Goal: Subscribe to service/newsletter

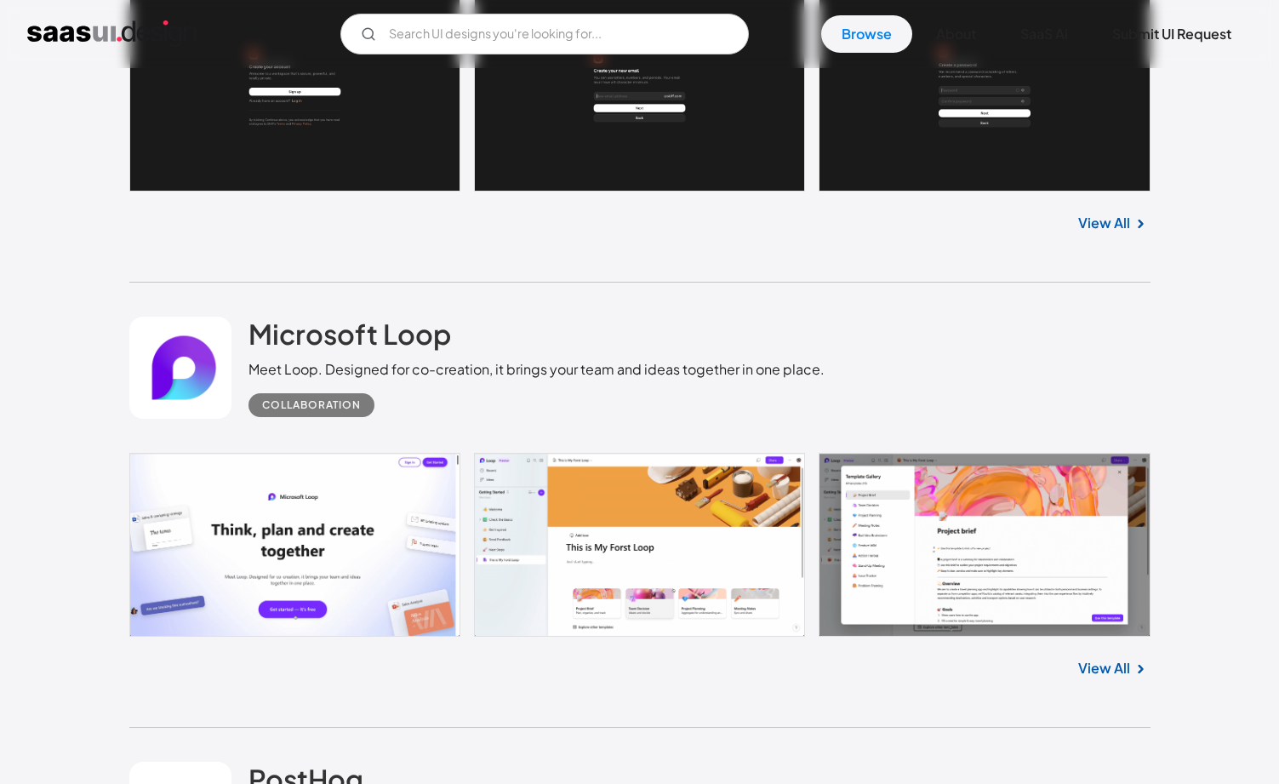
scroll to position [1632, 0]
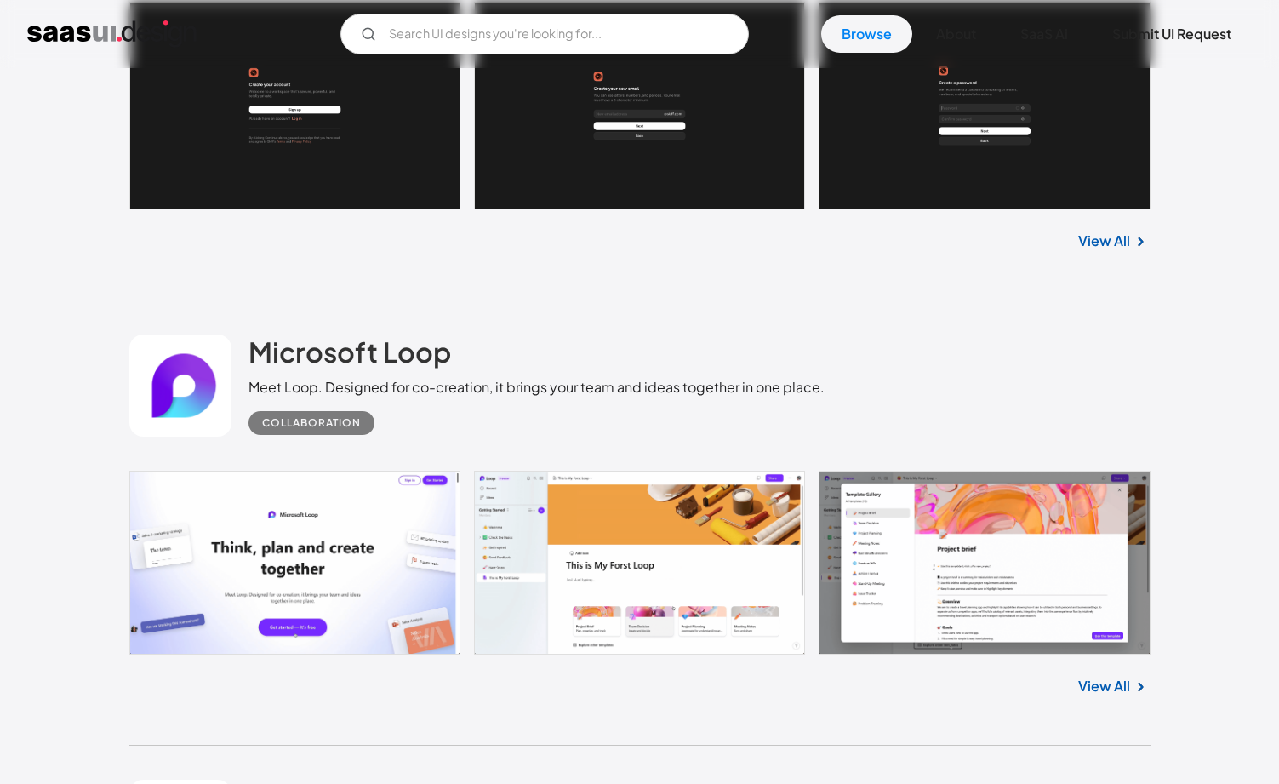
click at [637, 373] on div "Microsoft Loop Meet Loop. Designed for co-creation, it brings your team and ide…" at bounding box center [537, 384] width 576 height 100
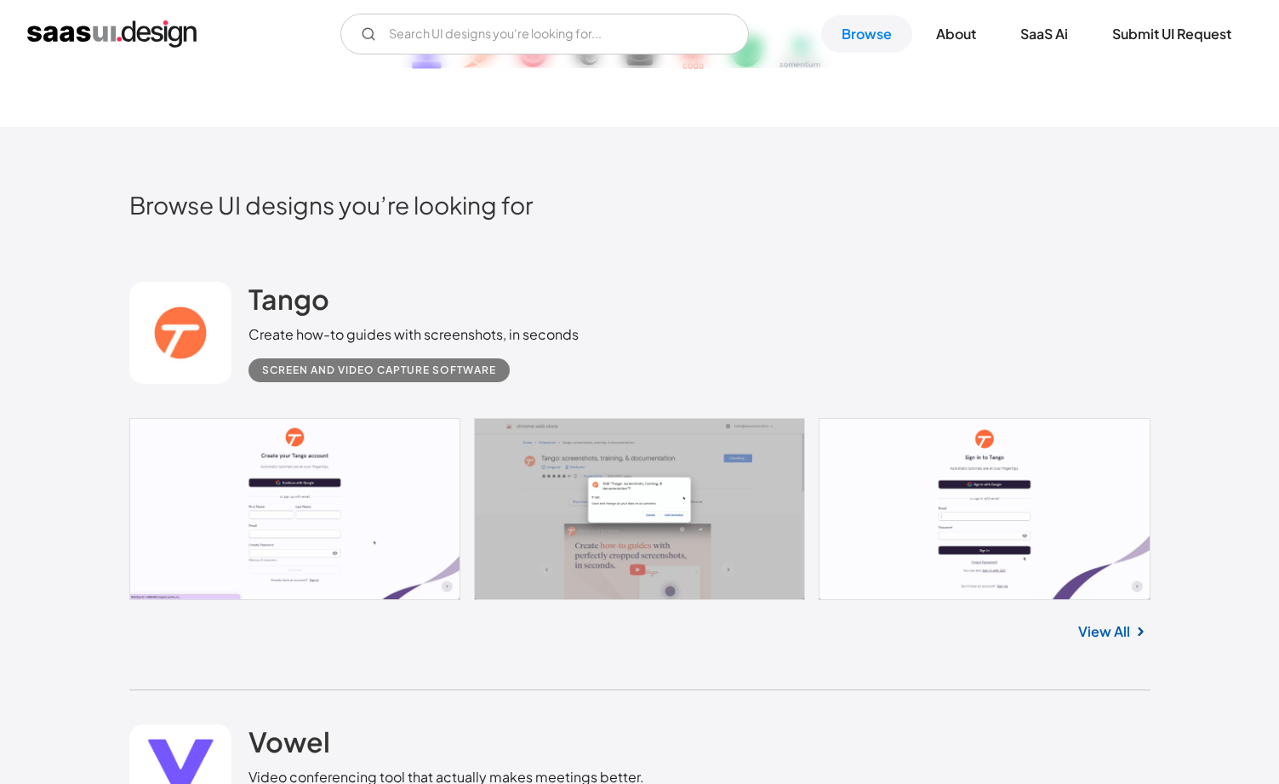
scroll to position [334, 0]
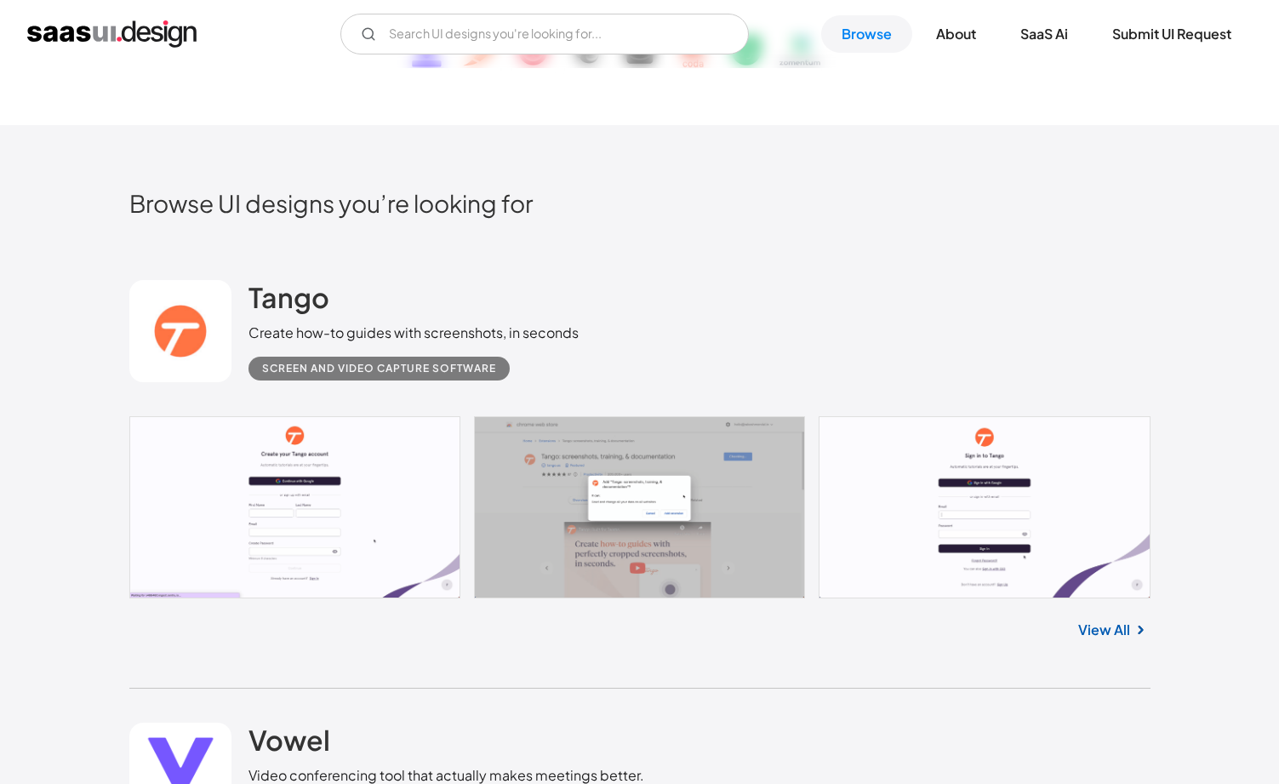
click at [311, 500] on link at bounding box center [639, 507] width 1021 height 182
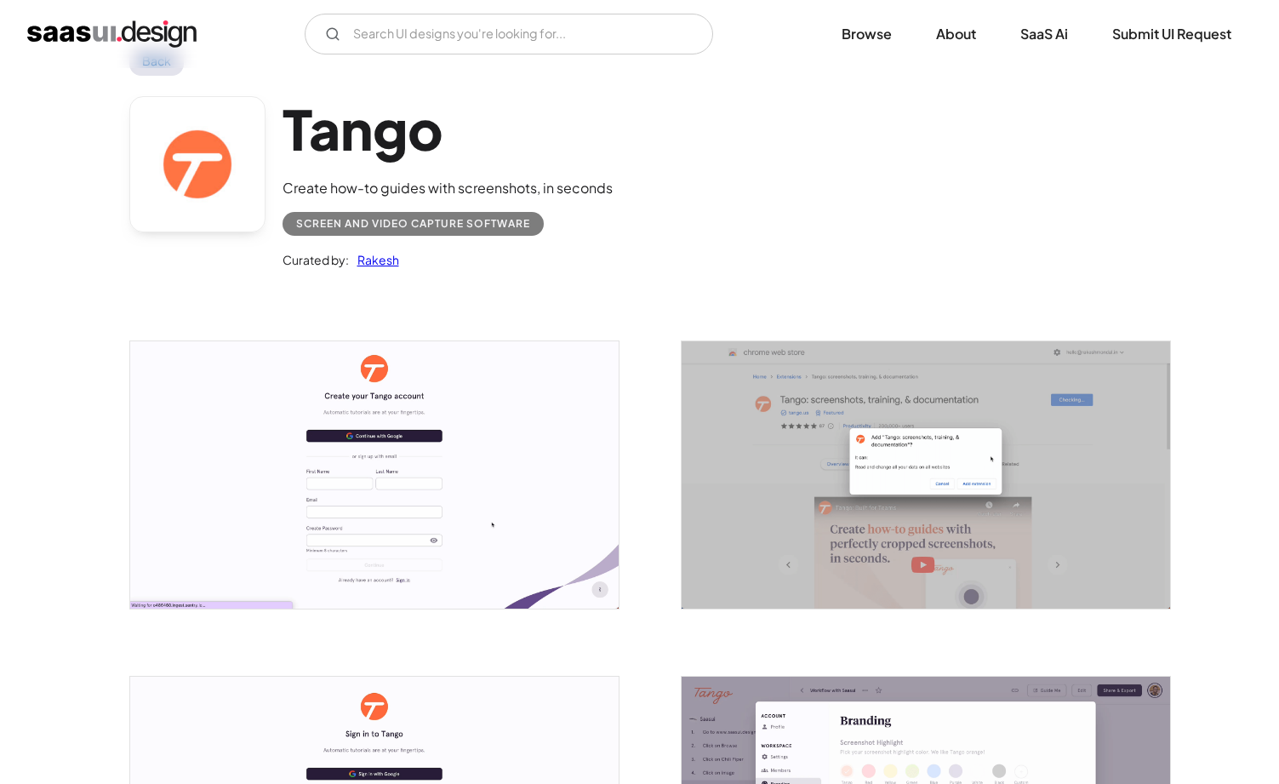
scroll to position [71, 0]
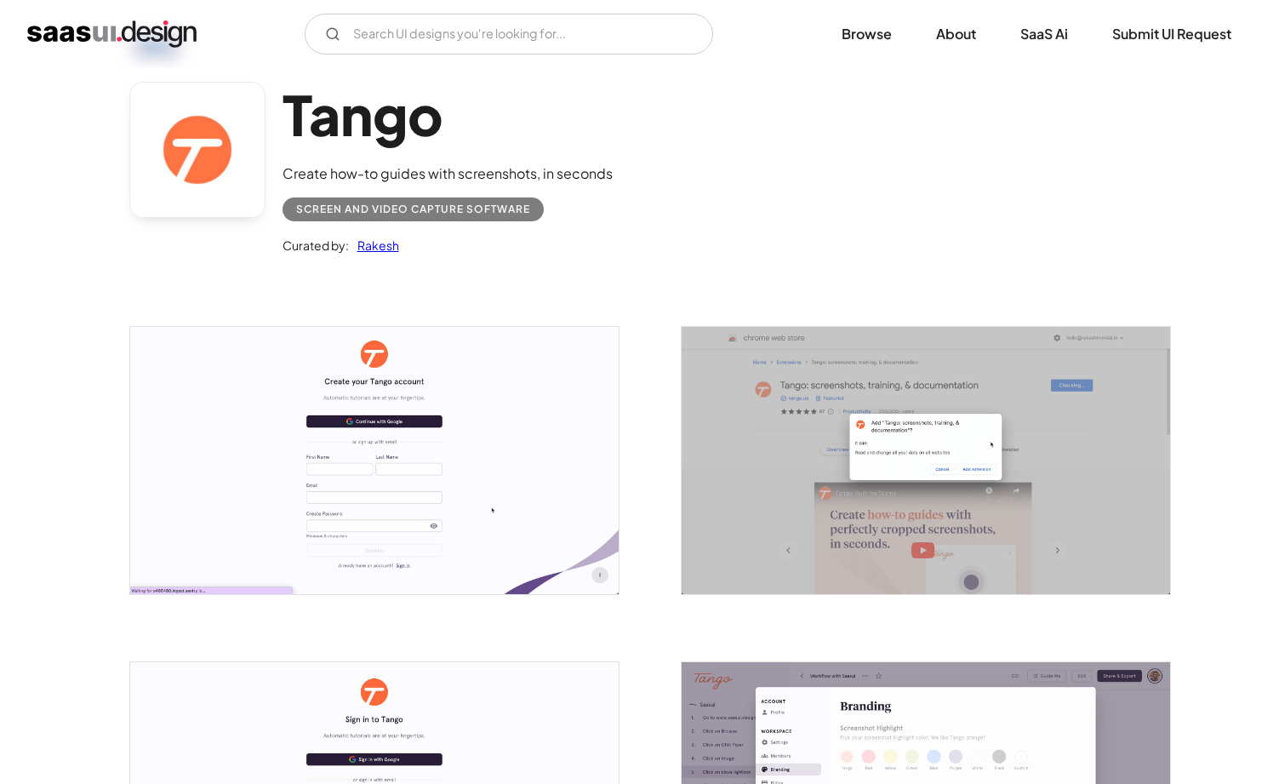
click at [364, 447] on img at bounding box center [374, 460] width 489 height 267
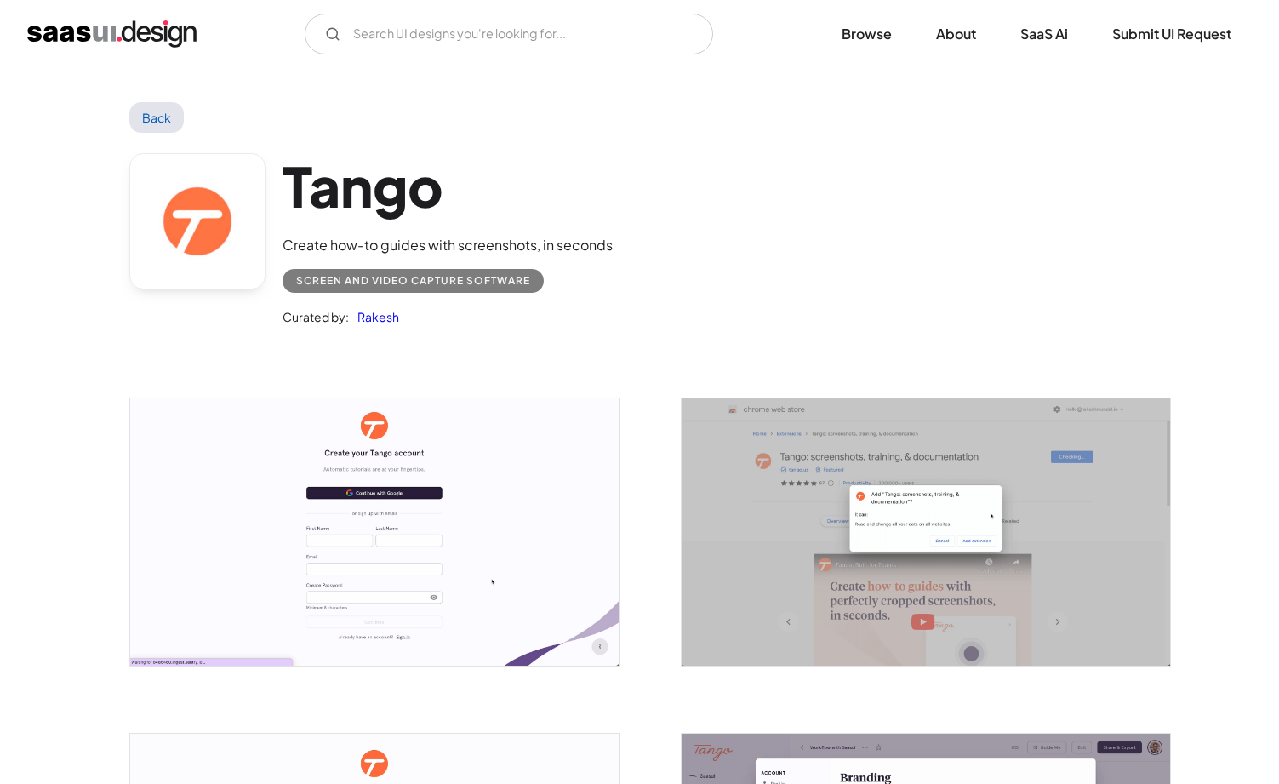
click at [175, 117] on link "Back" at bounding box center [156, 117] width 55 height 31
click at [153, 126] on link "Back" at bounding box center [156, 117] width 55 height 31
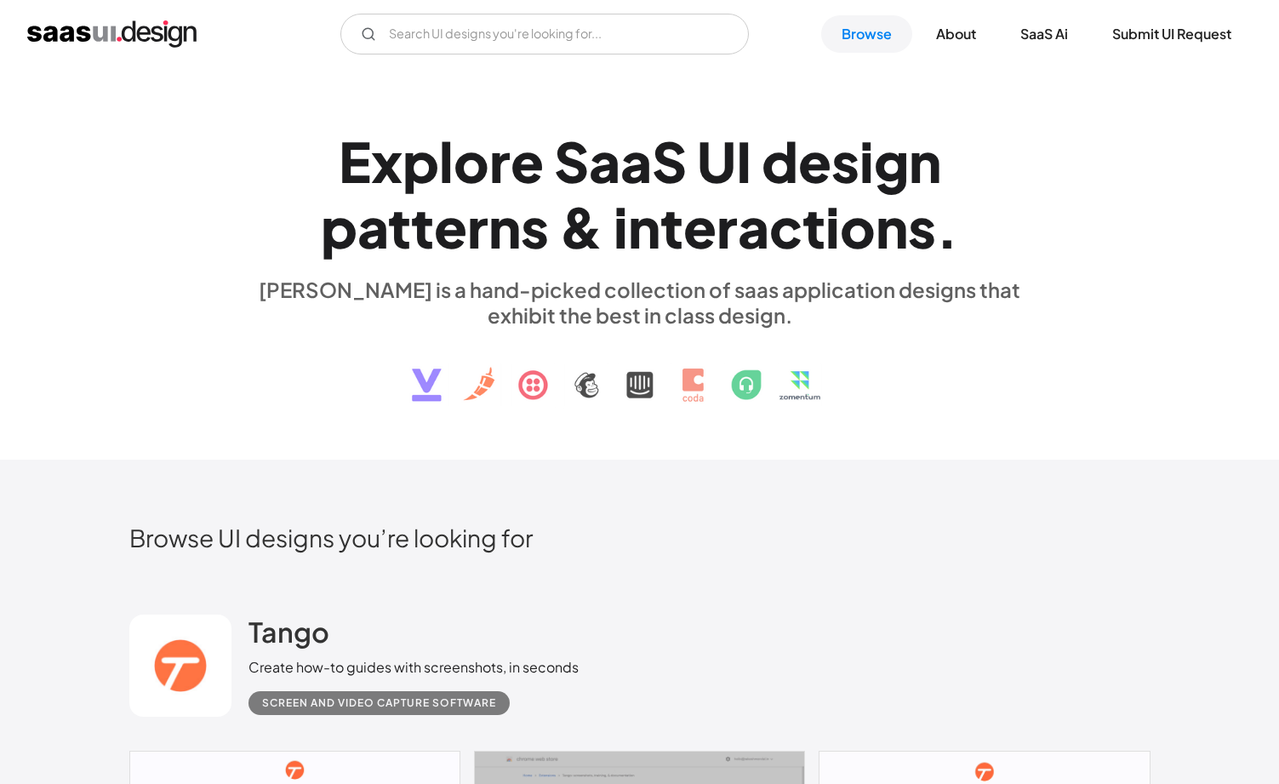
scroll to position [334, 0]
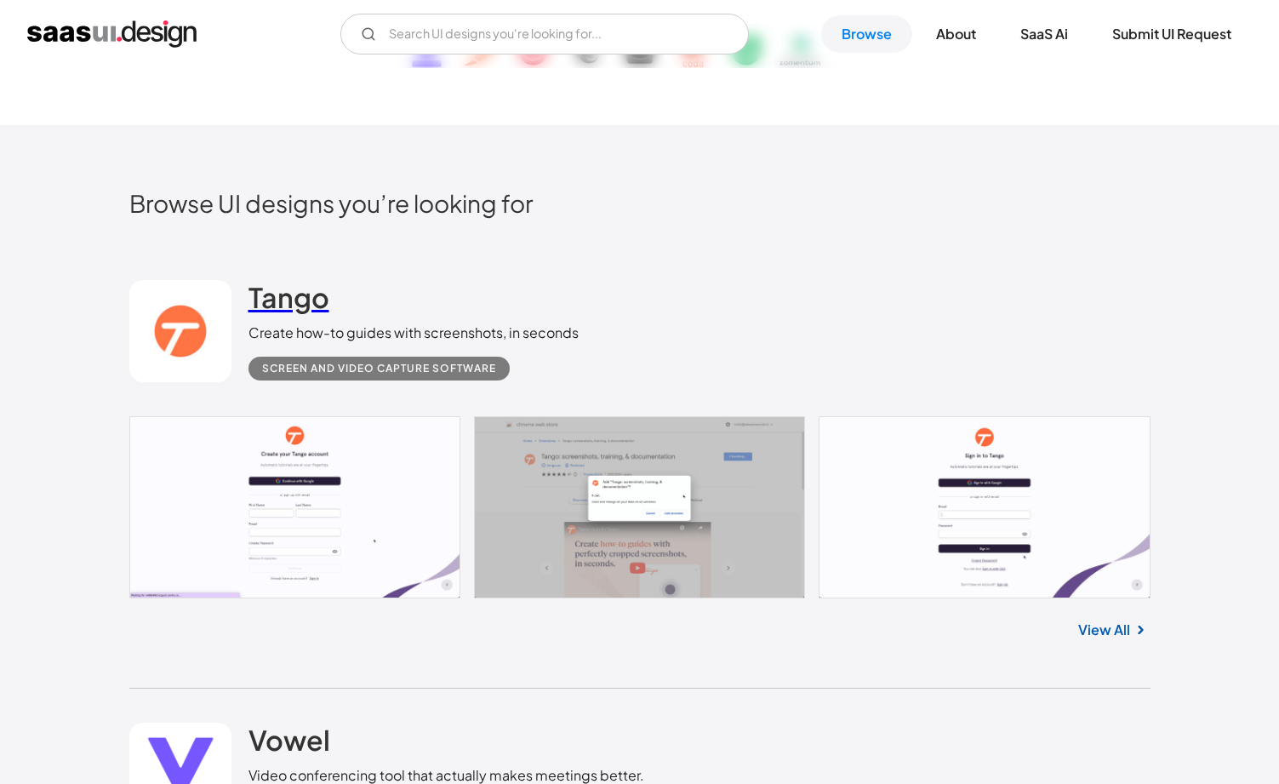
click at [296, 306] on h2 "Tango" at bounding box center [289, 297] width 81 height 34
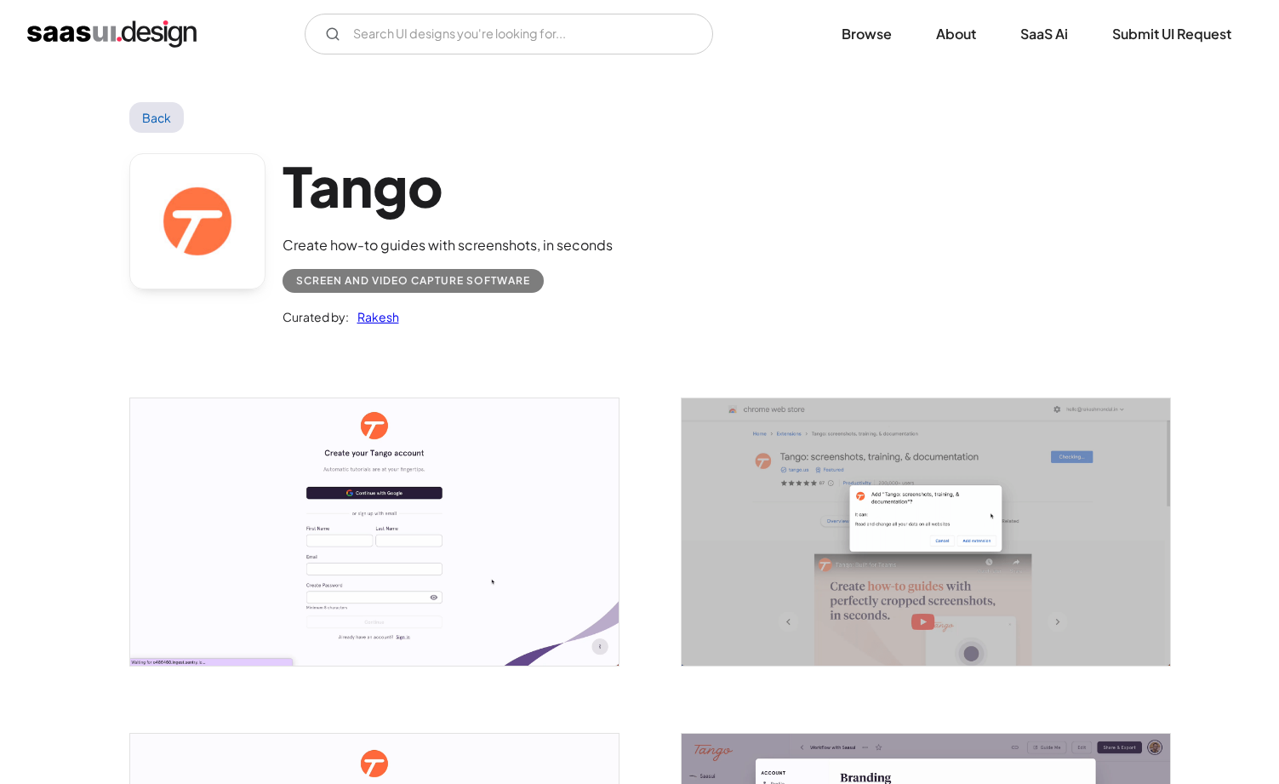
click at [359, 194] on h1 "Tango" at bounding box center [448, 186] width 330 height 66
click at [391, 200] on h1 "Tango" at bounding box center [448, 186] width 330 height 66
drag, startPoint x: 298, startPoint y: 181, endPoint x: 506, endPoint y: 219, distance: 211.8
click at [506, 219] on div "Tango Create how-to guides with screenshots, in seconds Screen and Video Captur…" at bounding box center [448, 240] width 330 height 174
click at [472, 158] on h1 "Tango" at bounding box center [448, 186] width 330 height 66
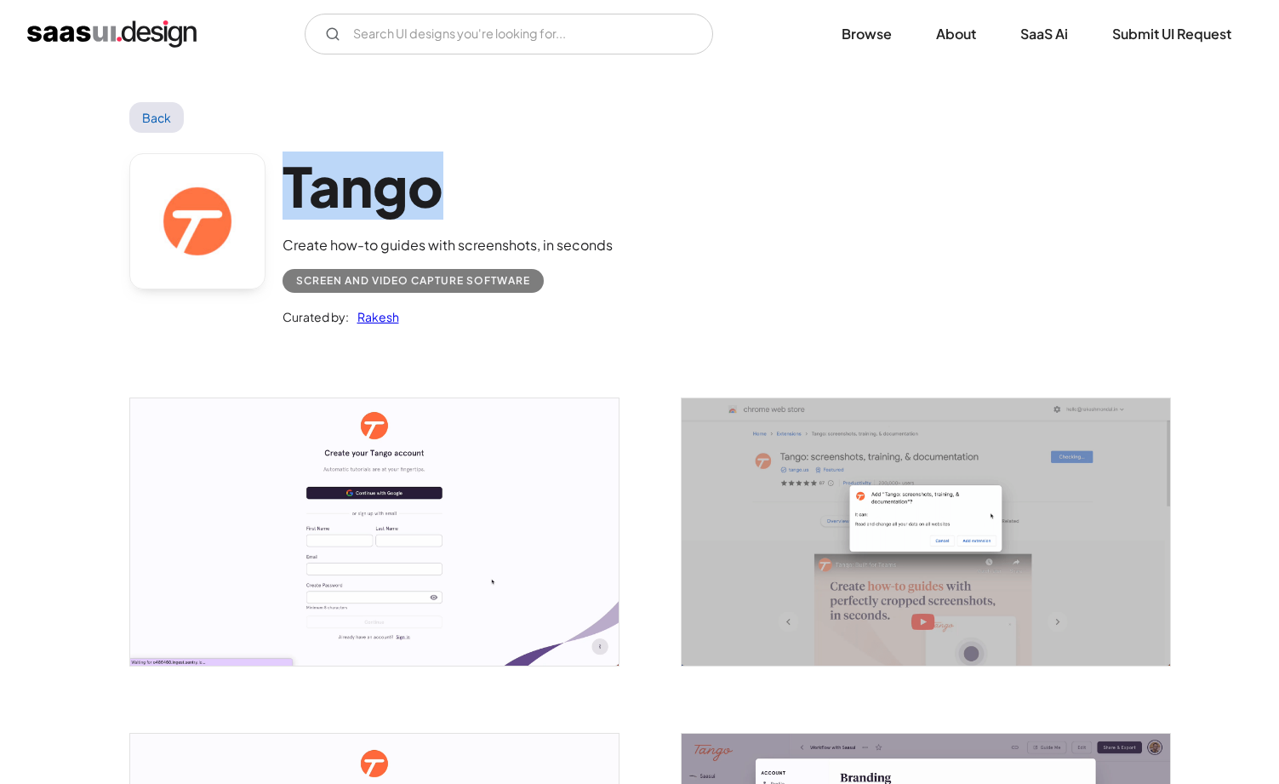
drag, startPoint x: 433, startPoint y: 208, endPoint x: 269, endPoint y: 177, distance: 167.1
click at [269, 177] on div "Tango Create how-to guides with screenshots, in seconds Screen and Video Captur…" at bounding box center [639, 244] width 1021 height 222
copy div "Tango"
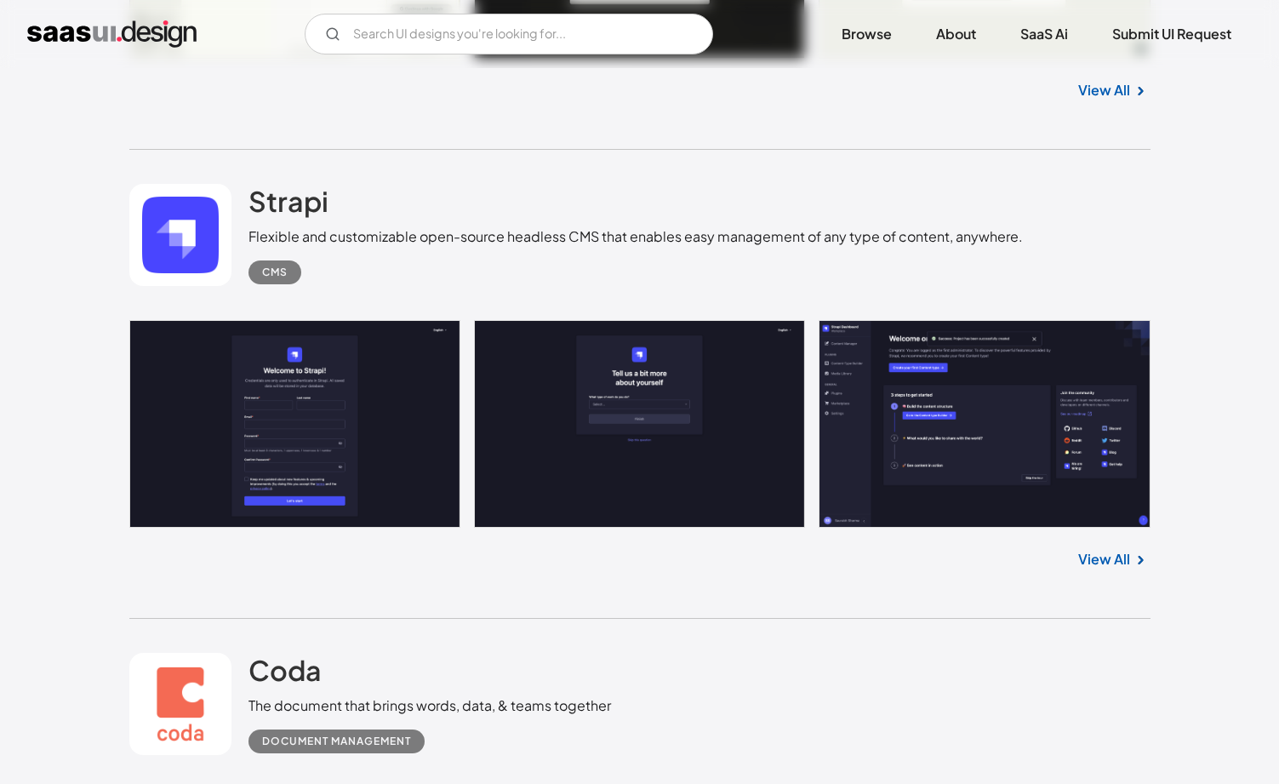
scroll to position [5808, 0]
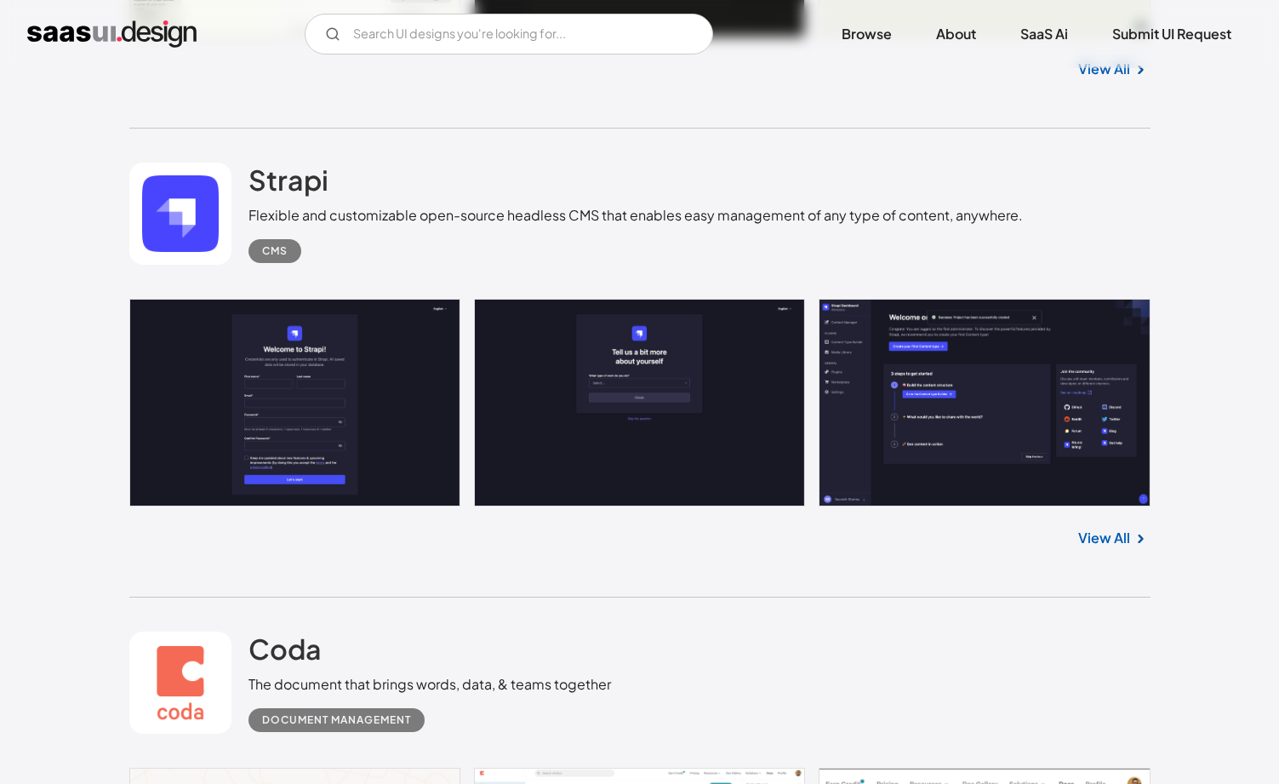
click at [186, 187] on link at bounding box center [180, 214] width 102 height 102
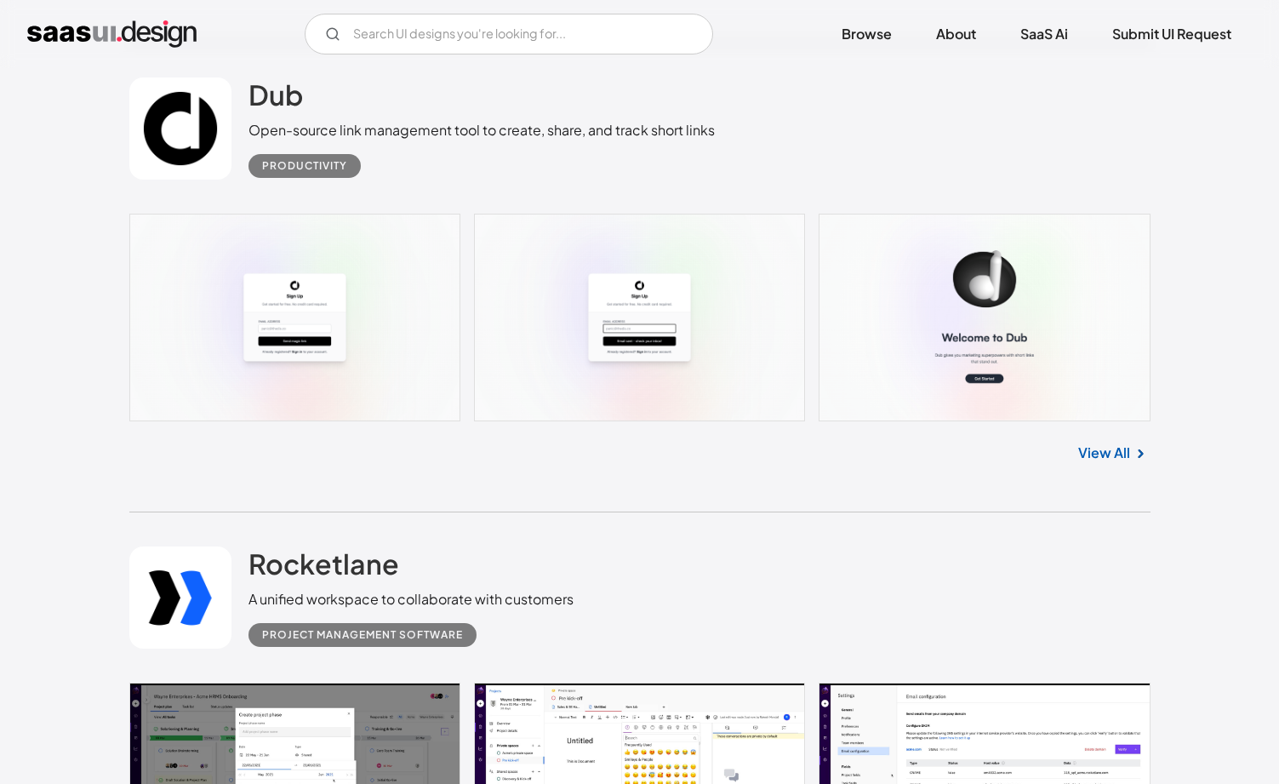
scroll to position [8147, 0]
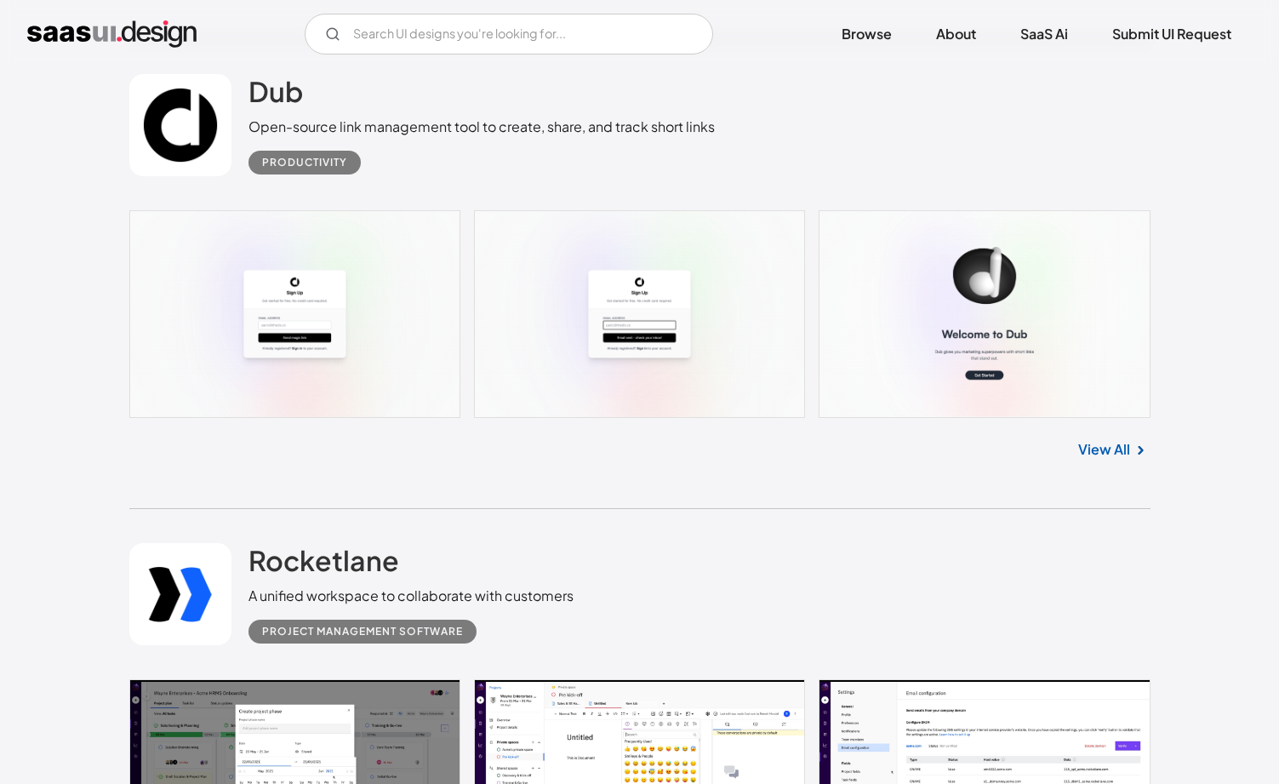
click at [386, 346] on link at bounding box center [639, 314] width 1021 height 208
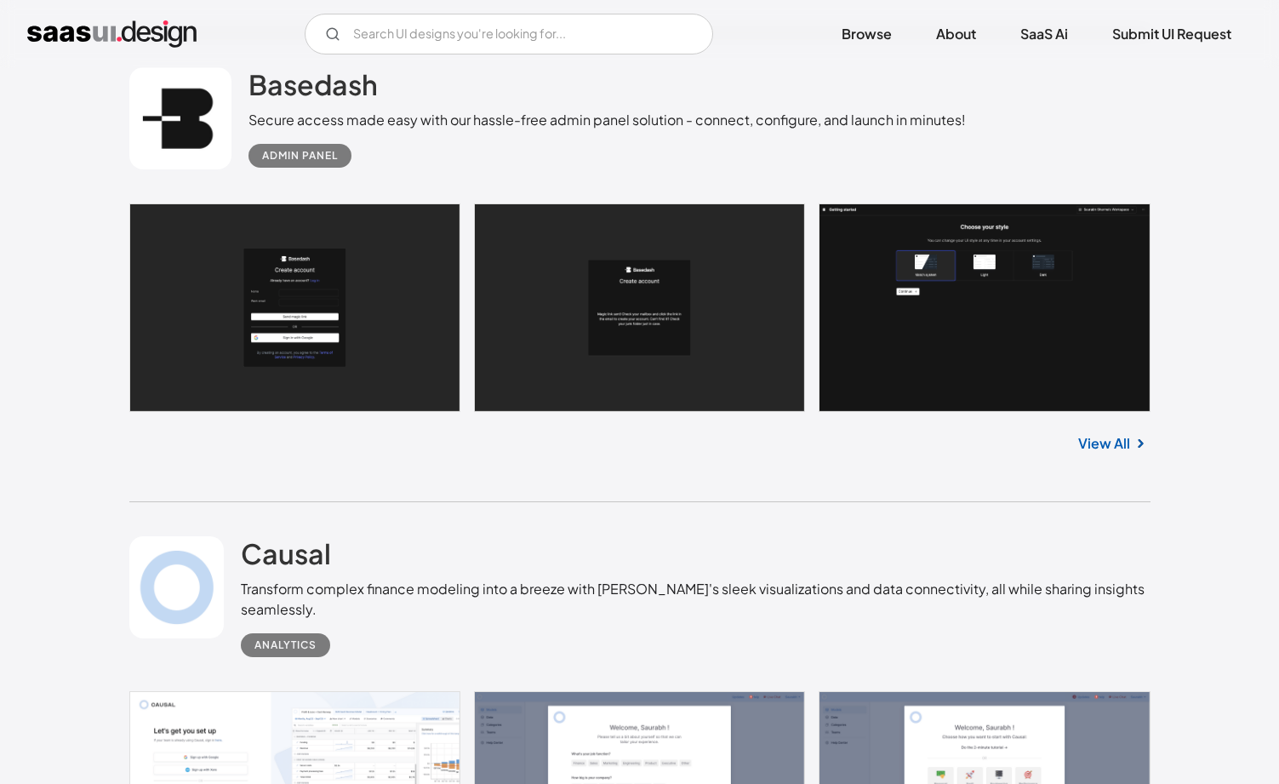
scroll to position [9060, 0]
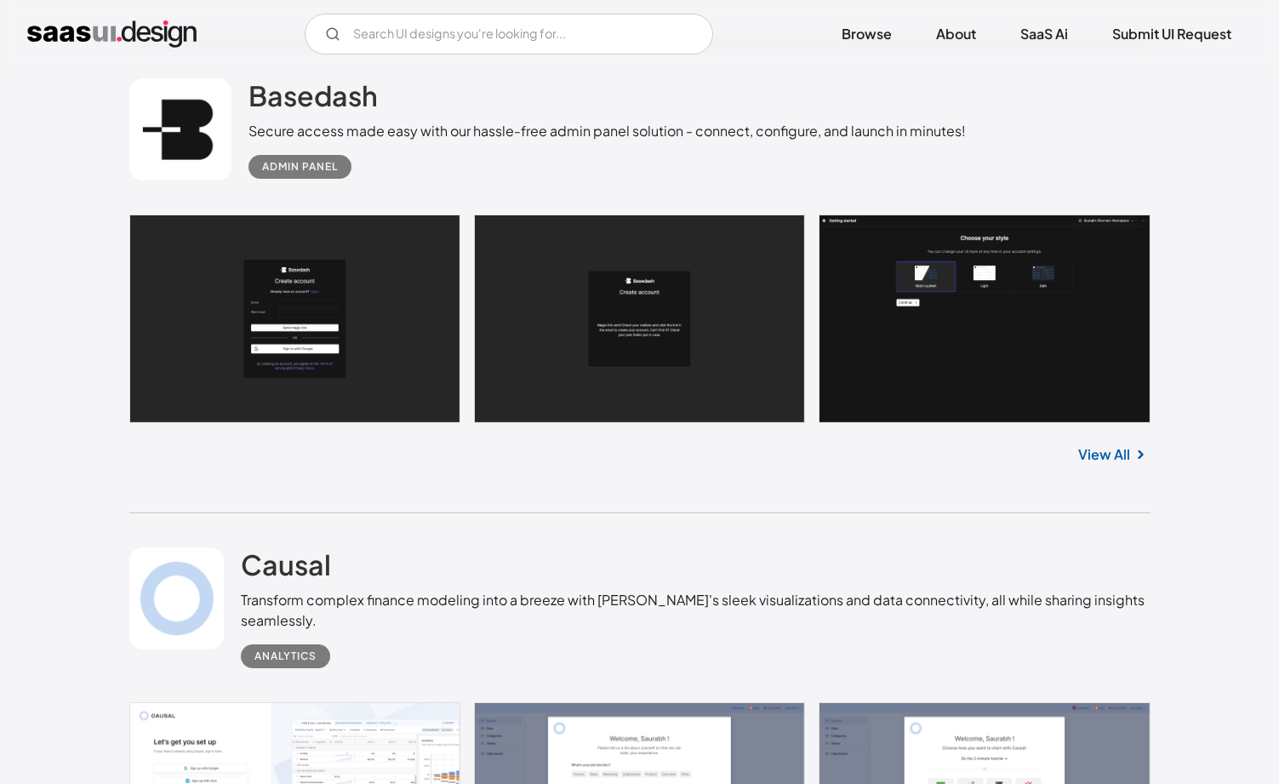
click at [290, 304] on link at bounding box center [639, 318] width 1021 height 208
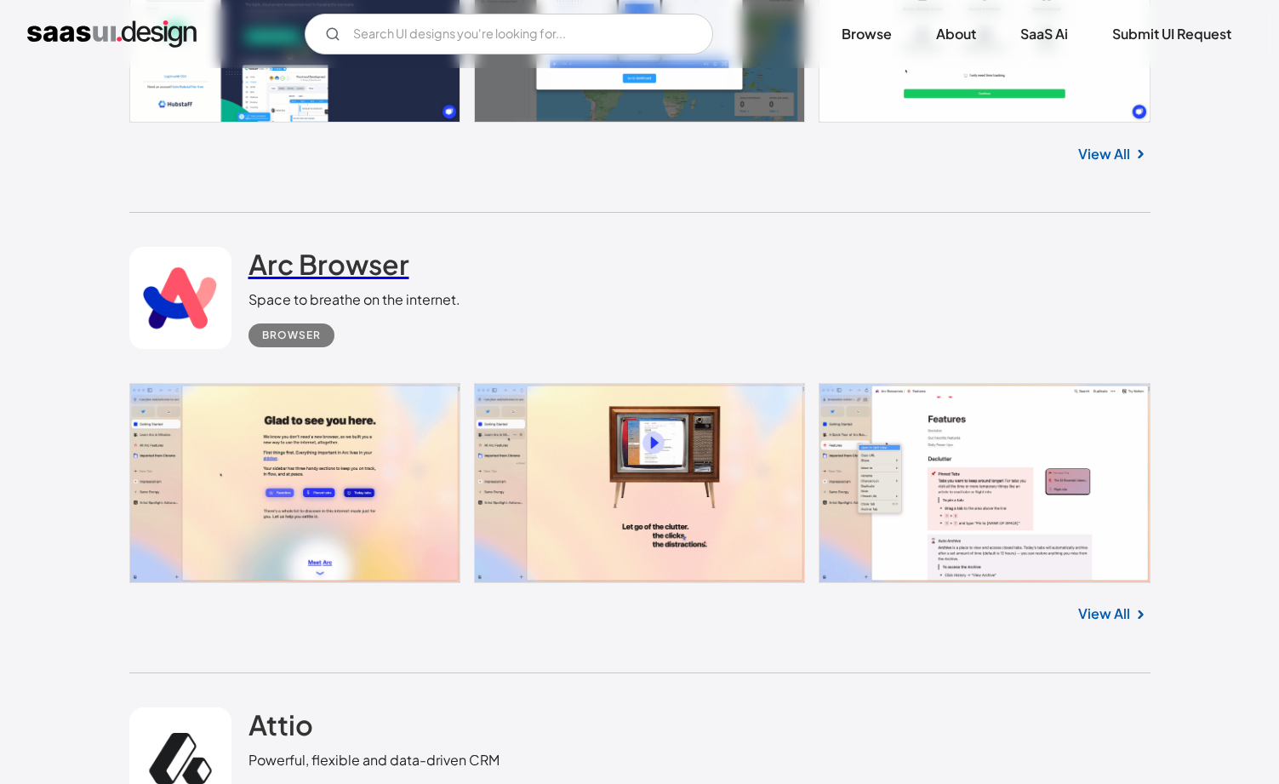
scroll to position [36039, 0]
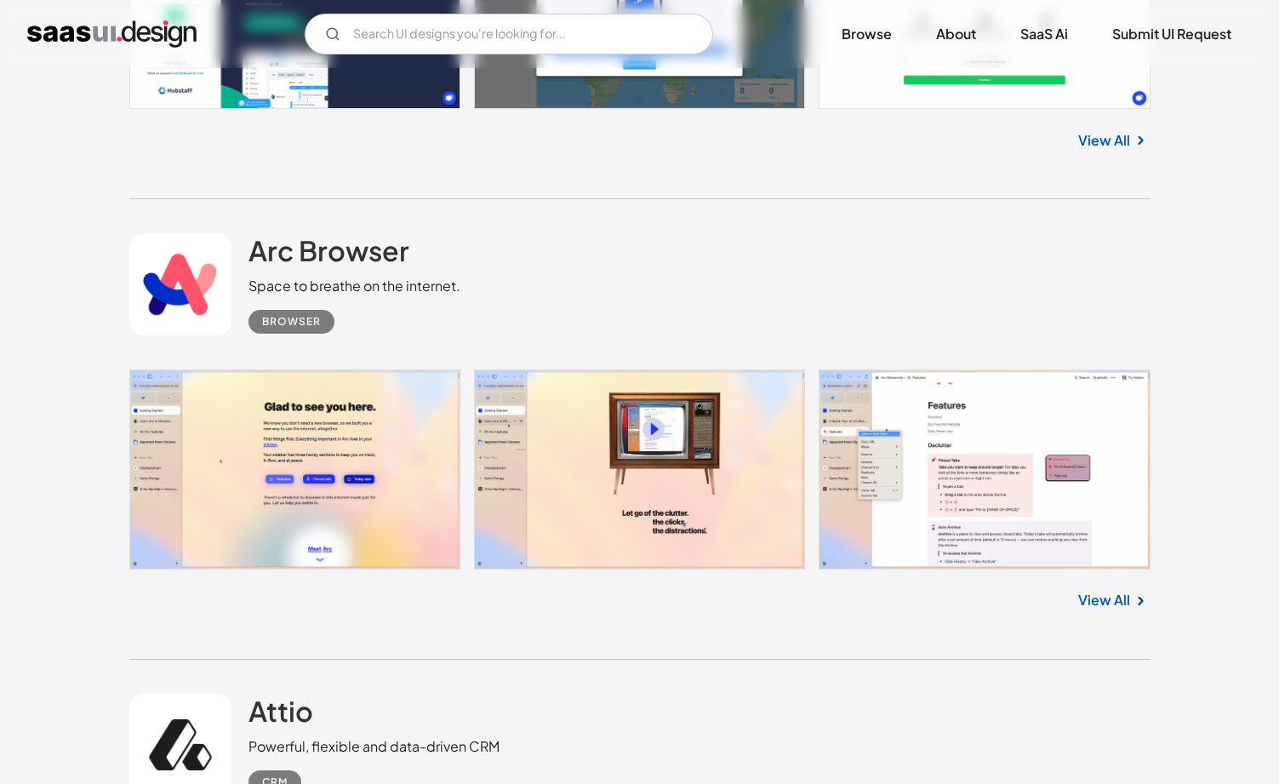
click at [182, 257] on link at bounding box center [180, 284] width 102 height 102
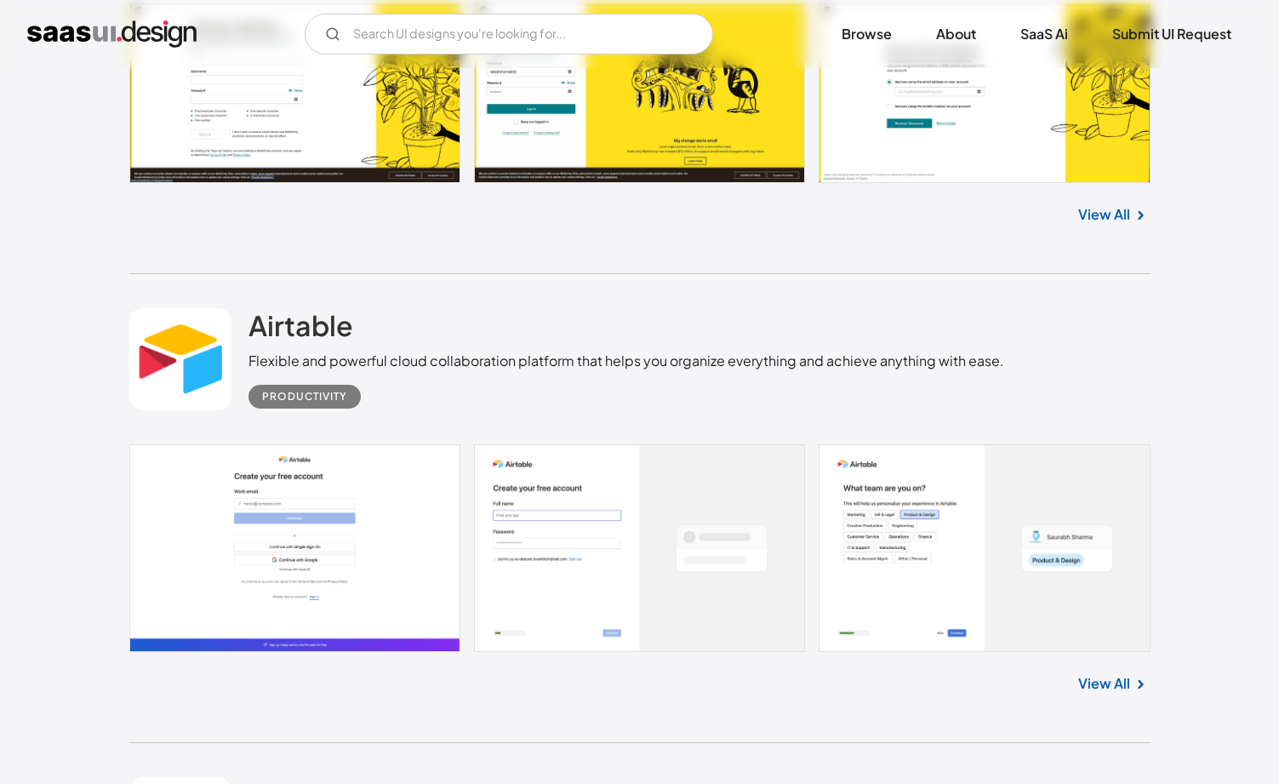
scroll to position [42284, 0]
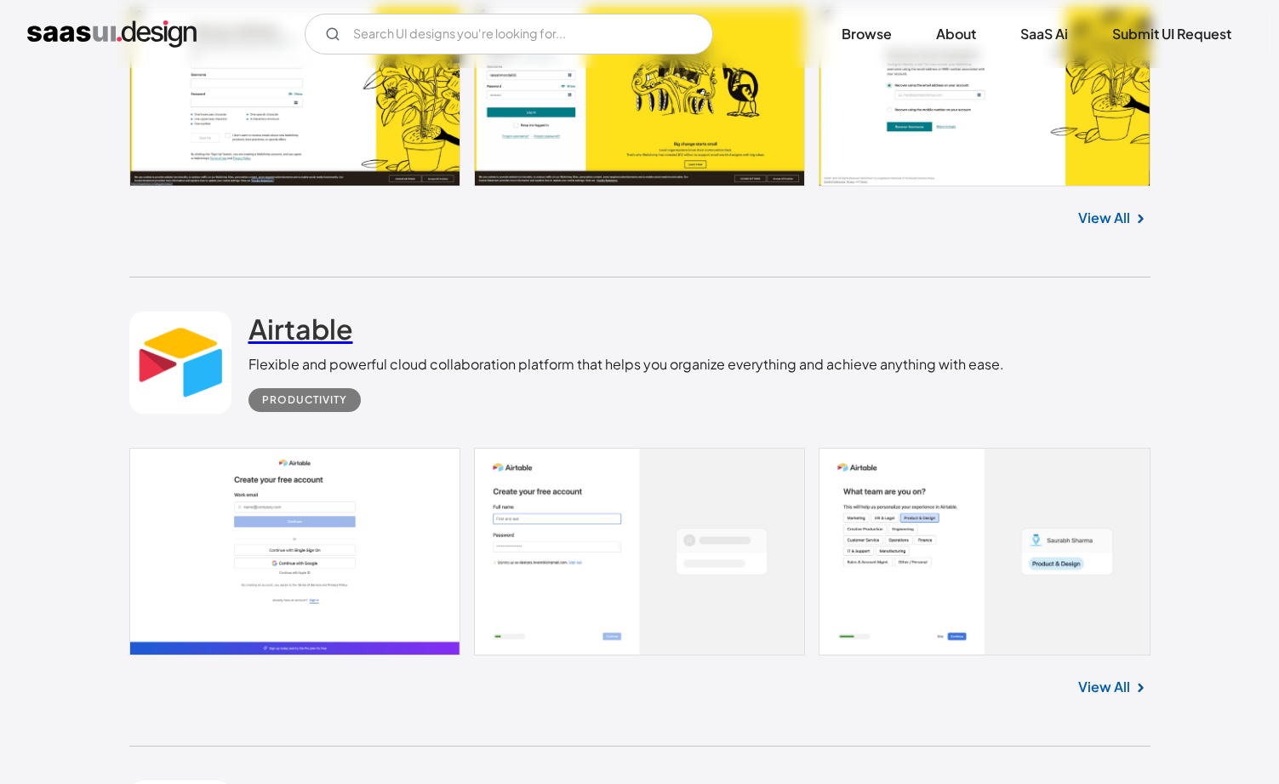
click at [265, 311] on h2 "Airtable" at bounding box center [301, 328] width 105 height 34
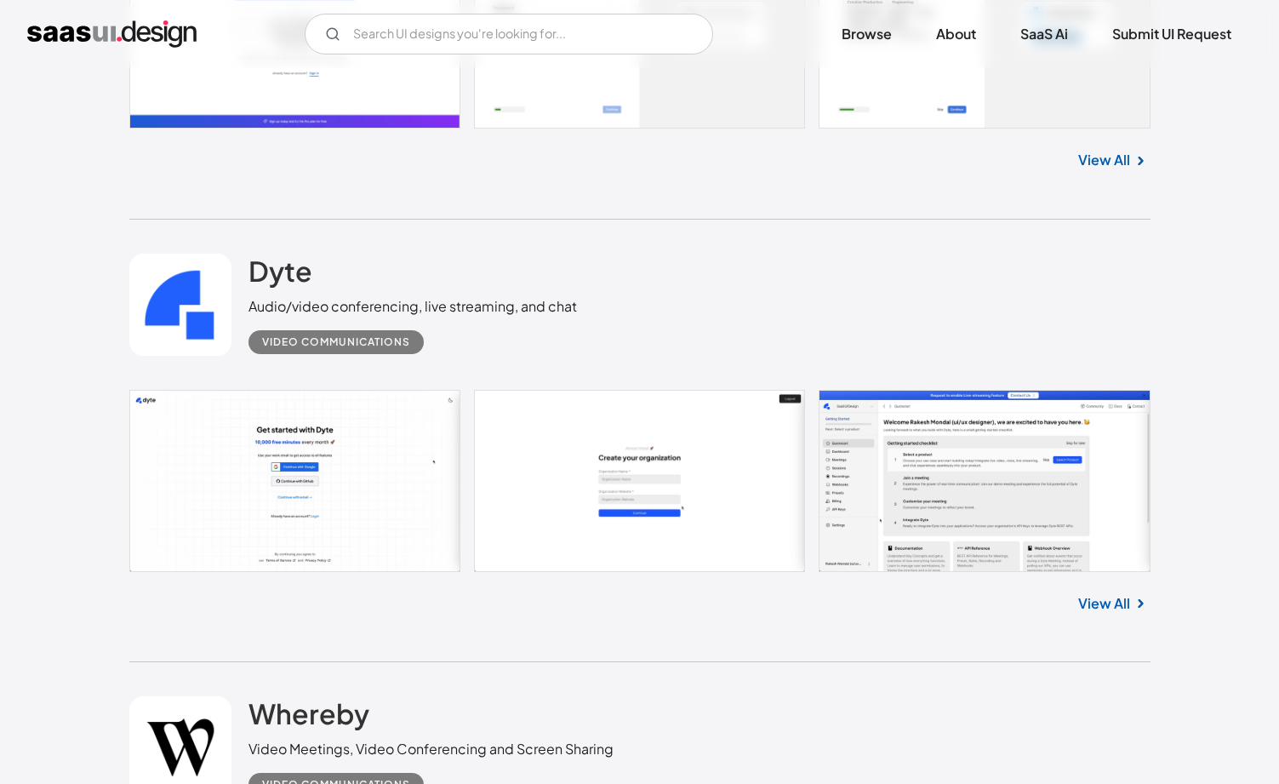
scroll to position [42784, 0]
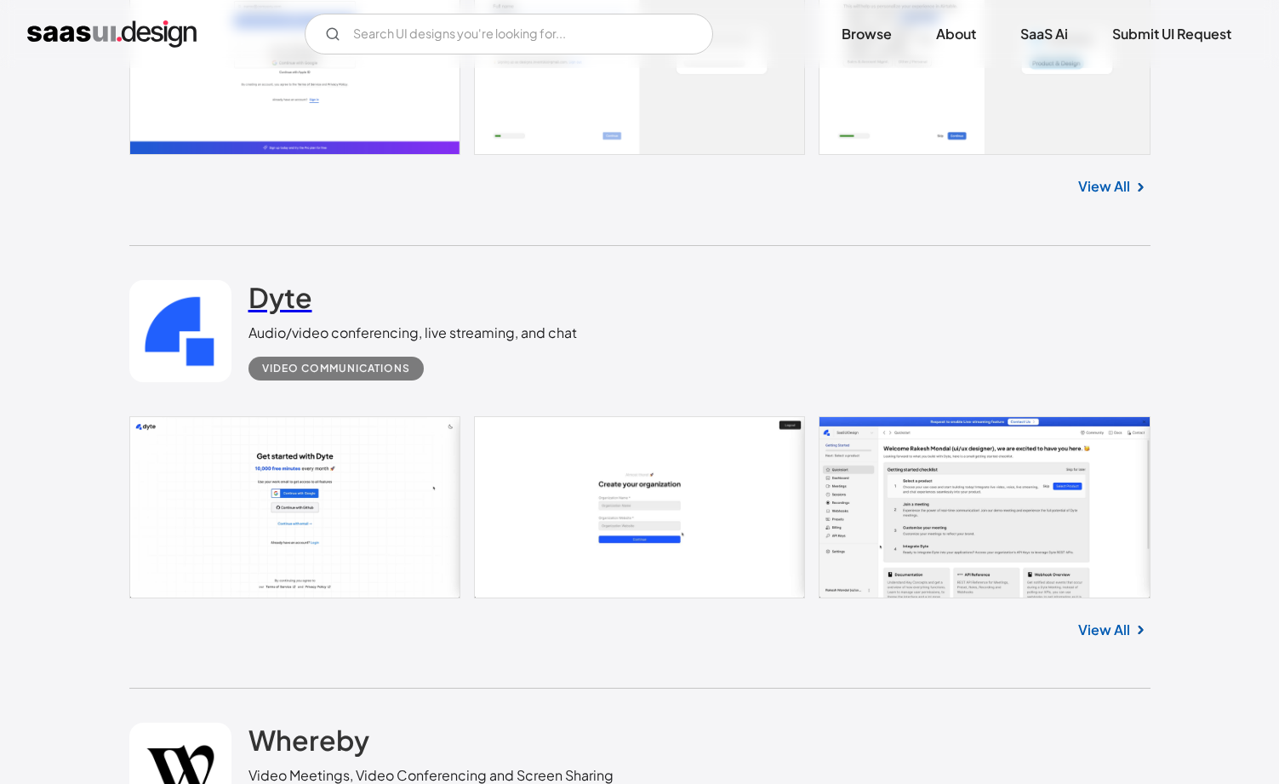
click at [287, 281] on h2 "Dyte" at bounding box center [281, 297] width 64 height 34
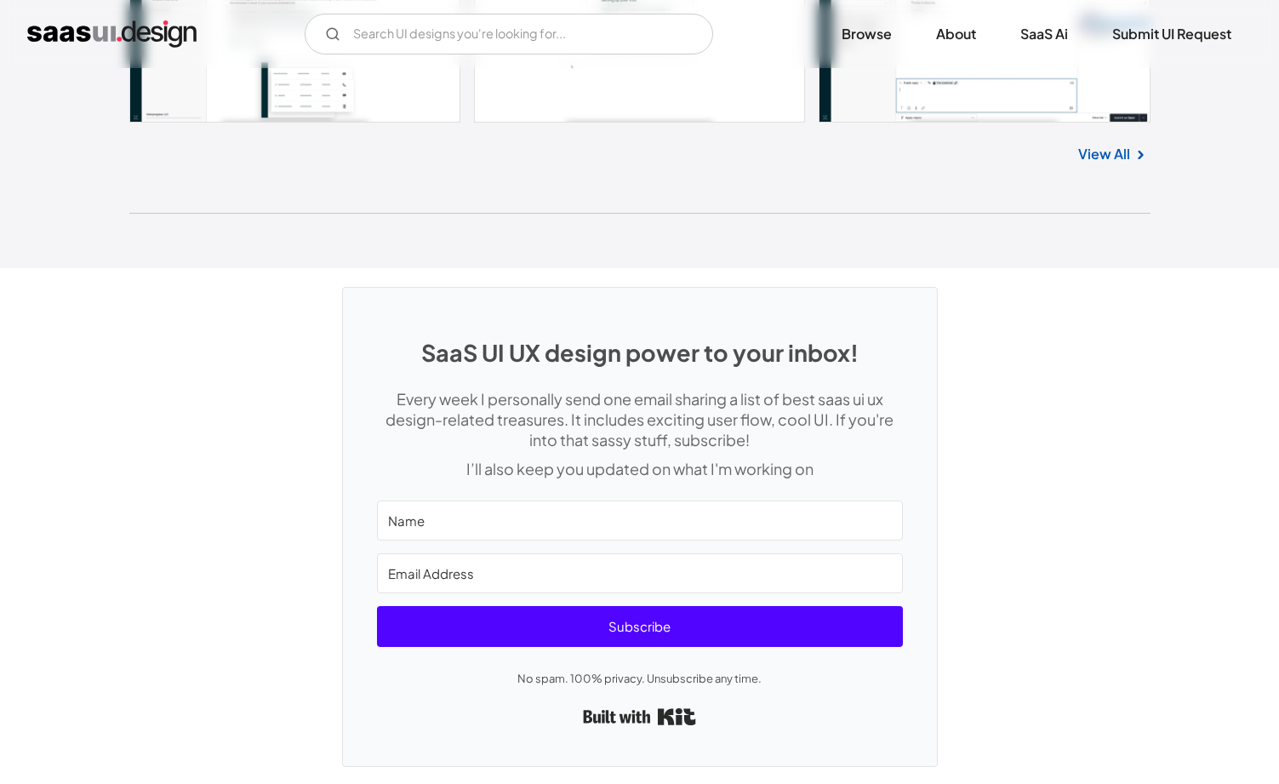
scroll to position [45505, 0]
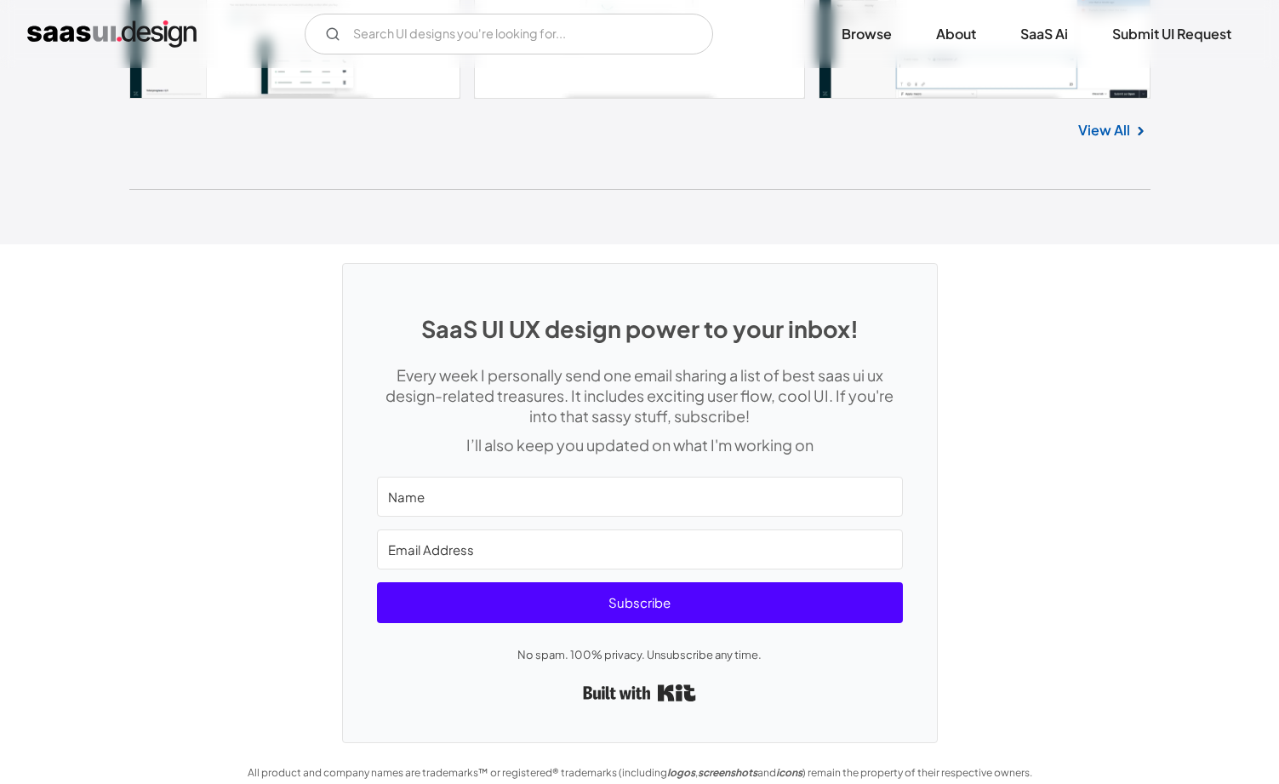
click at [419, 482] on input "Name" at bounding box center [640, 497] width 526 height 40
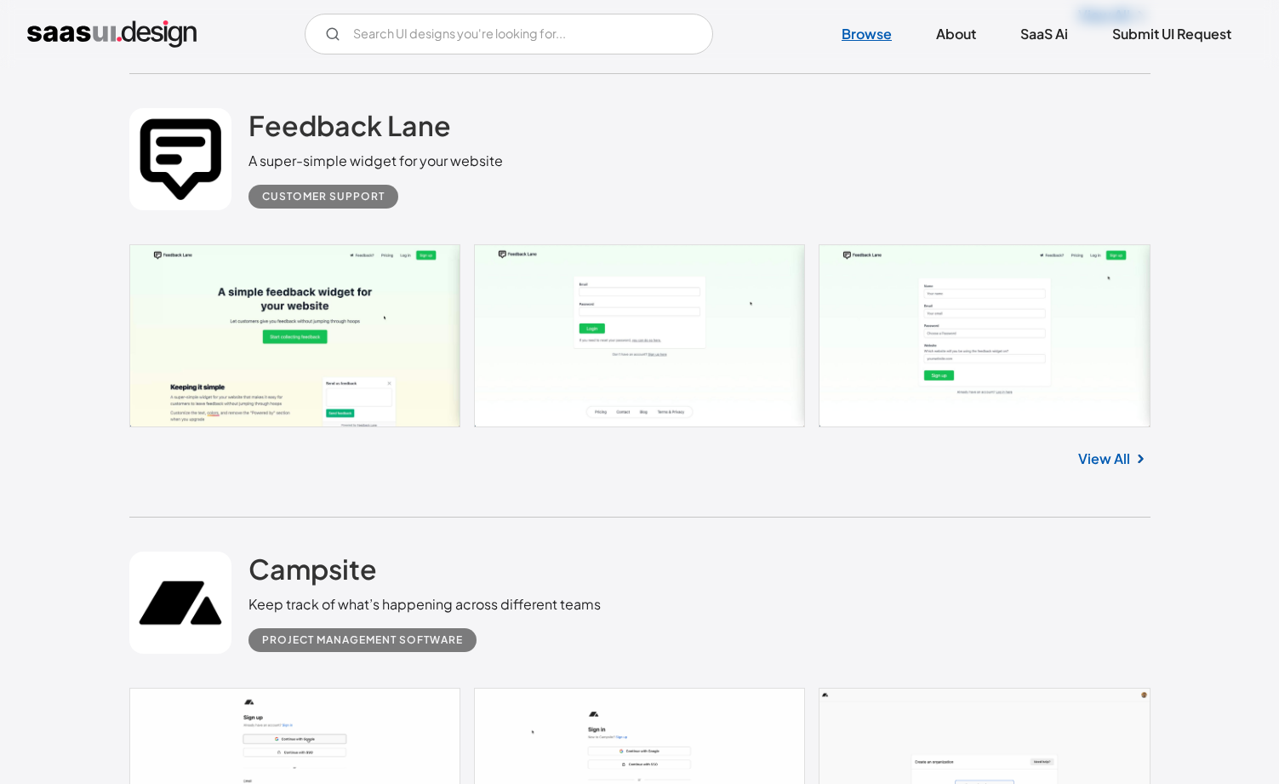
scroll to position [44283, 0]
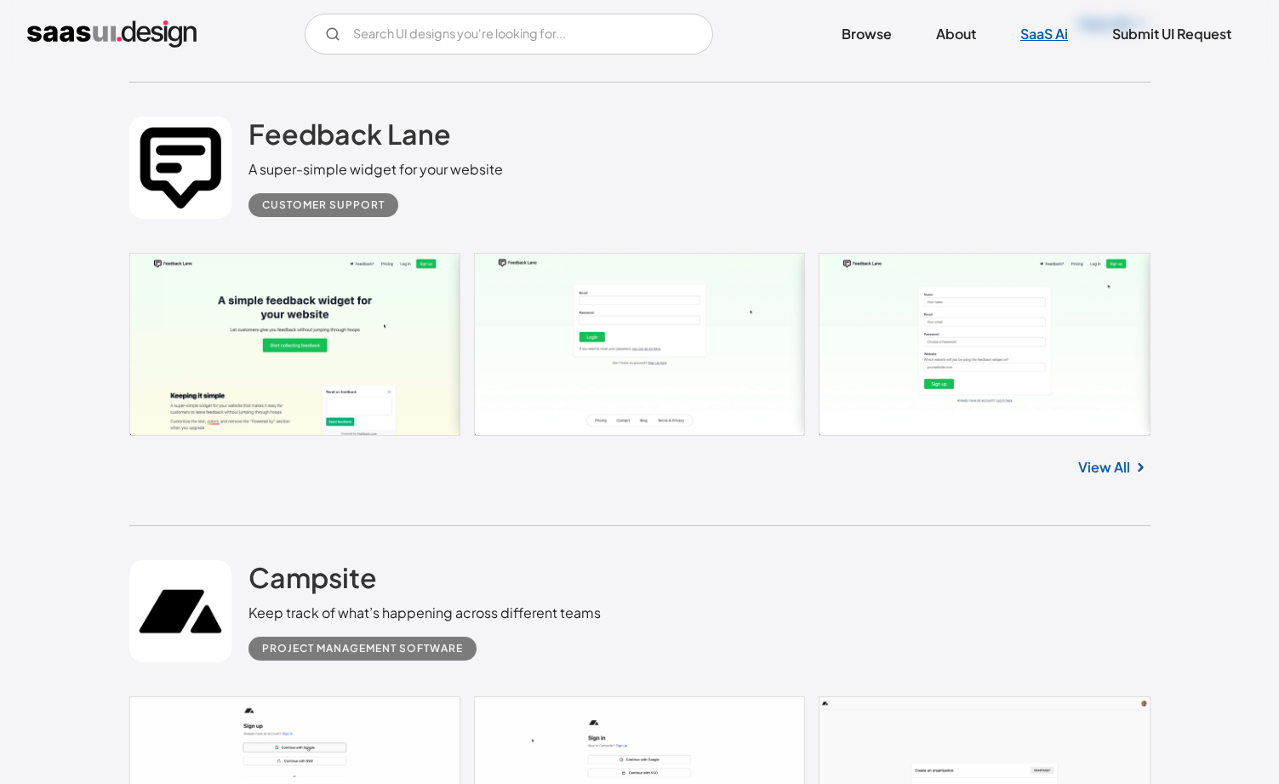
click at [1069, 43] on link "SaaS Ai" at bounding box center [1044, 33] width 89 height 37
click at [885, 33] on link "Browse" at bounding box center [866, 33] width 91 height 37
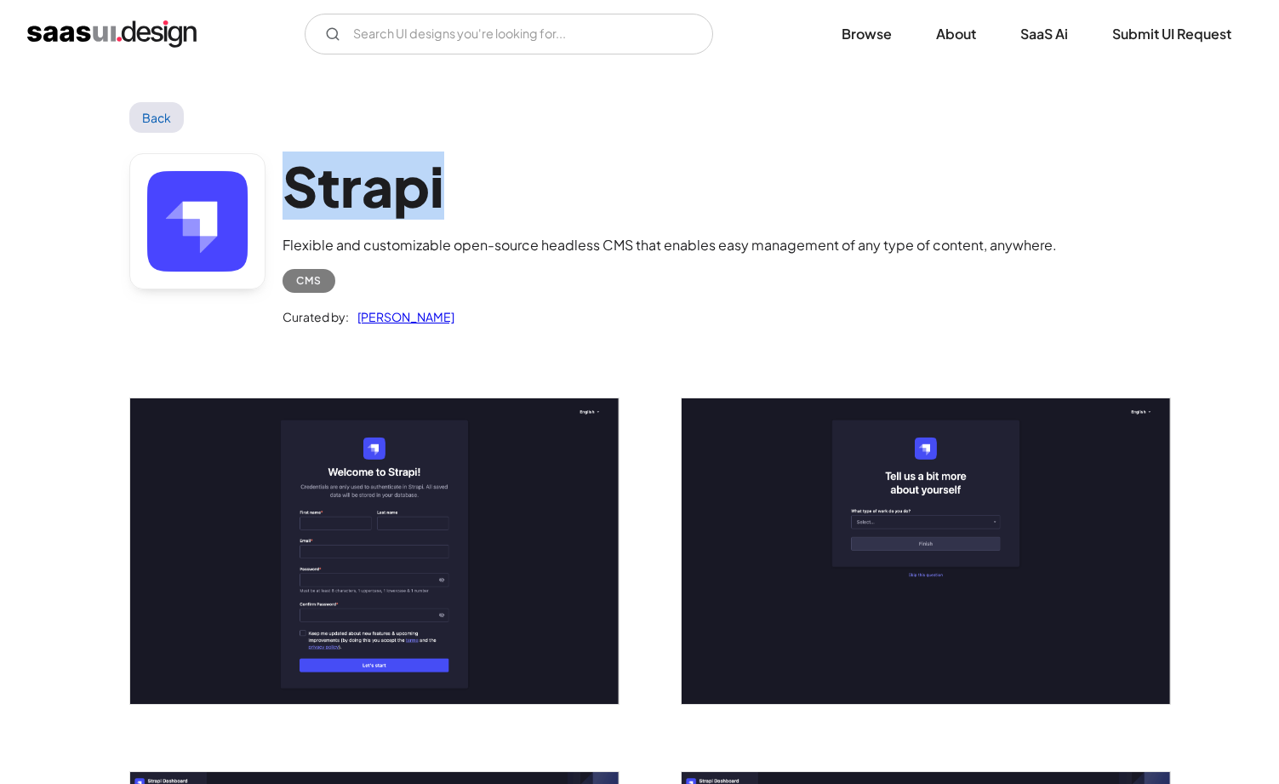
drag, startPoint x: 292, startPoint y: 182, endPoint x: 494, endPoint y: 191, distance: 201.9
click at [494, 191] on h1 "Strapi" at bounding box center [670, 186] width 774 height 66
copy h1 "Strapi"
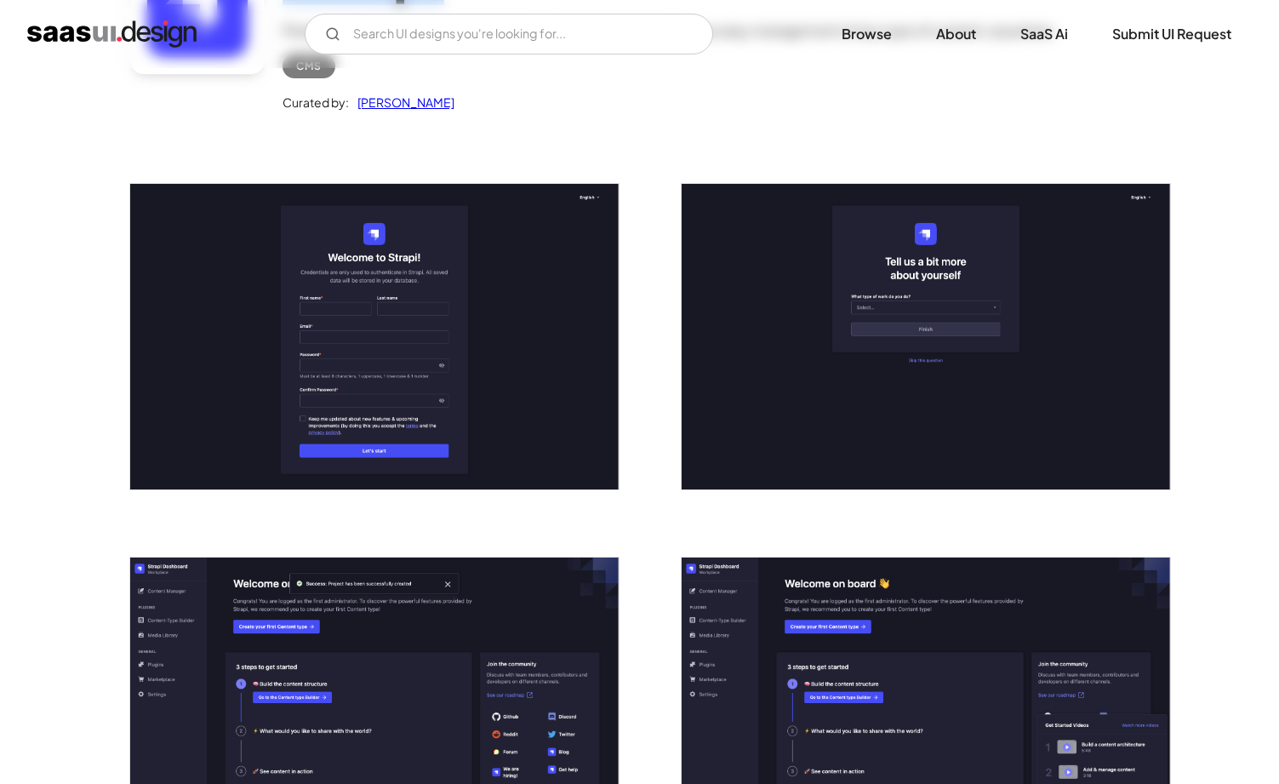
scroll to position [244, 0]
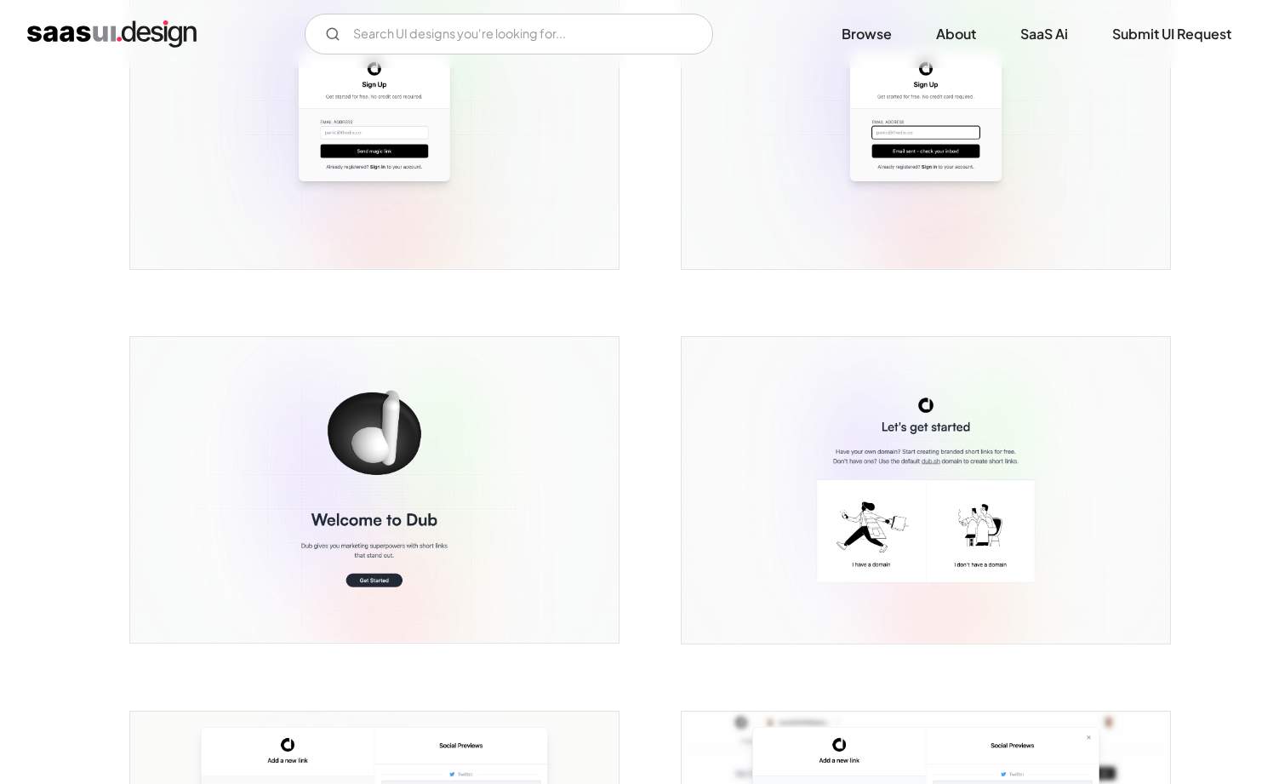
scroll to position [414, 0]
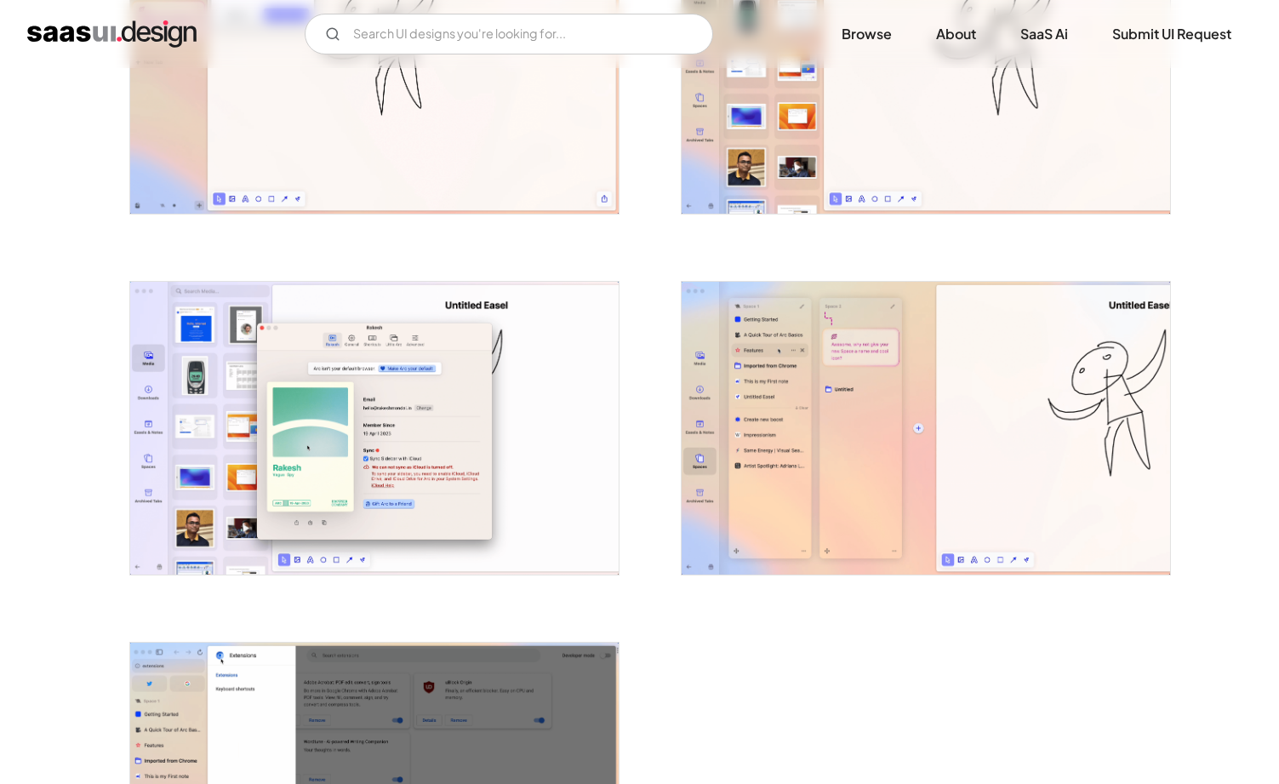
scroll to position [3360, 0]
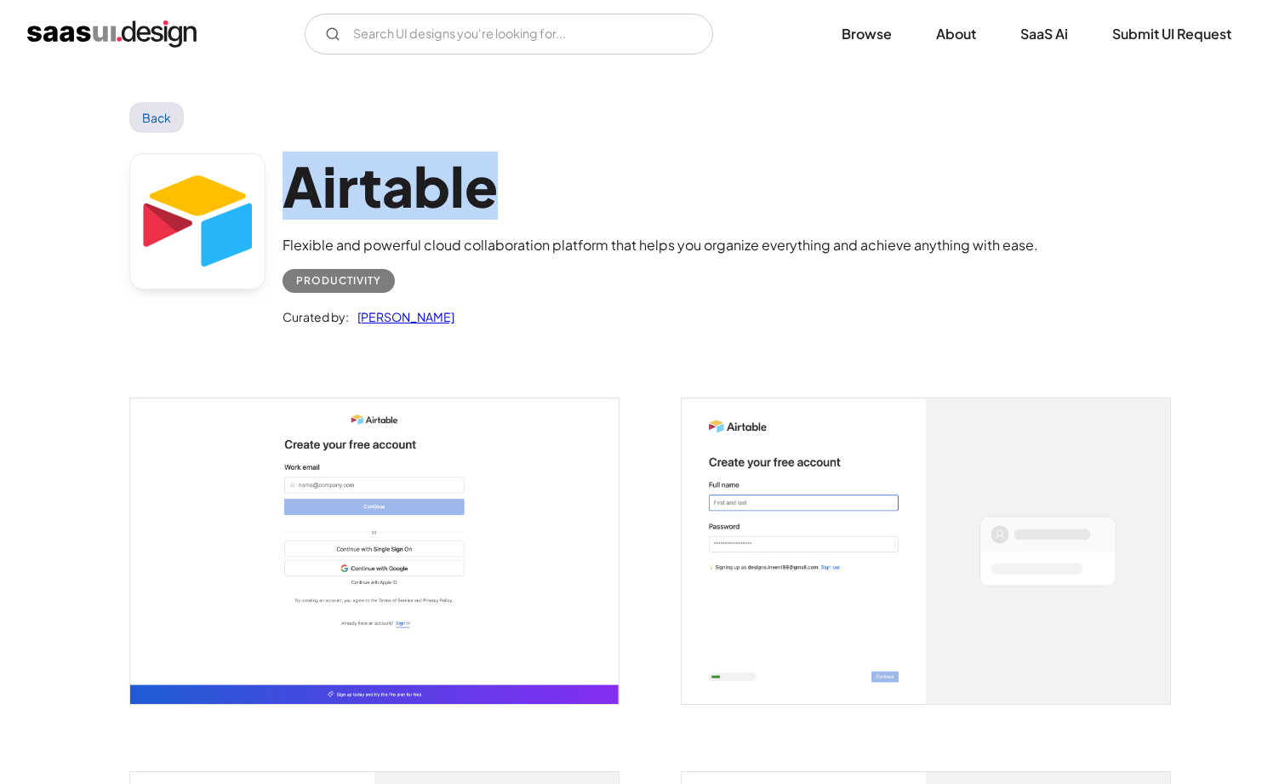
drag, startPoint x: 293, startPoint y: 171, endPoint x: 637, endPoint y: 189, distance: 344.3
click at [637, 189] on h1 "Airtable" at bounding box center [661, 186] width 756 height 66
copy h1 "Airtable"
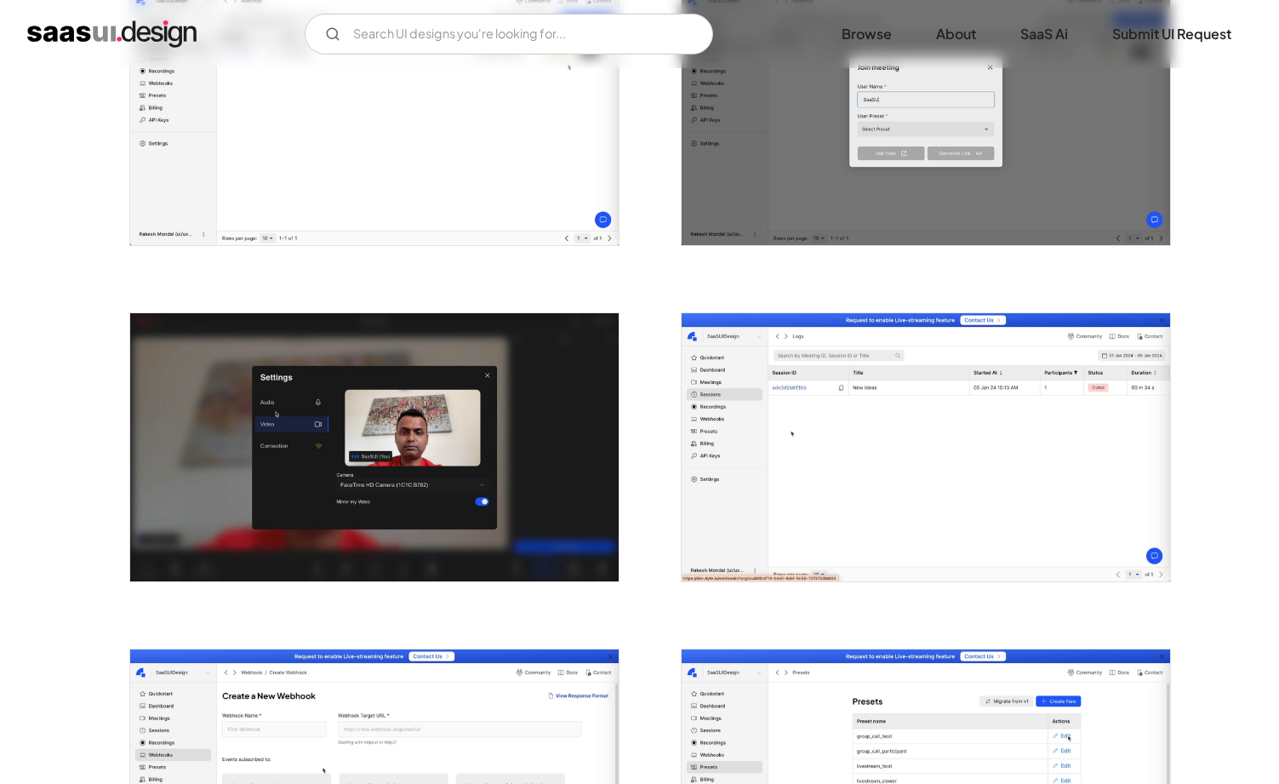
scroll to position [1769, 0]
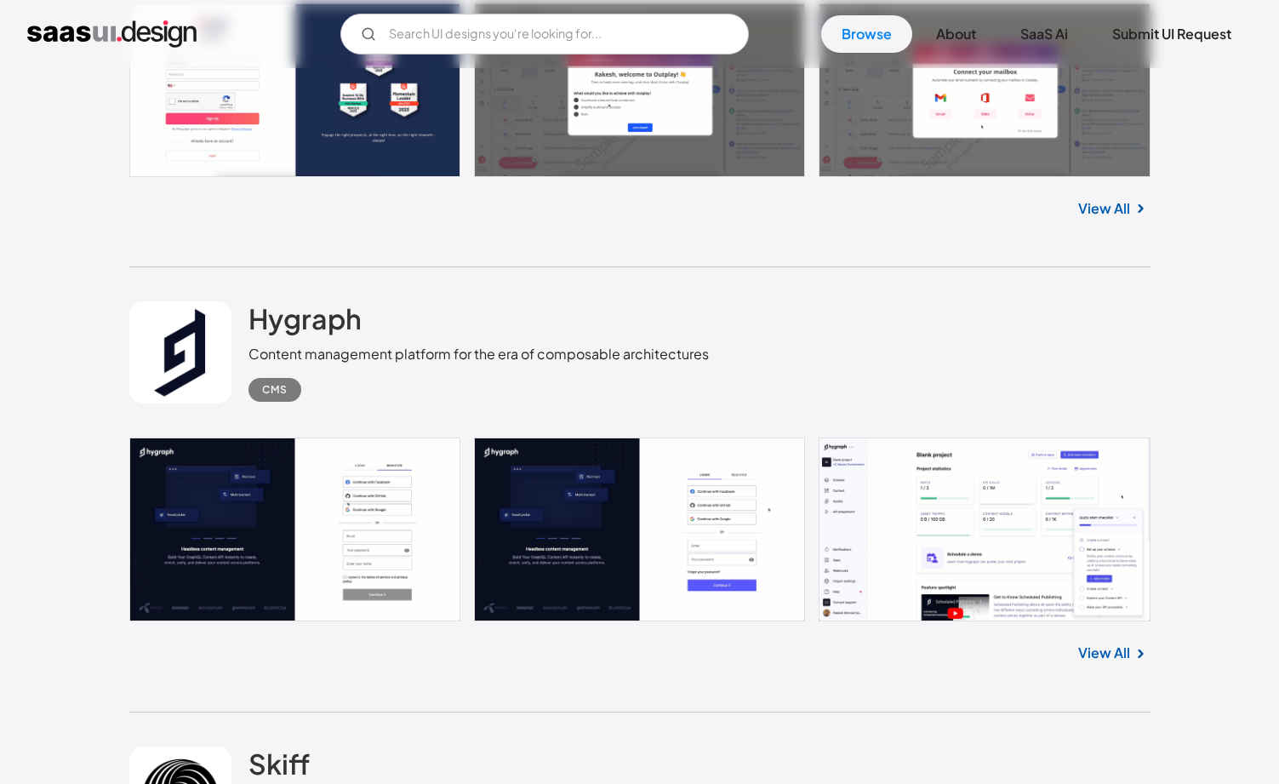
scroll to position [12494, 0]
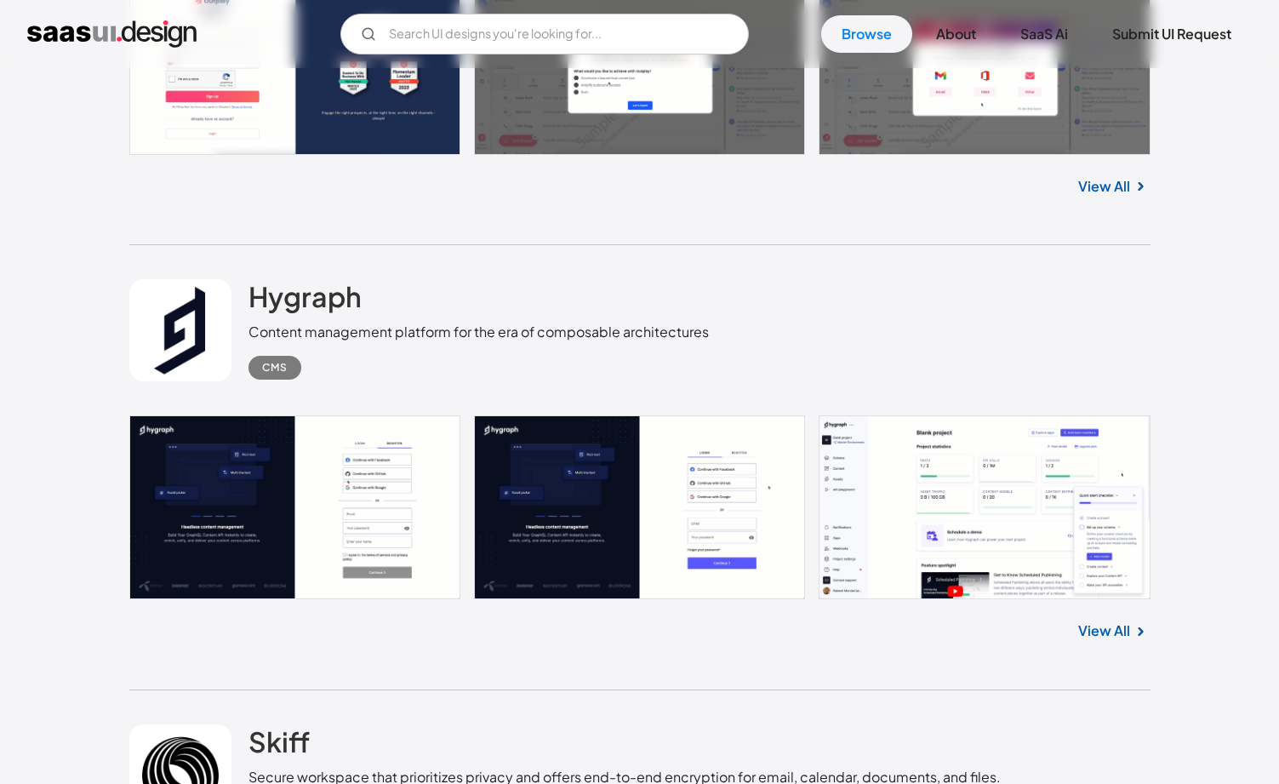
click at [399, 510] on link at bounding box center [639, 507] width 1021 height 184
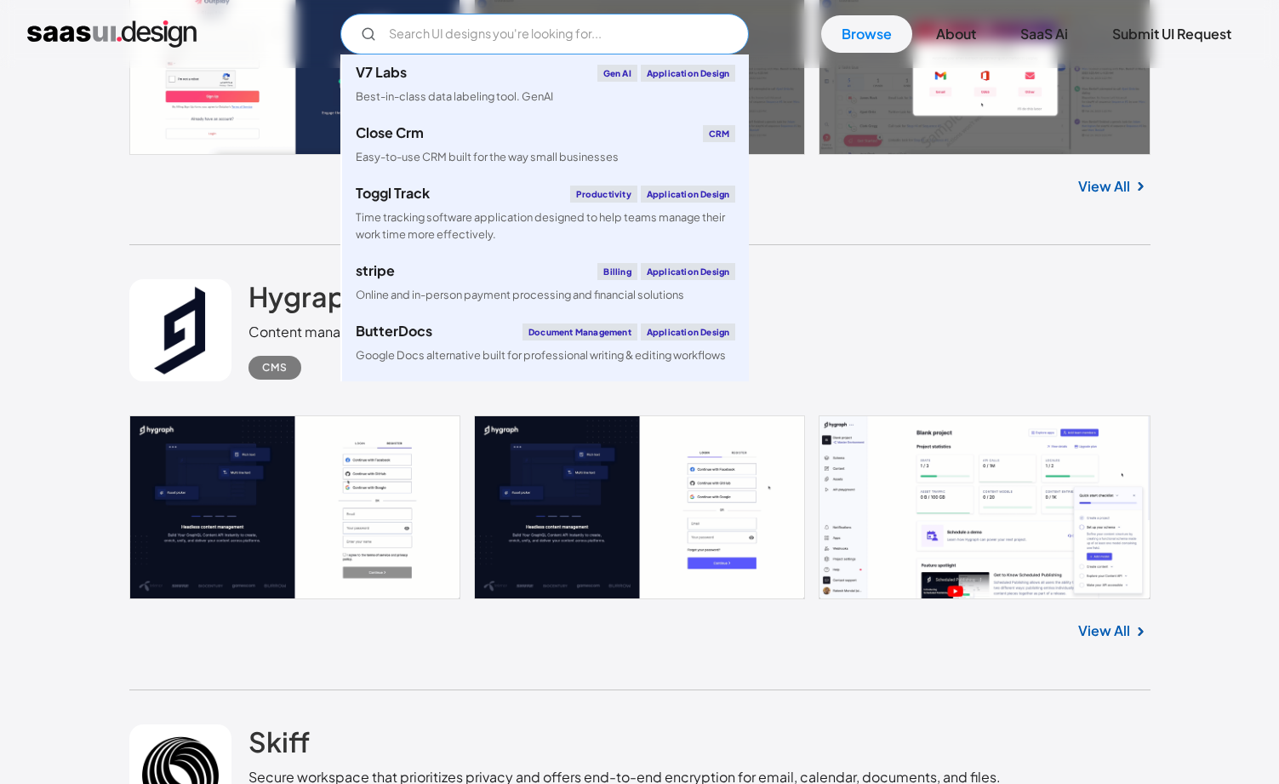
click at [449, 34] on input "Email Form" at bounding box center [544, 34] width 409 height 41
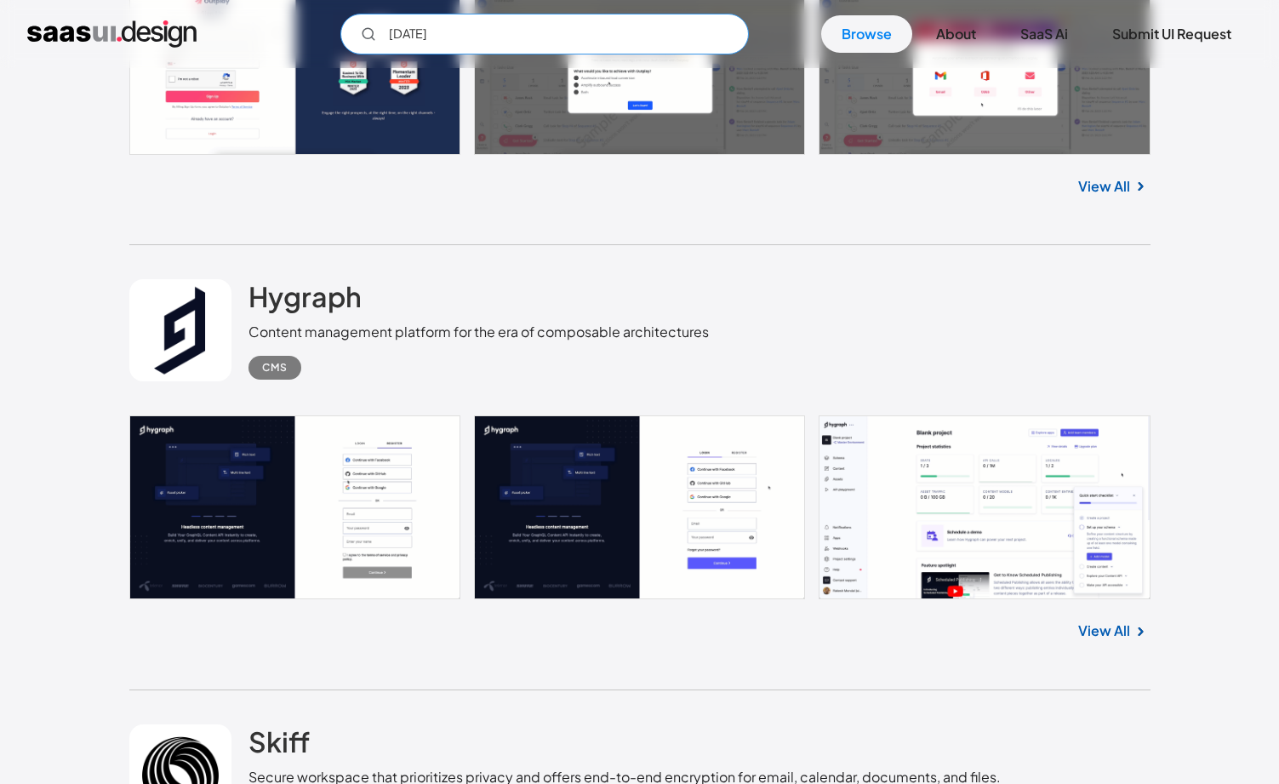
type input "polar"
click at [575, 26] on input "polar" at bounding box center [544, 34] width 409 height 41
drag, startPoint x: 484, startPoint y: 37, endPoint x: 252, endPoint y: 36, distance: 232.3
click at [252, 36] on div "polar Not found ! Thank you! Your submission has been received! Oops! Something…" at bounding box center [639, 34] width 1225 height 41
type input "triple whale"
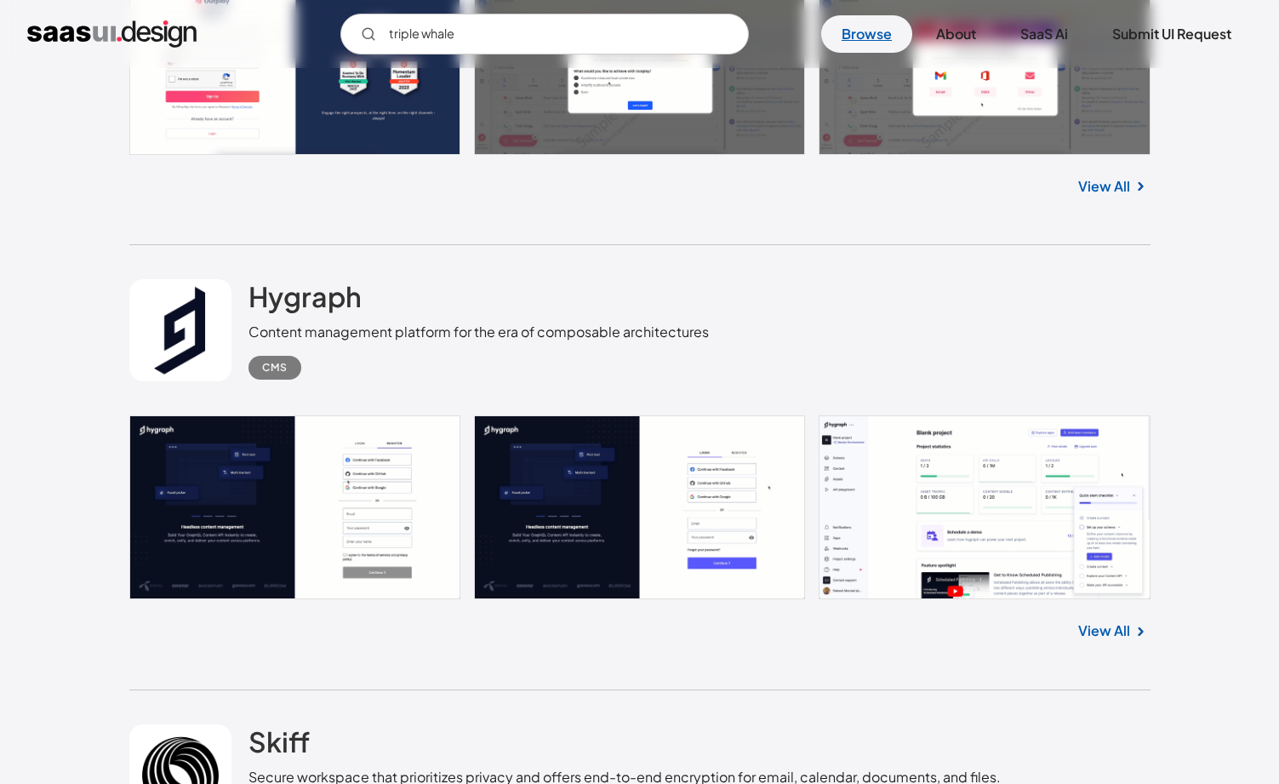
click at [854, 39] on link "Browse" at bounding box center [866, 33] width 91 height 37
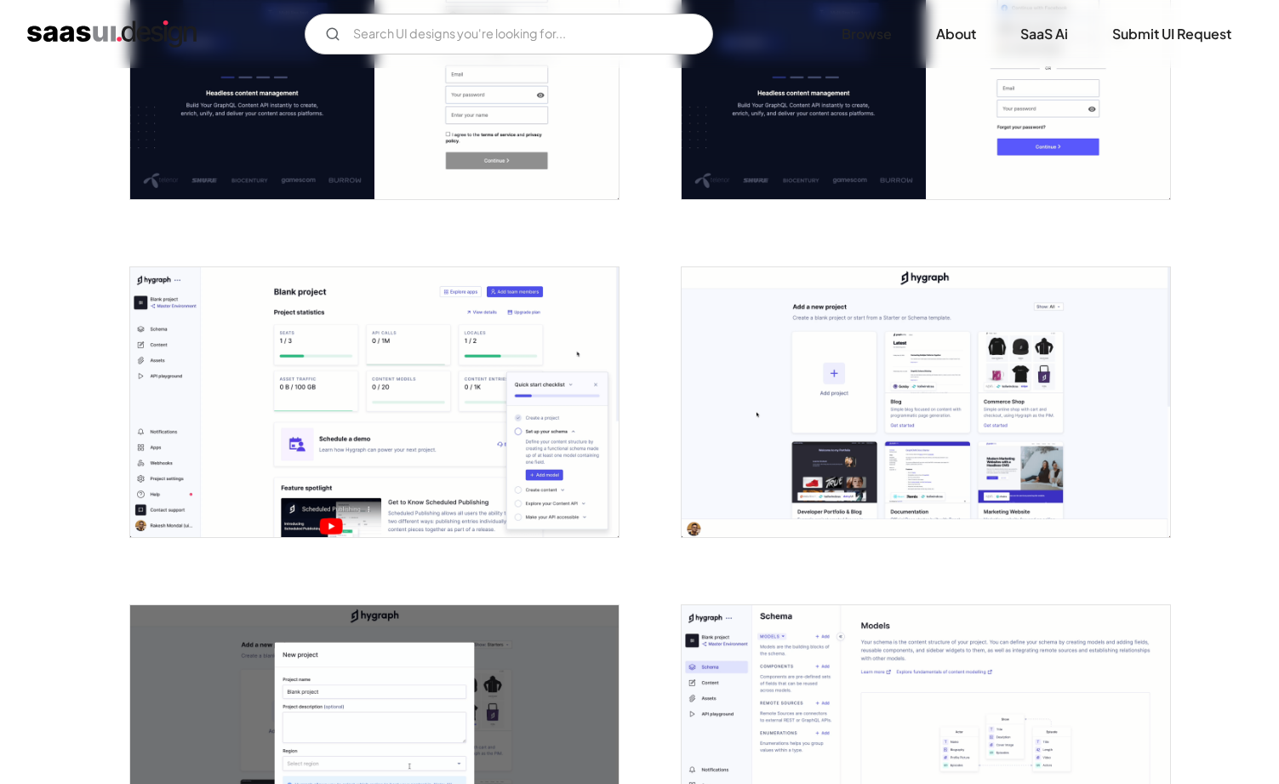
scroll to position [461, 0]
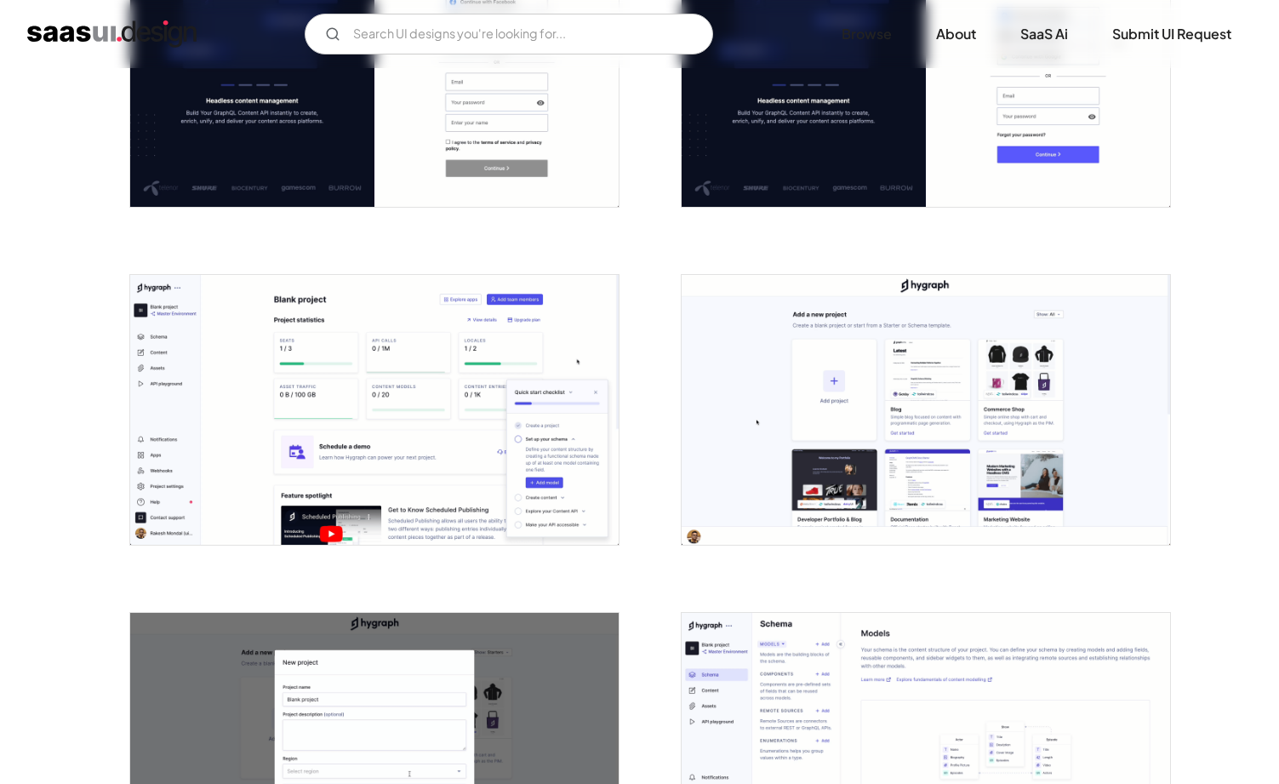
click at [369, 379] on img "open lightbox" at bounding box center [374, 410] width 489 height 270
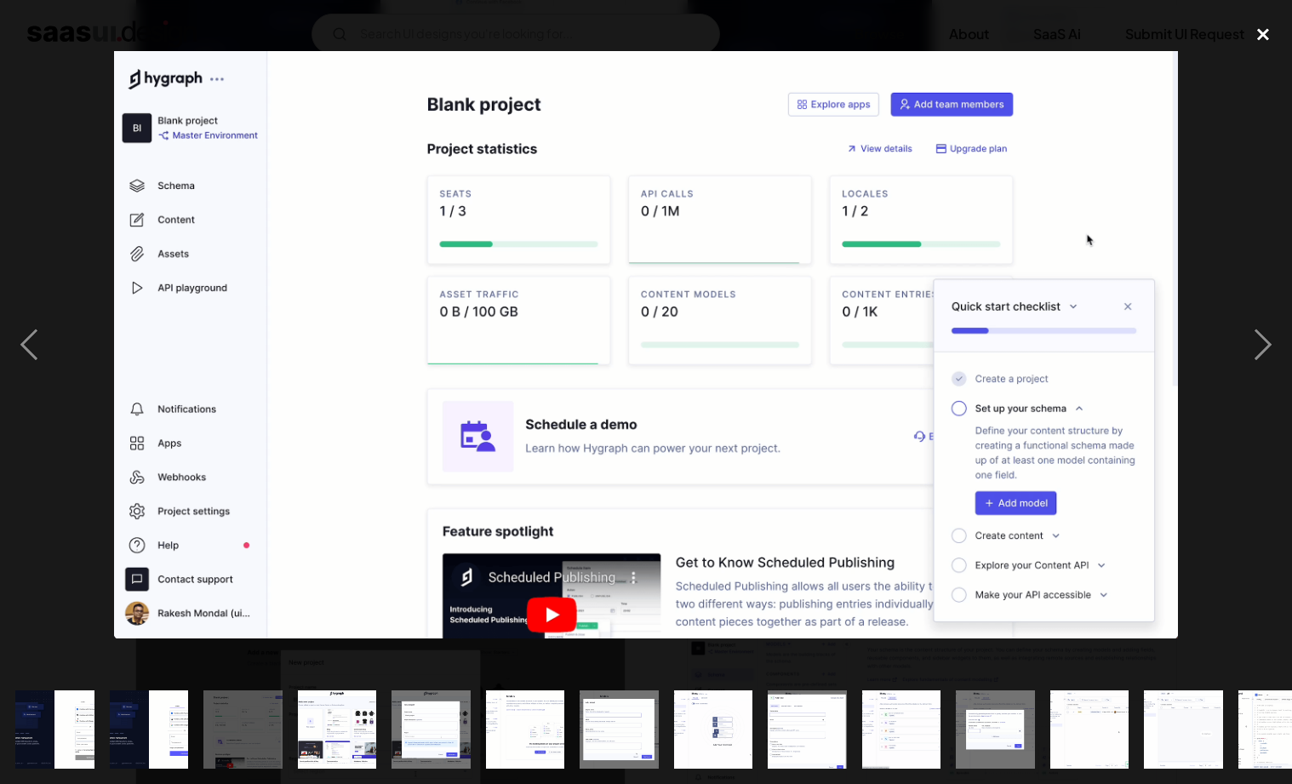
click at [1264, 34] on div "close lightbox" at bounding box center [1263, 33] width 58 height 37
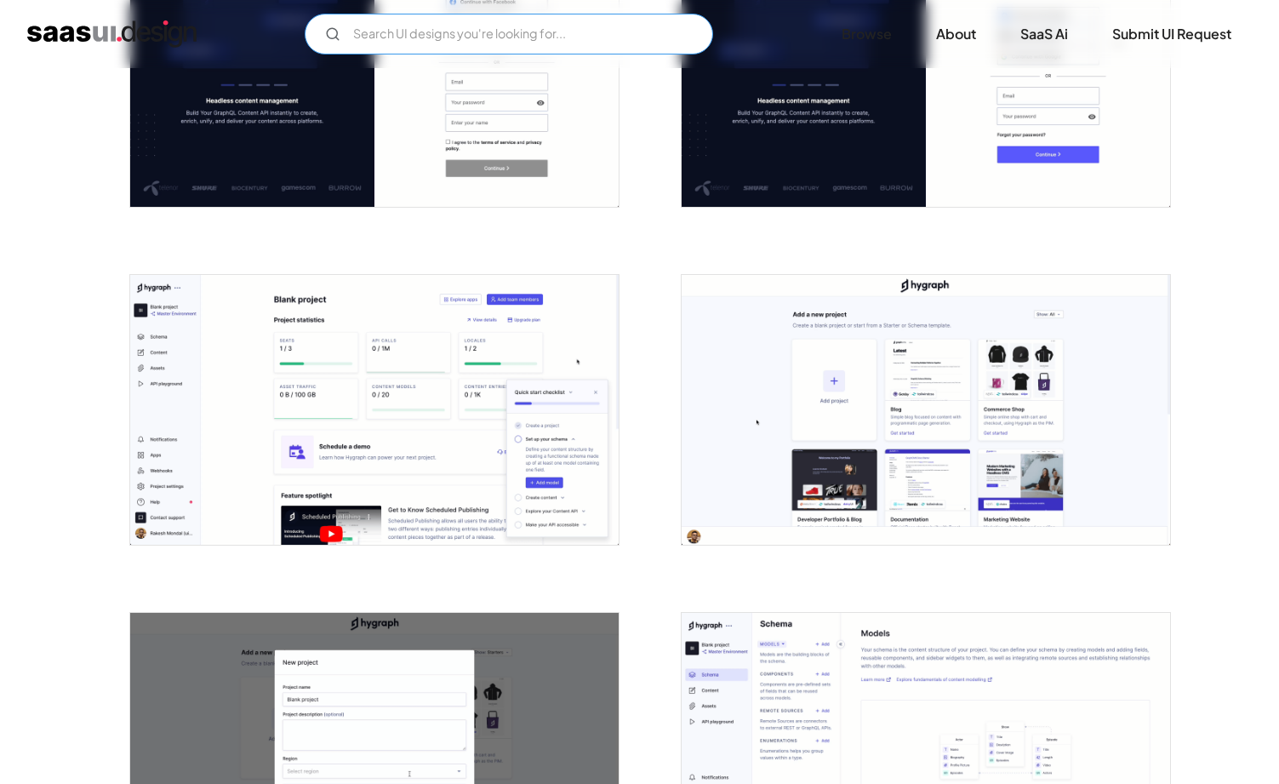
click at [604, 37] on input "Email Form" at bounding box center [509, 34] width 409 height 41
click at [478, 29] on input "polar" at bounding box center [509, 34] width 409 height 41
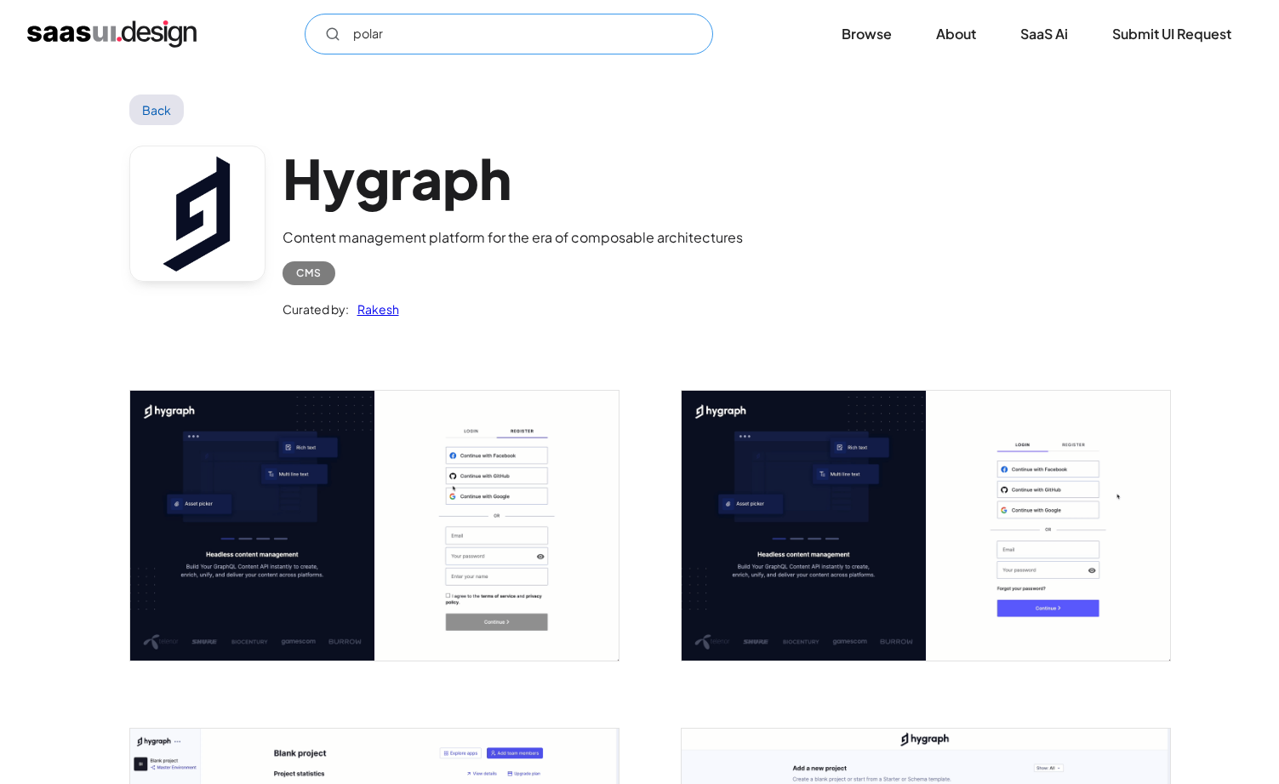
scroll to position [0, 0]
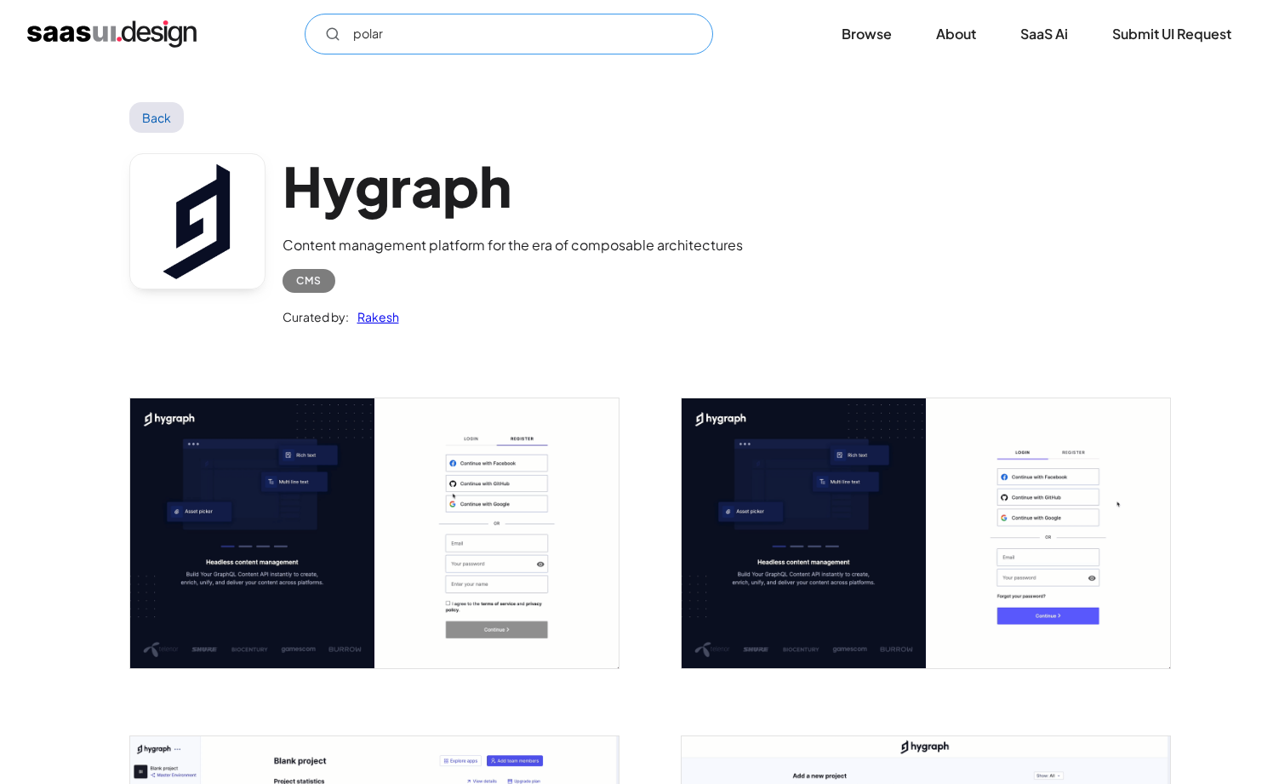
click at [412, 43] on input "polar" at bounding box center [509, 34] width 409 height 41
type input "polar"
click at [154, 119] on link "Back" at bounding box center [156, 117] width 55 height 31
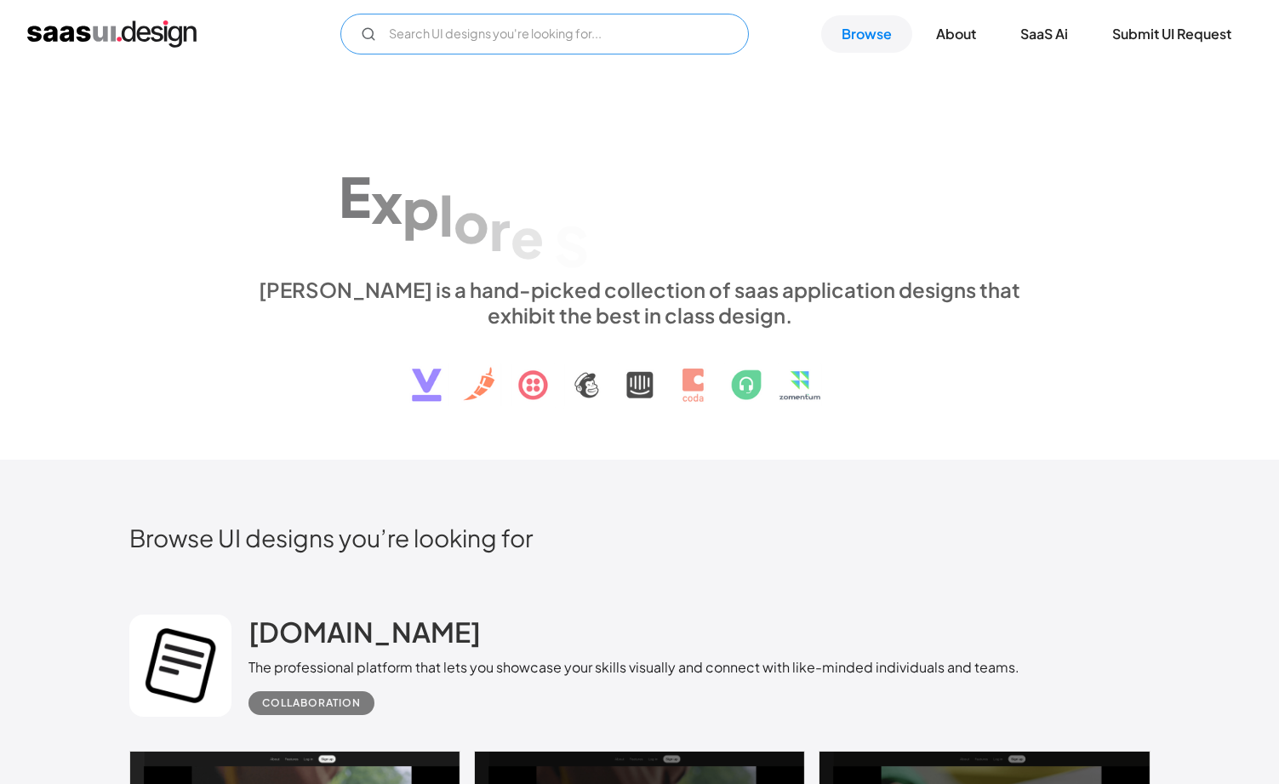
click at [573, 34] on input "Email Form" at bounding box center [544, 34] width 409 height 41
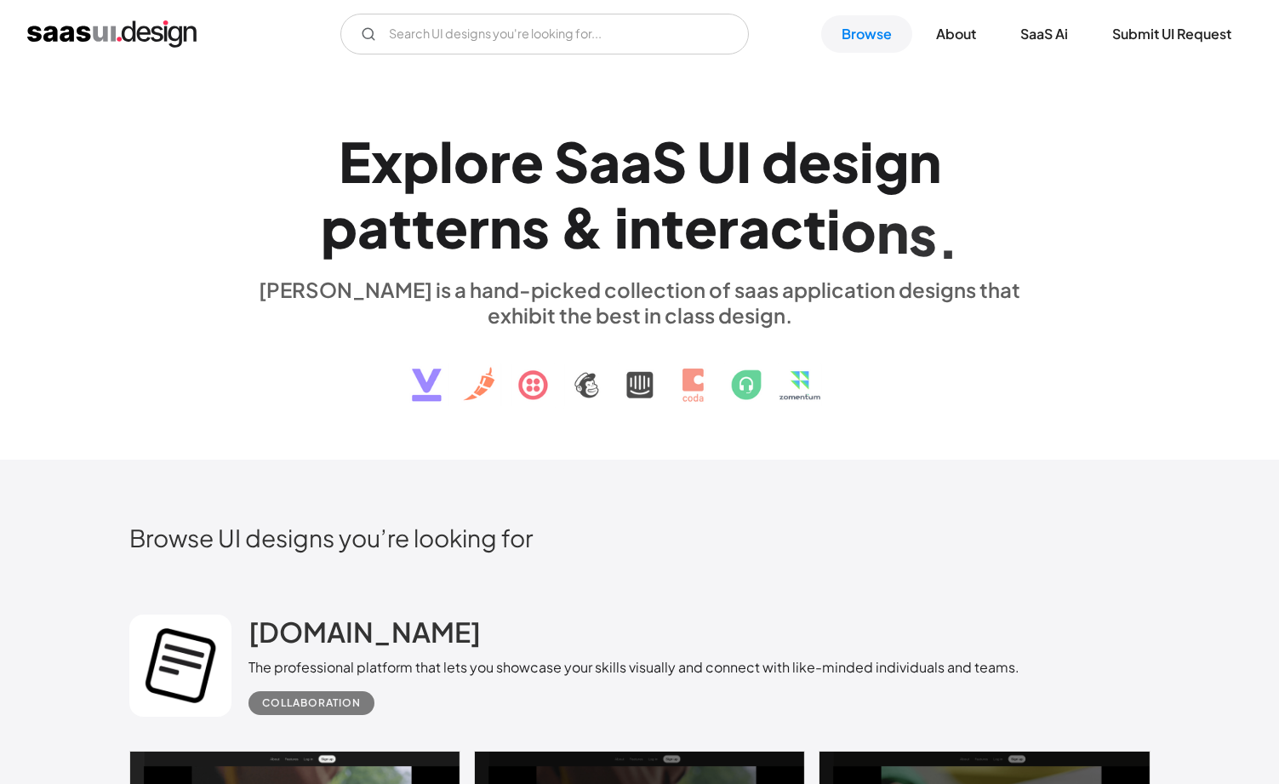
click at [159, 31] on img "home" at bounding box center [111, 33] width 169 height 27
click at [457, 42] on input "Email Form" at bounding box center [544, 34] width 409 height 41
click at [152, 42] on img "home" at bounding box center [111, 33] width 169 height 27
click at [95, 22] on img "home" at bounding box center [111, 33] width 169 height 27
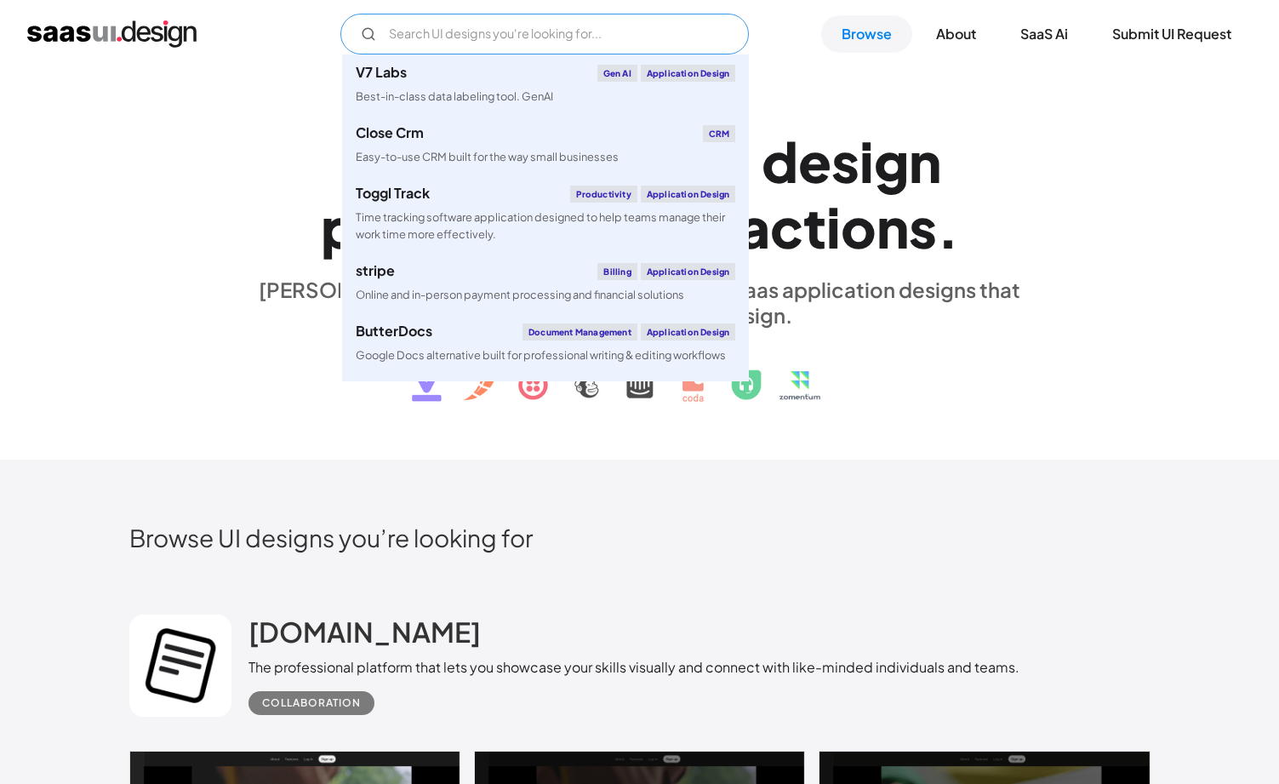
click at [504, 29] on input "Email Form" at bounding box center [544, 34] width 409 height 41
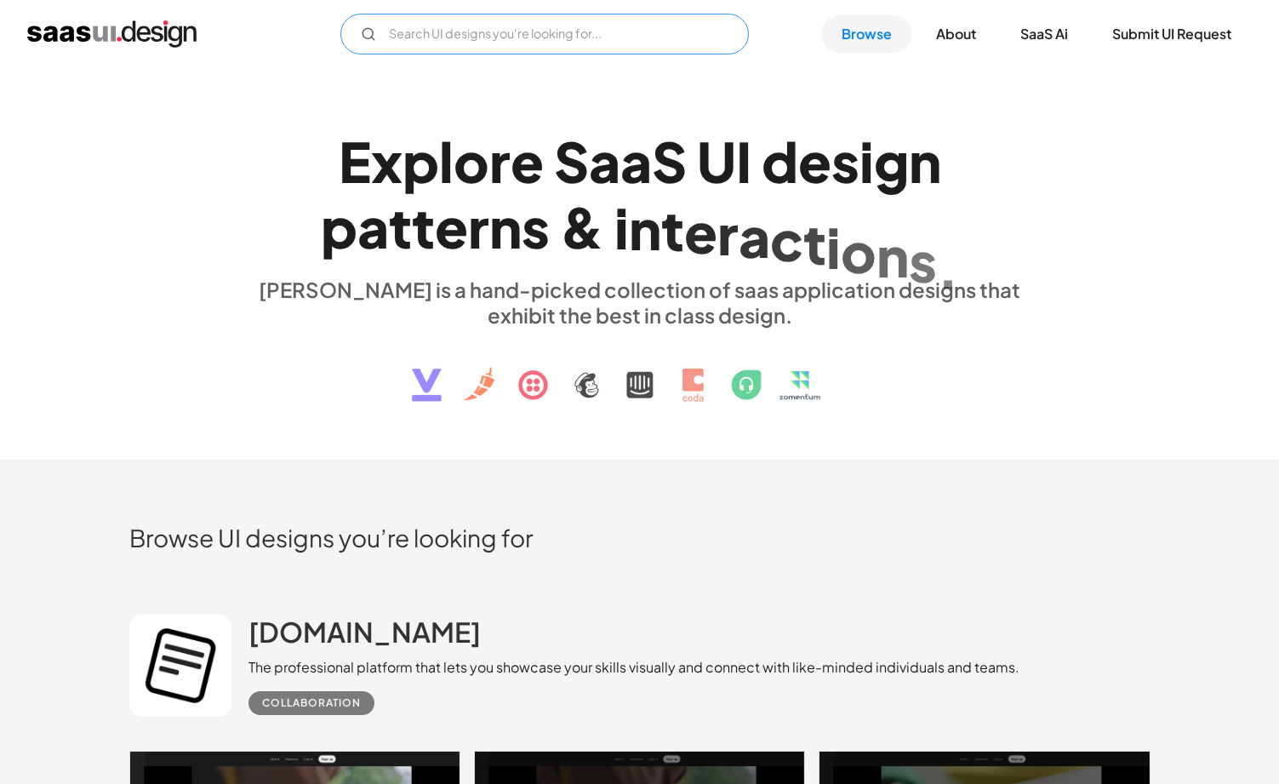
click at [499, 30] on input "Email Form" at bounding box center [544, 34] width 409 height 41
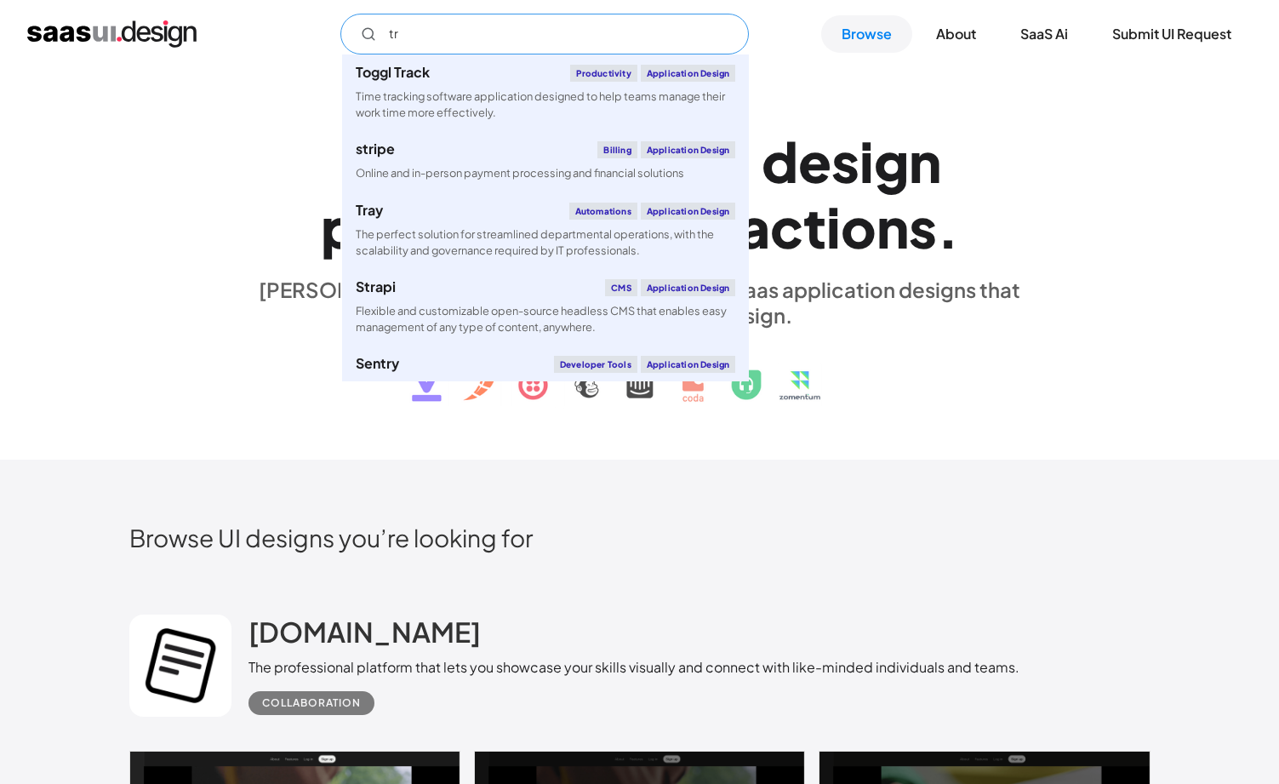
type input "t"
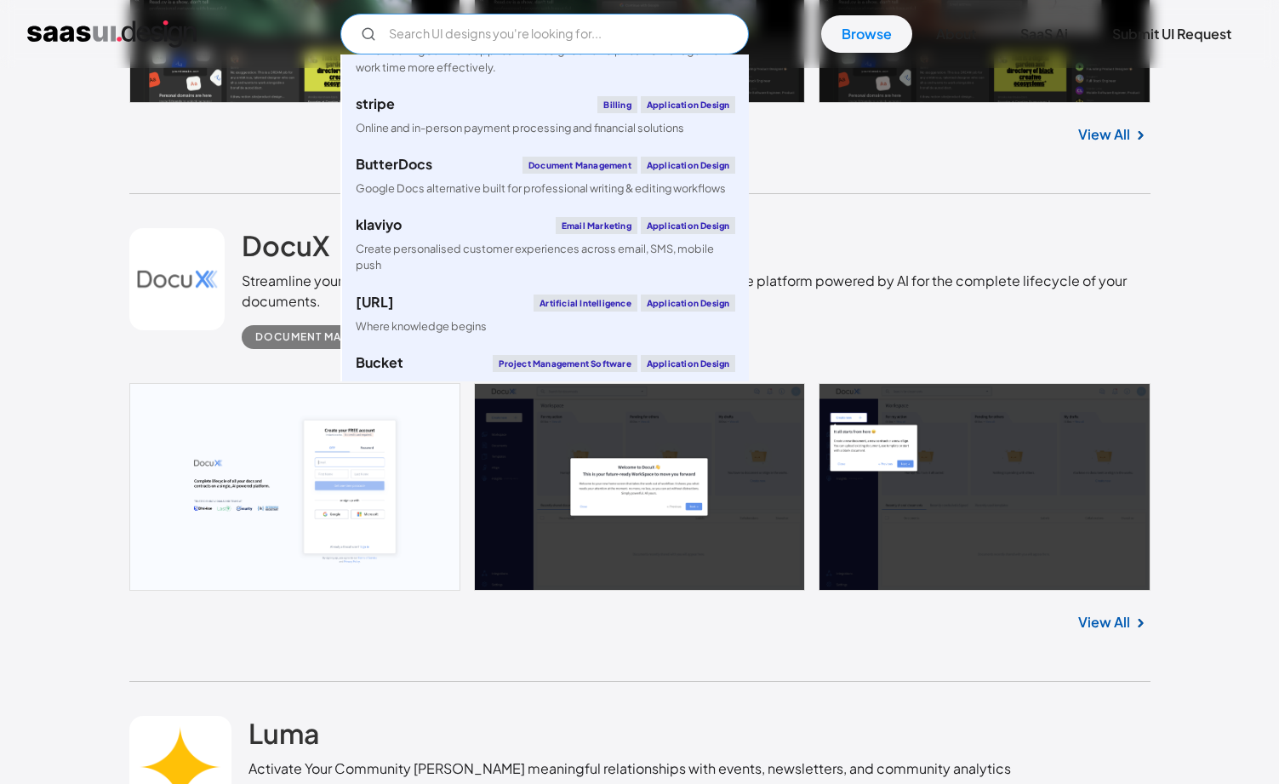
scroll to position [882, 0]
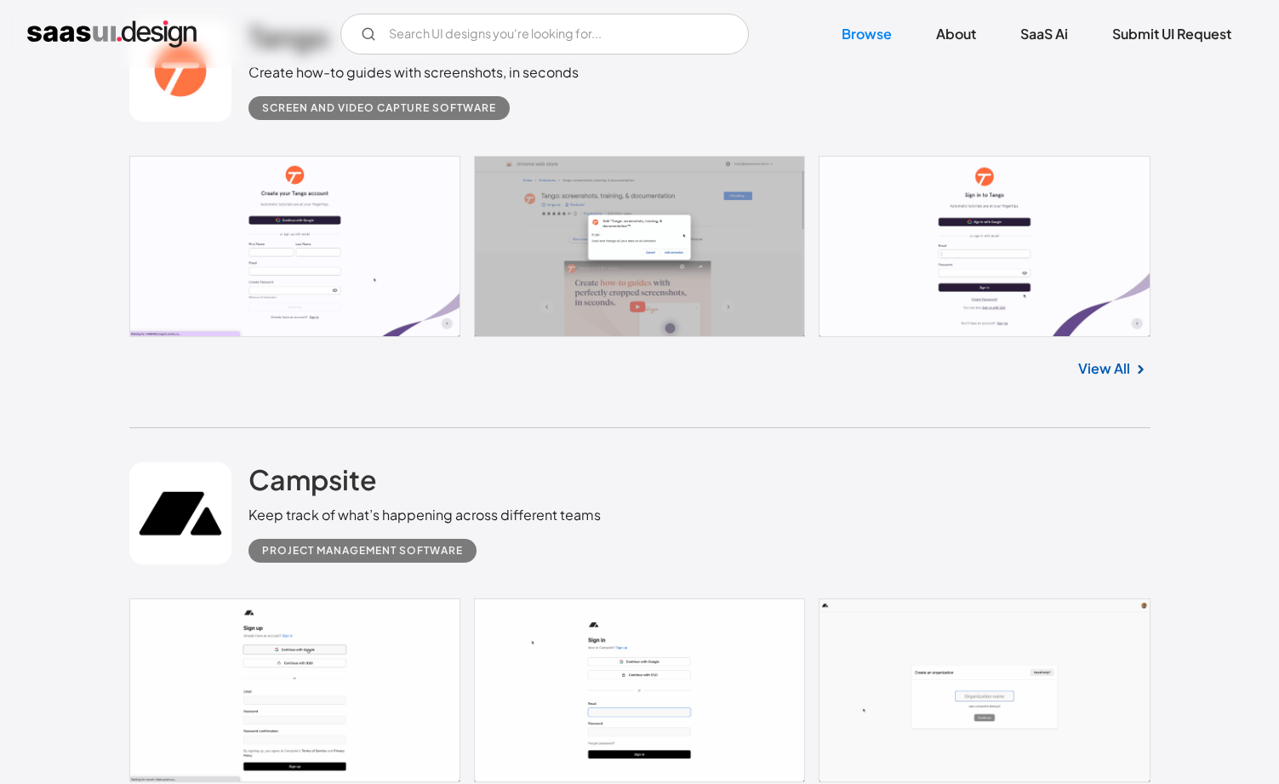
scroll to position [2871, 0]
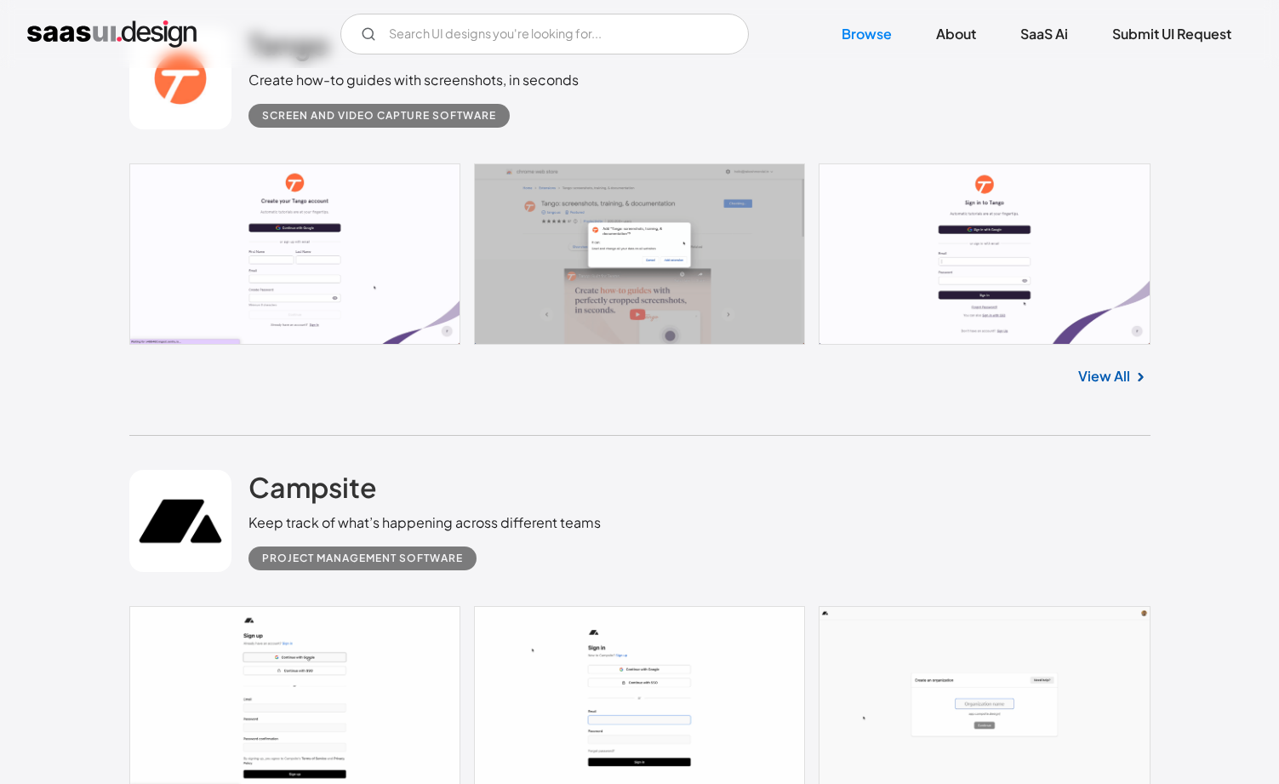
click at [271, 211] on link at bounding box center [639, 254] width 1021 height 182
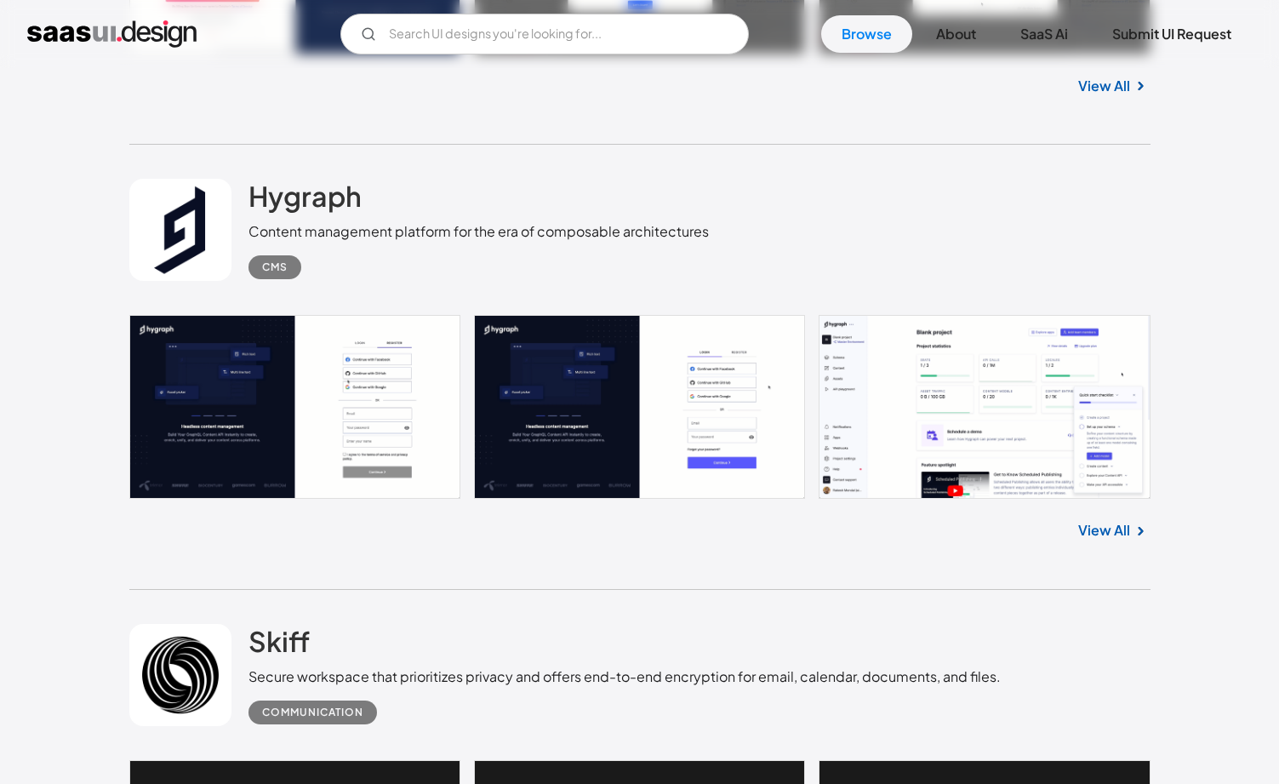
scroll to position [12614, 0]
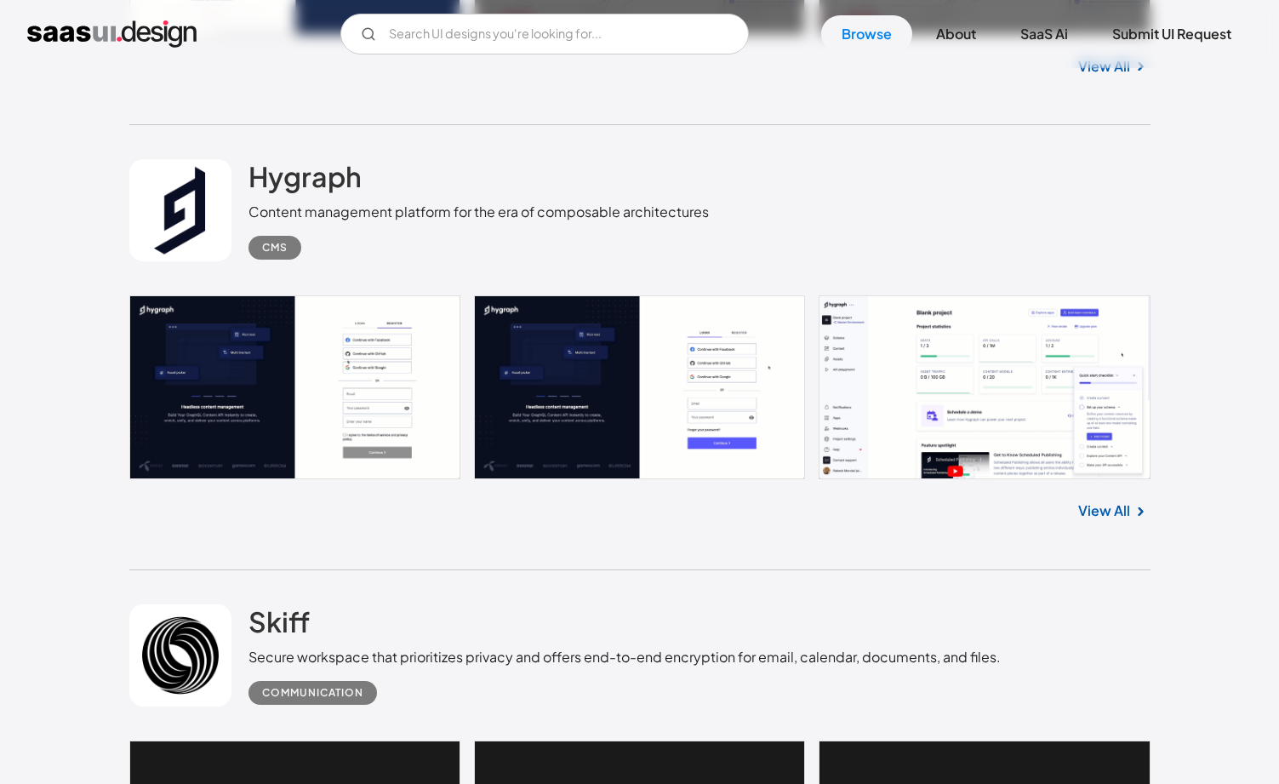
click at [321, 406] on link at bounding box center [639, 387] width 1021 height 184
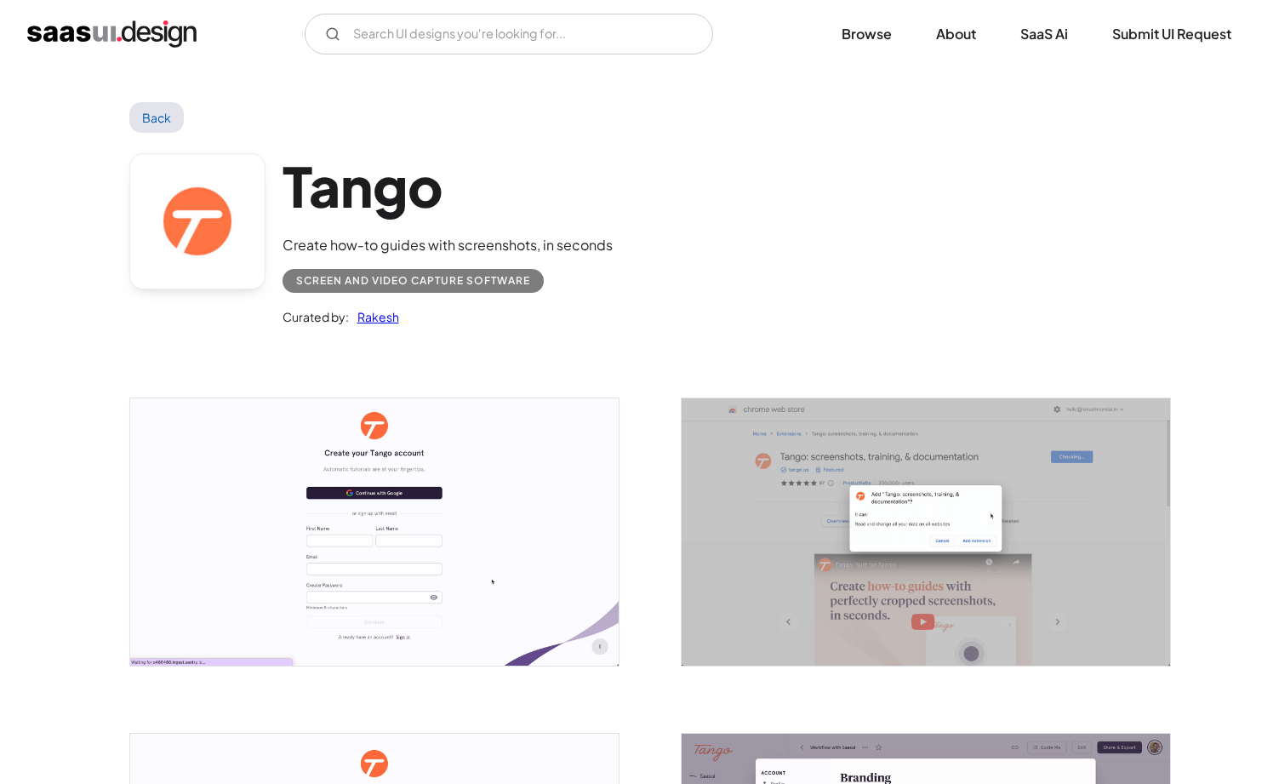
click at [396, 491] on img "open lightbox" at bounding box center [374, 531] width 489 height 267
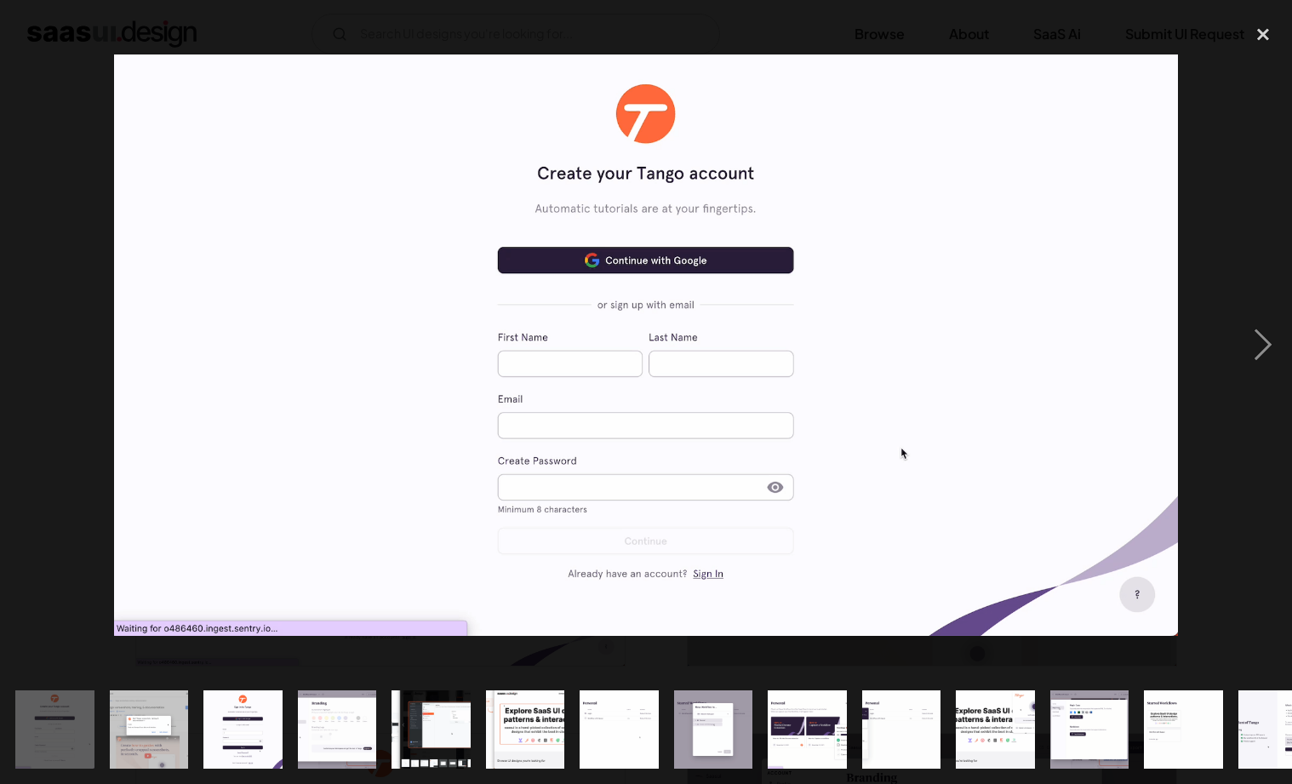
drag, startPoint x: 442, startPoint y: 335, endPoint x: 649, endPoint y: 377, distance: 211.0
click at [649, 377] on img at bounding box center [645, 344] width 1063 height 581
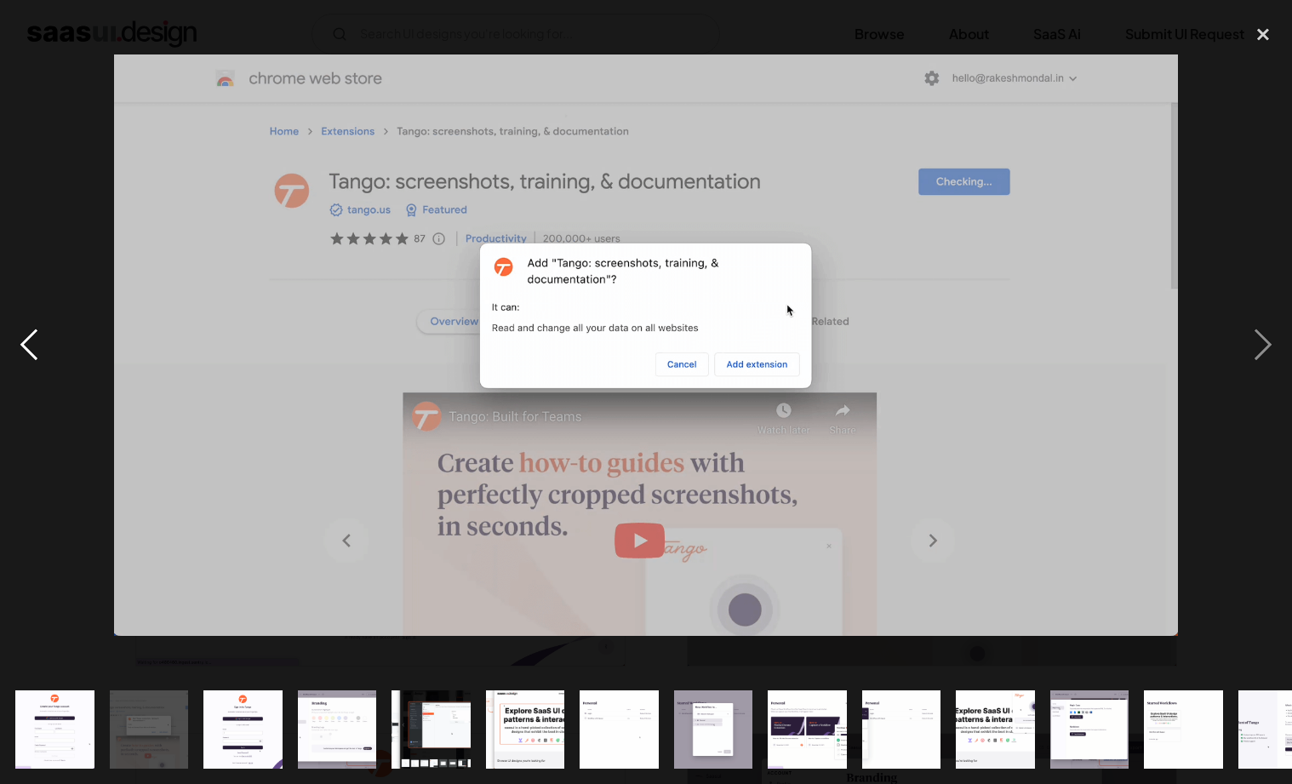
click at [20, 334] on div "previous image" at bounding box center [29, 344] width 58 height 659
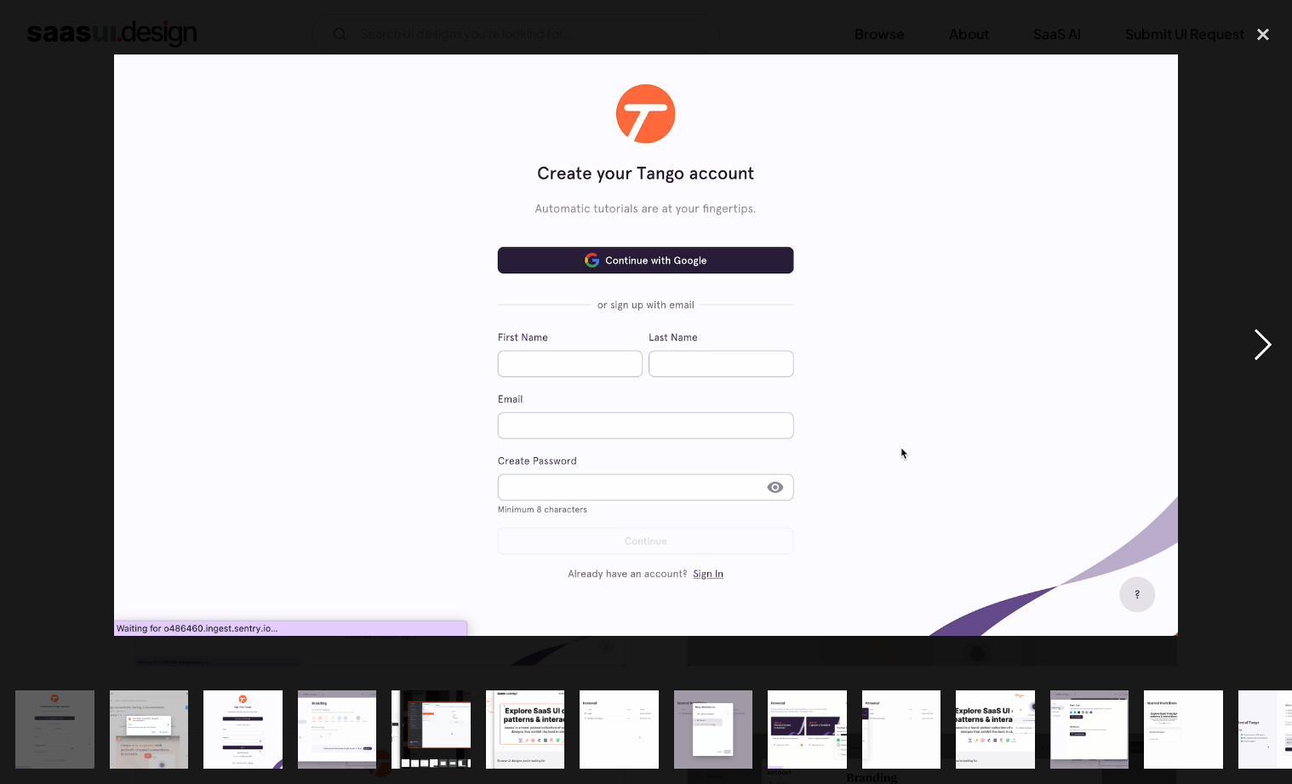
click at [1254, 346] on div "next image" at bounding box center [1263, 344] width 58 height 659
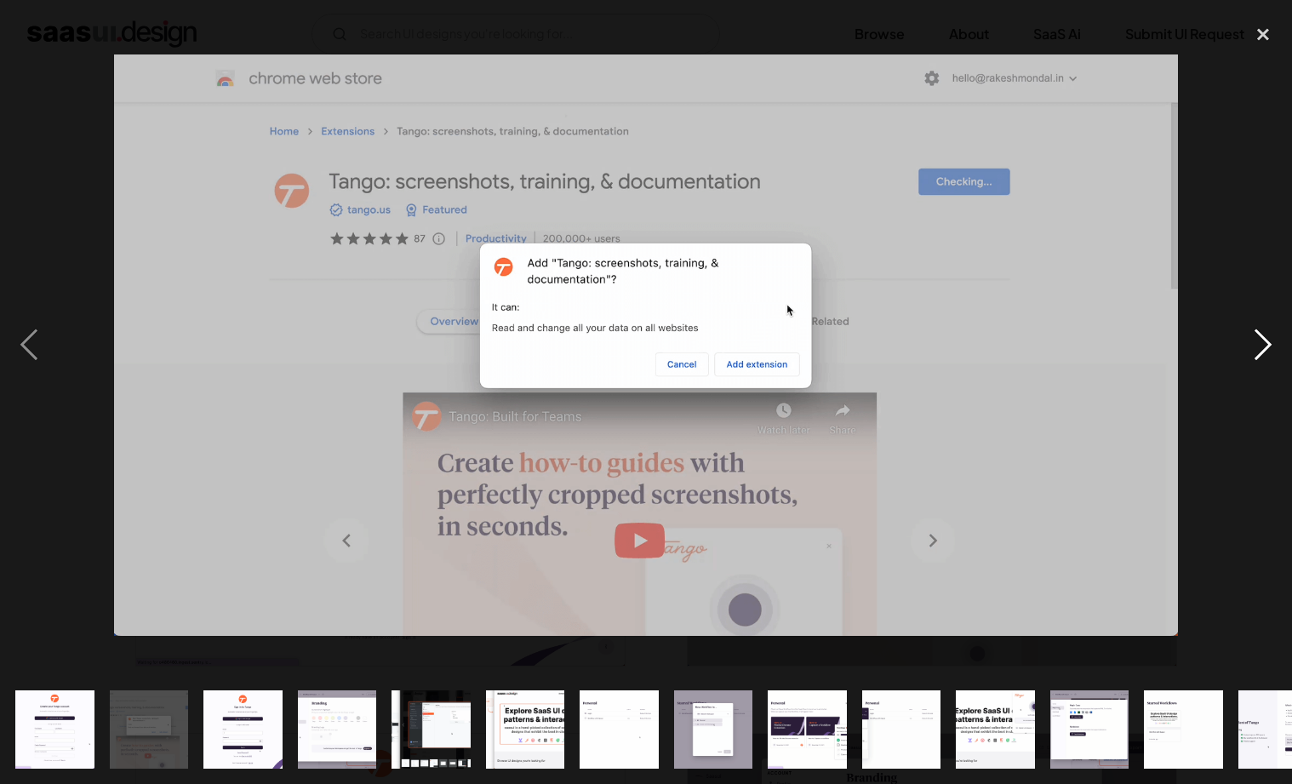
click at [1254, 346] on div "next image" at bounding box center [1263, 344] width 58 height 659
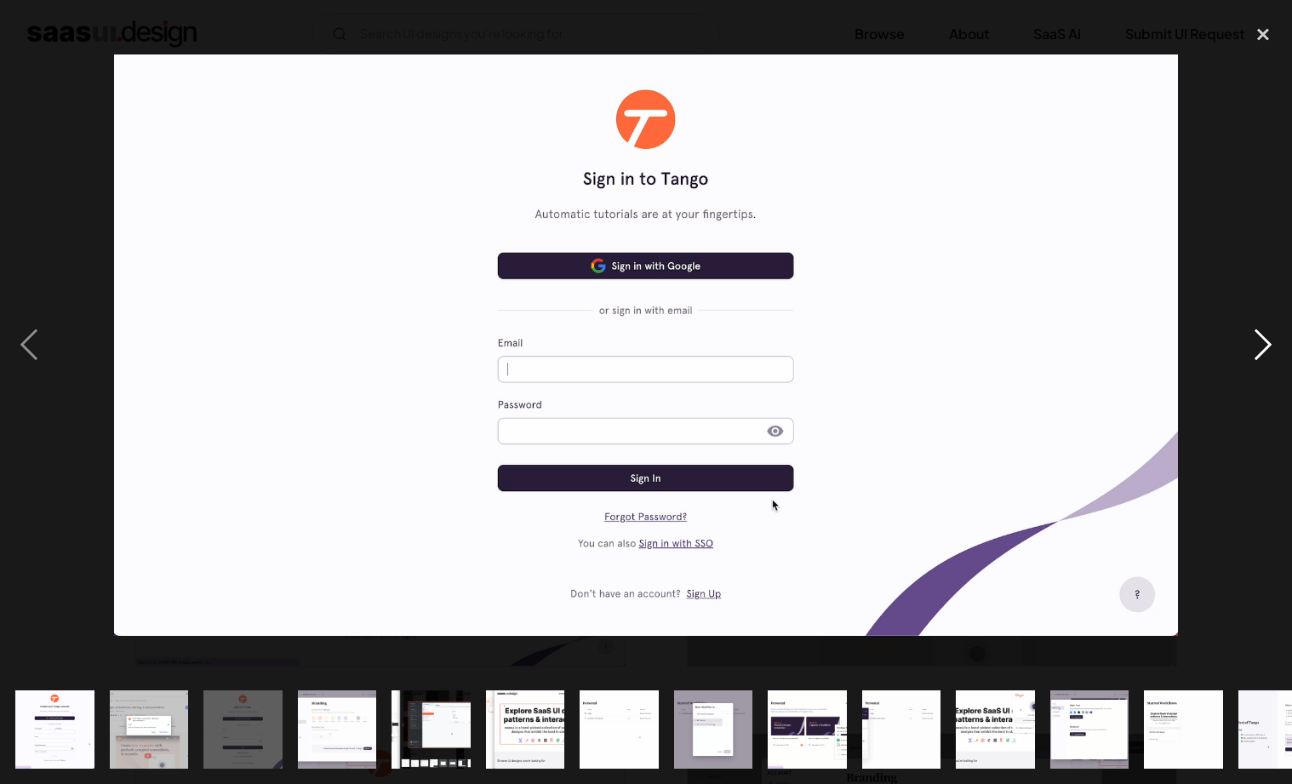
click at [1254, 346] on div "next image" at bounding box center [1263, 344] width 58 height 659
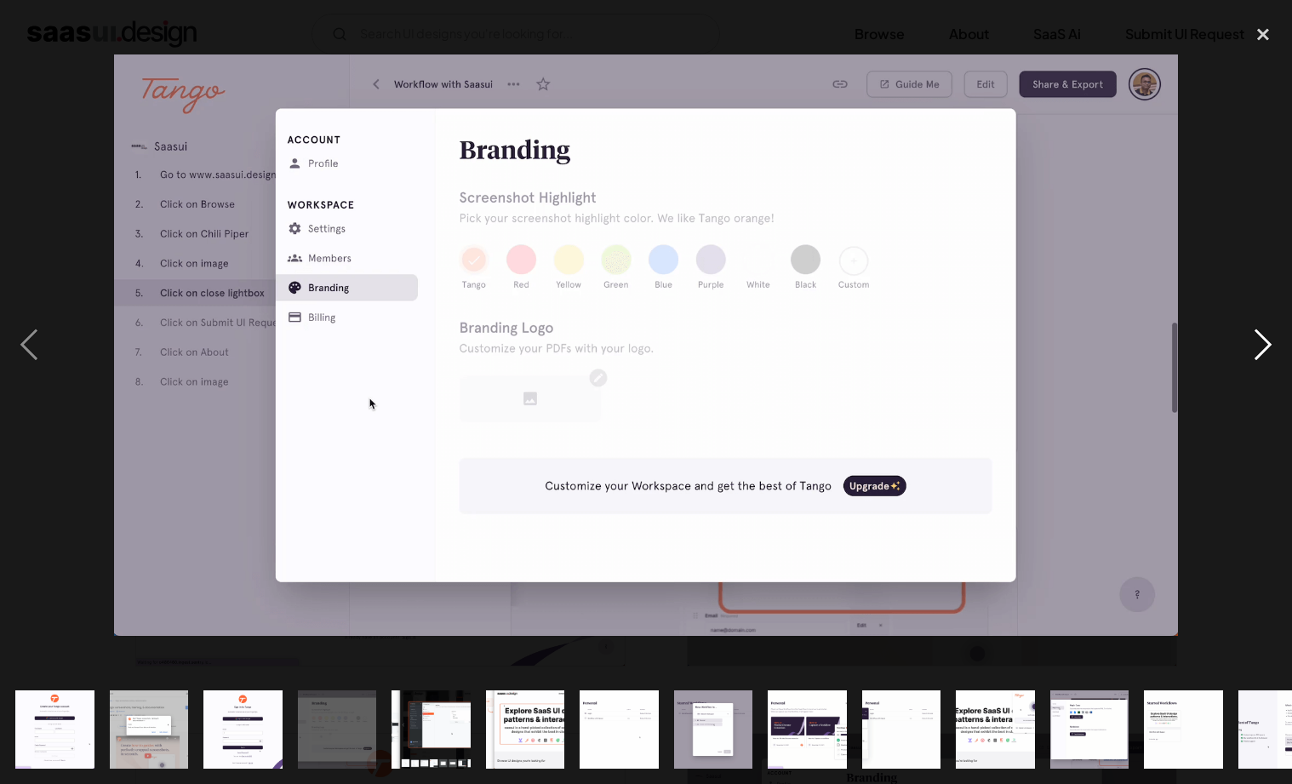
click at [1254, 346] on div "next image" at bounding box center [1263, 344] width 58 height 659
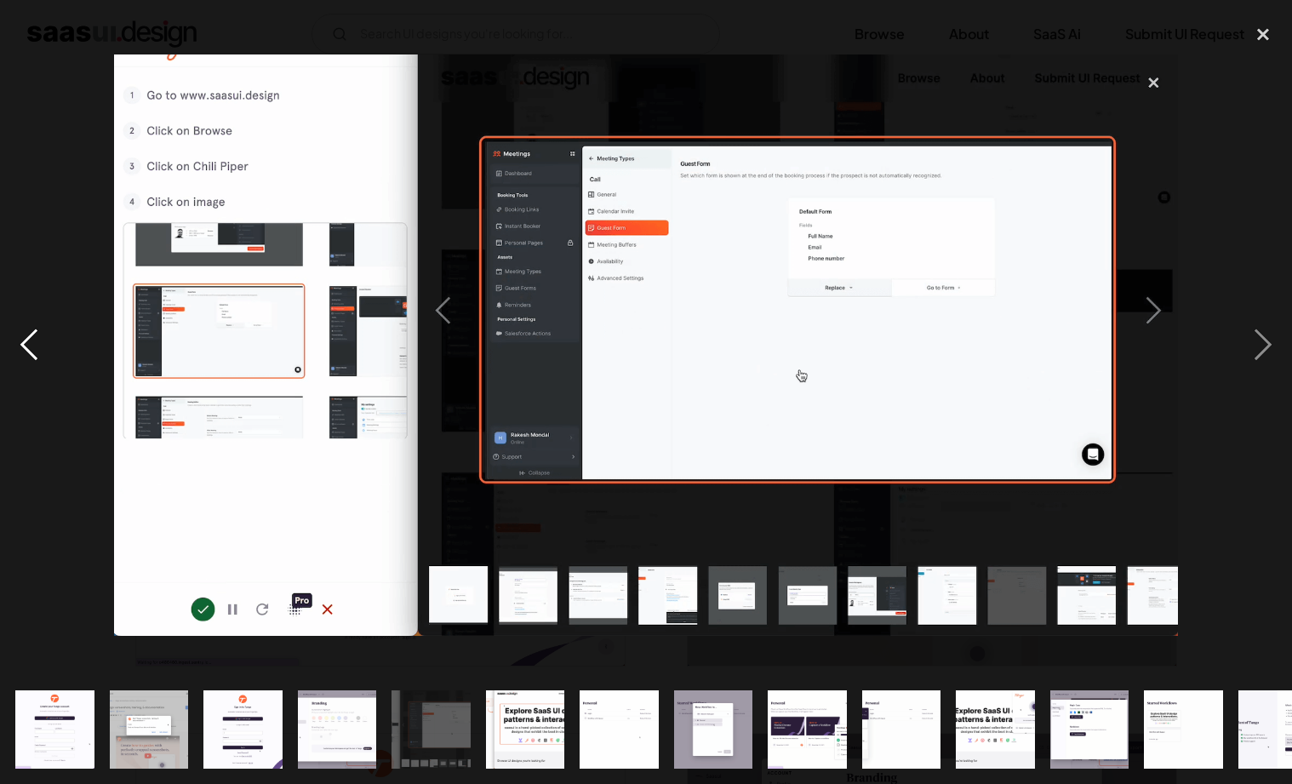
click at [37, 356] on div "previous image" at bounding box center [29, 344] width 58 height 659
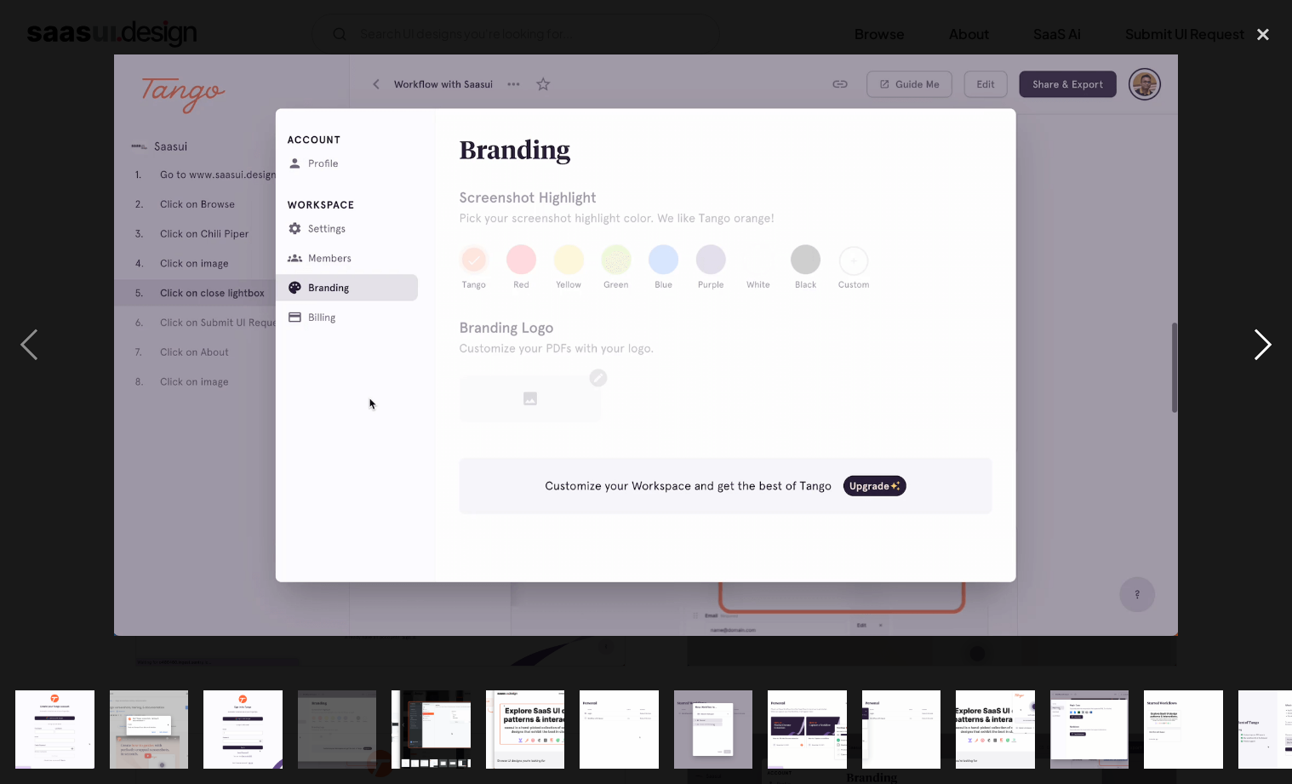
click at [1260, 348] on div "next image" at bounding box center [1263, 344] width 58 height 659
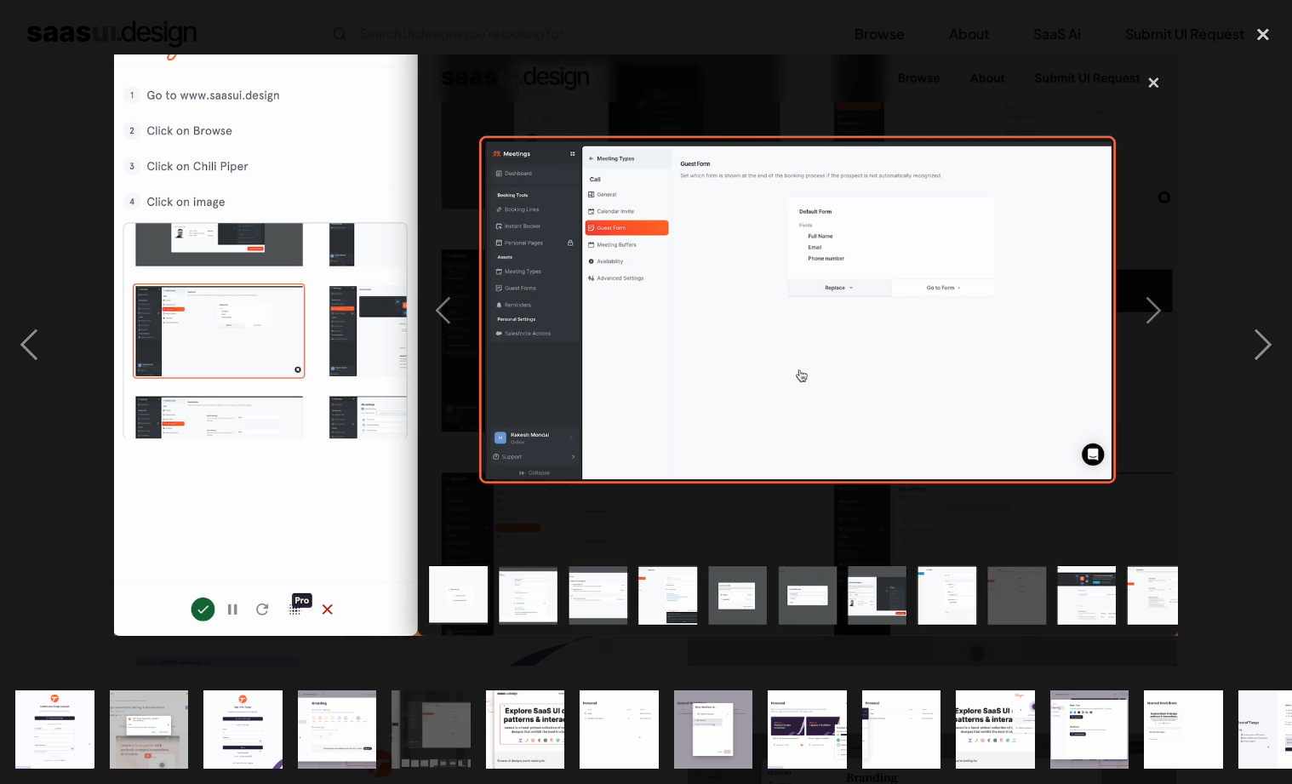
click at [1170, 315] on img at bounding box center [645, 344] width 1063 height 581
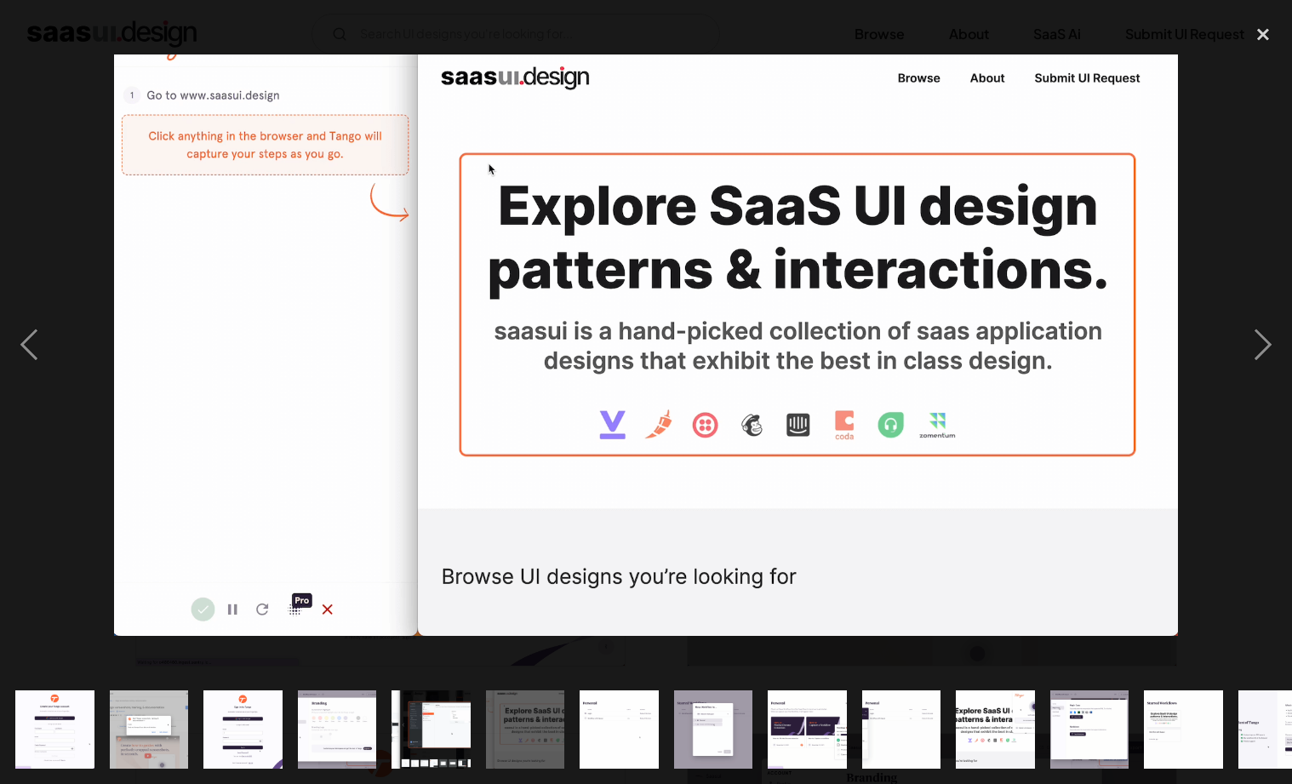
click at [1170, 315] on img at bounding box center [645, 344] width 1063 height 581
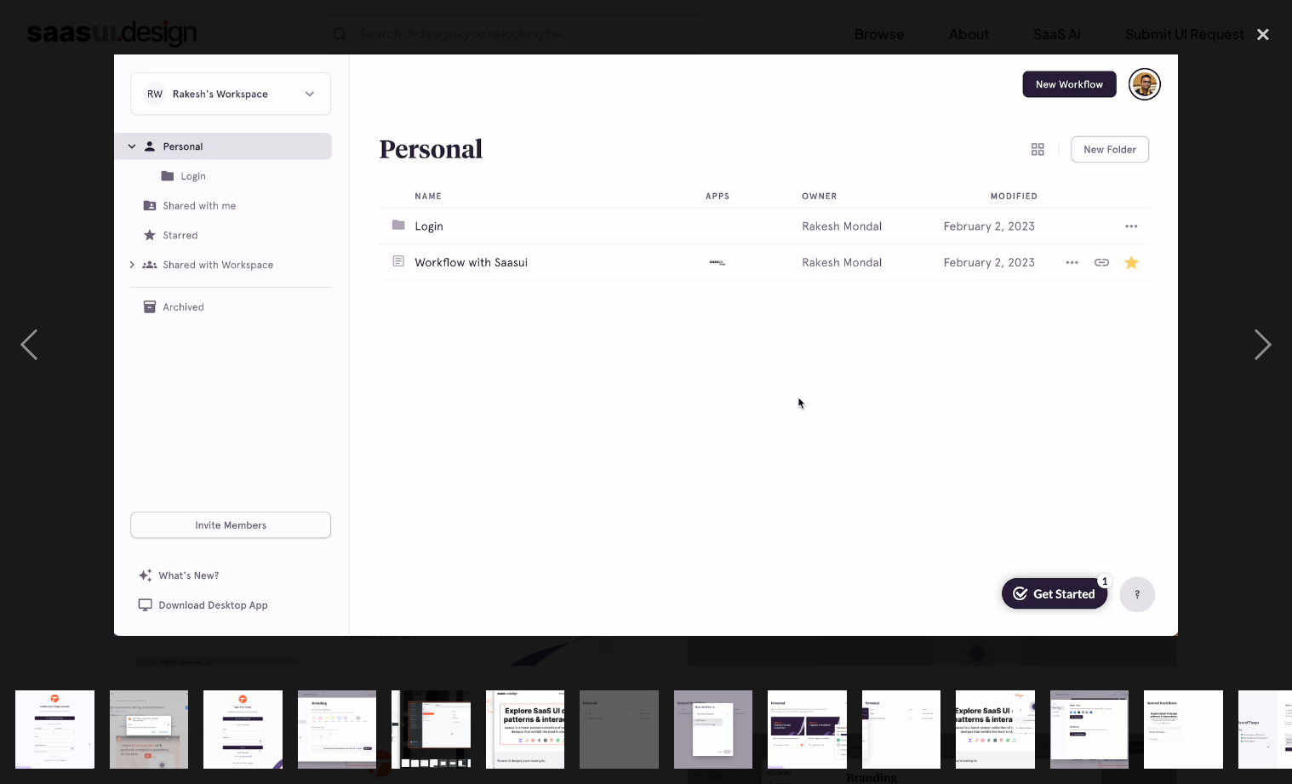
click at [1170, 315] on img at bounding box center [645, 344] width 1063 height 581
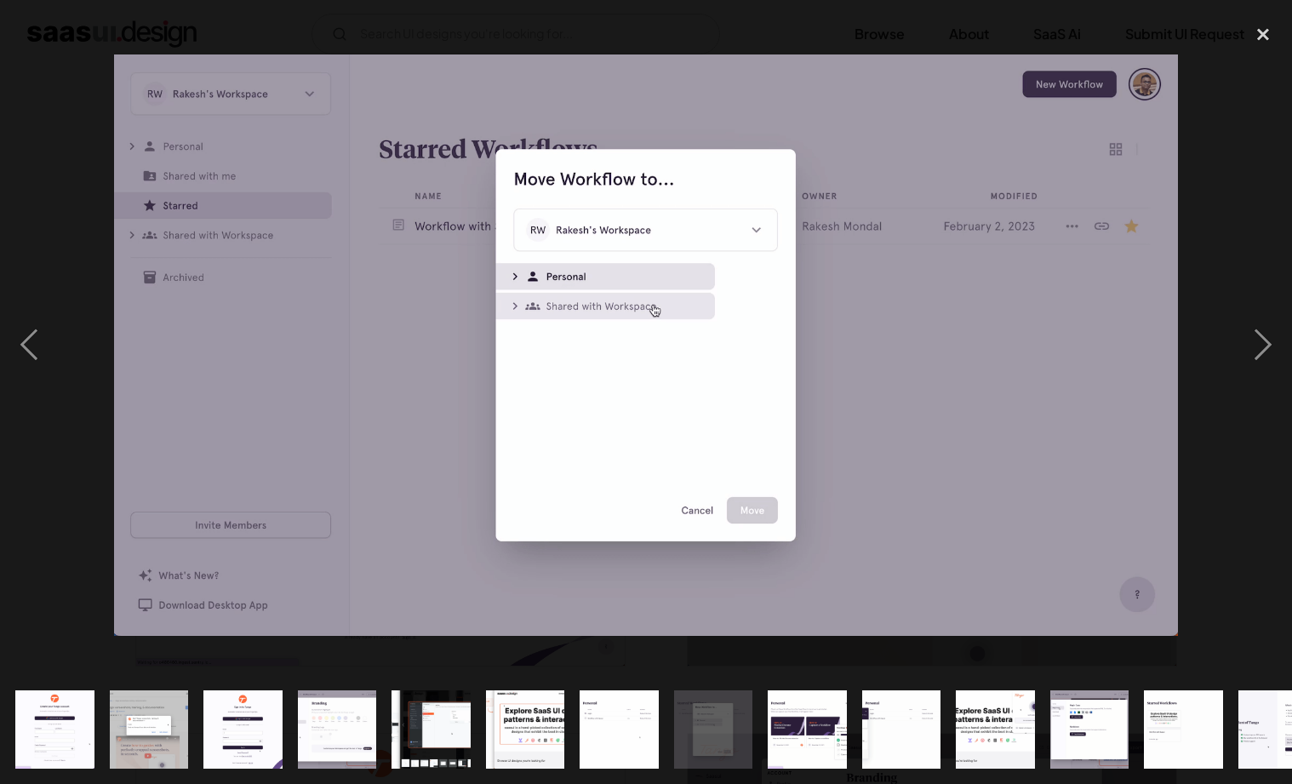
click at [1170, 315] on img at bounding box center [645, 344] width 1063 height 581
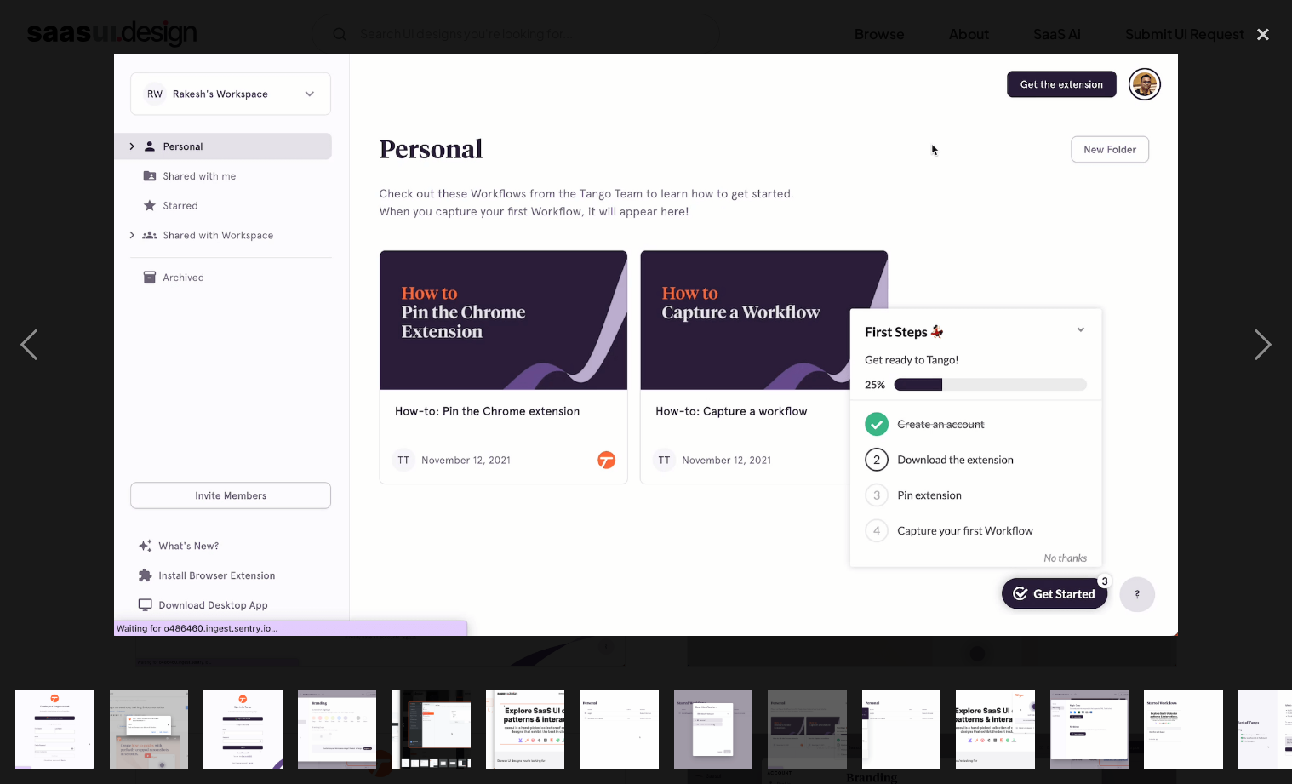
click at [1170, 315] on img at bounding box center [645, 344] width 1063 height 581
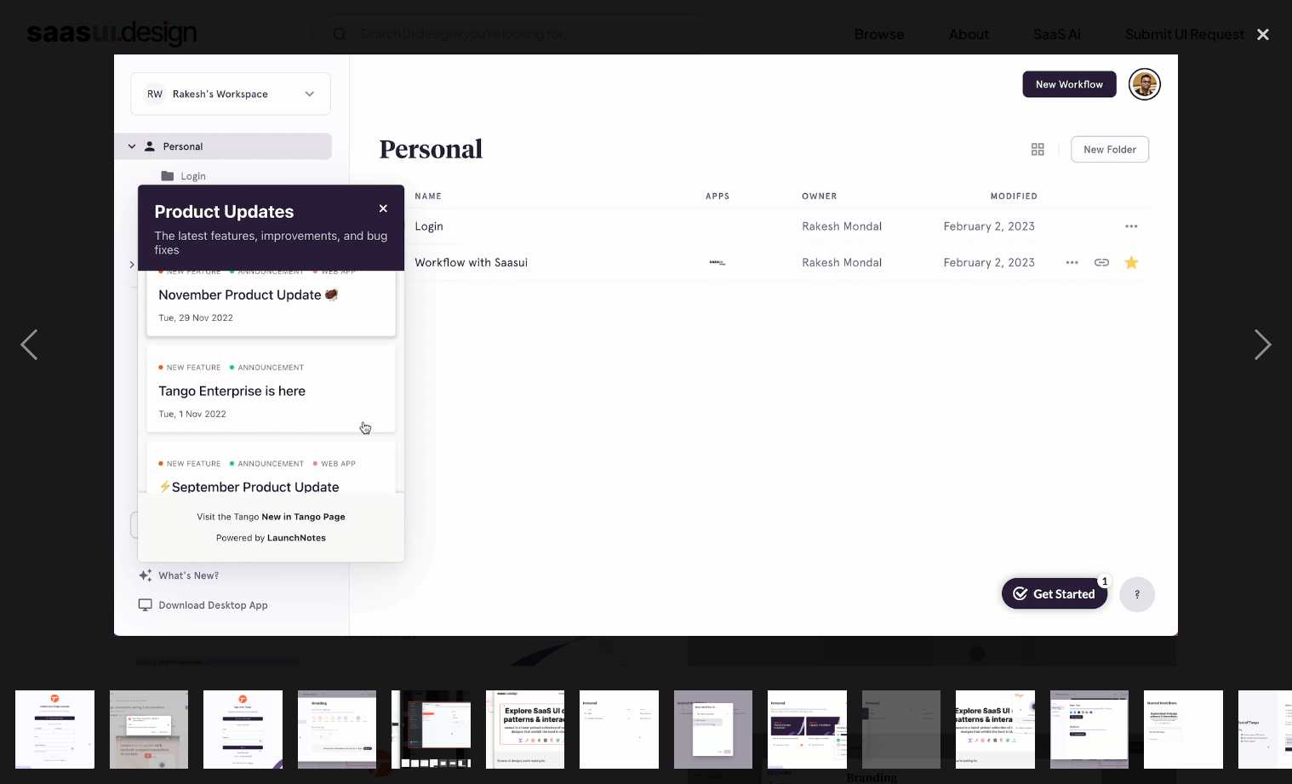
click at [1170, 315] on img at bounding box center [645, 344] width 1063 height 581
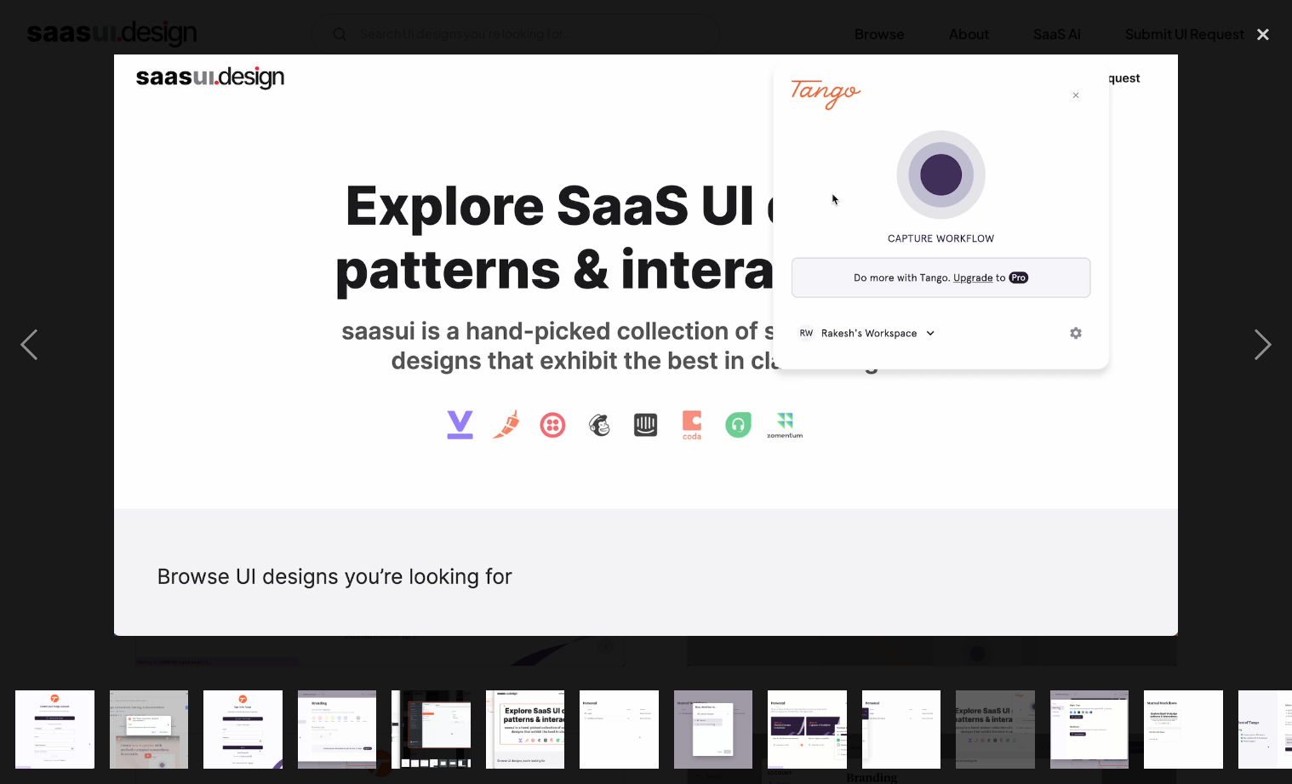
click at [1170, 315] on img at bounding box center [645, 344] width 1063 height 581
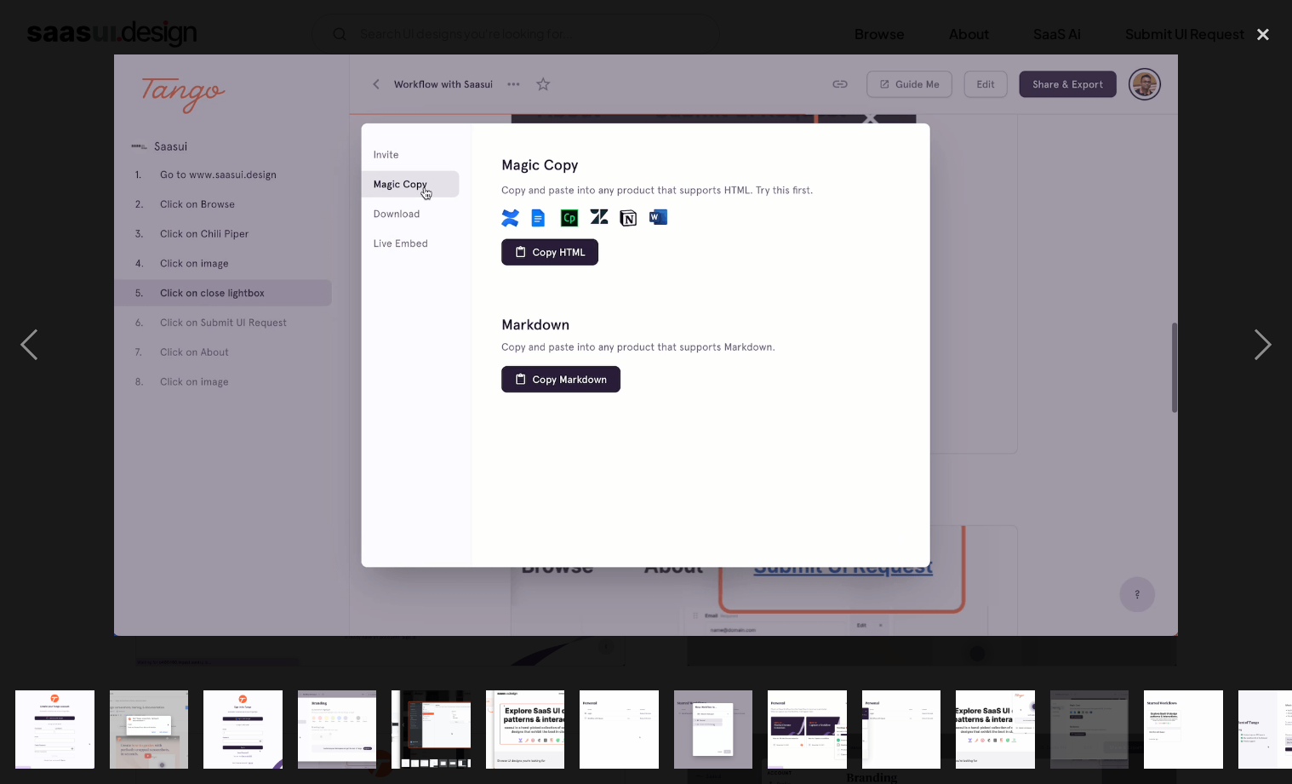
click at [1170, 315] on img at bounding box center [645, 344] width 1063 height 581
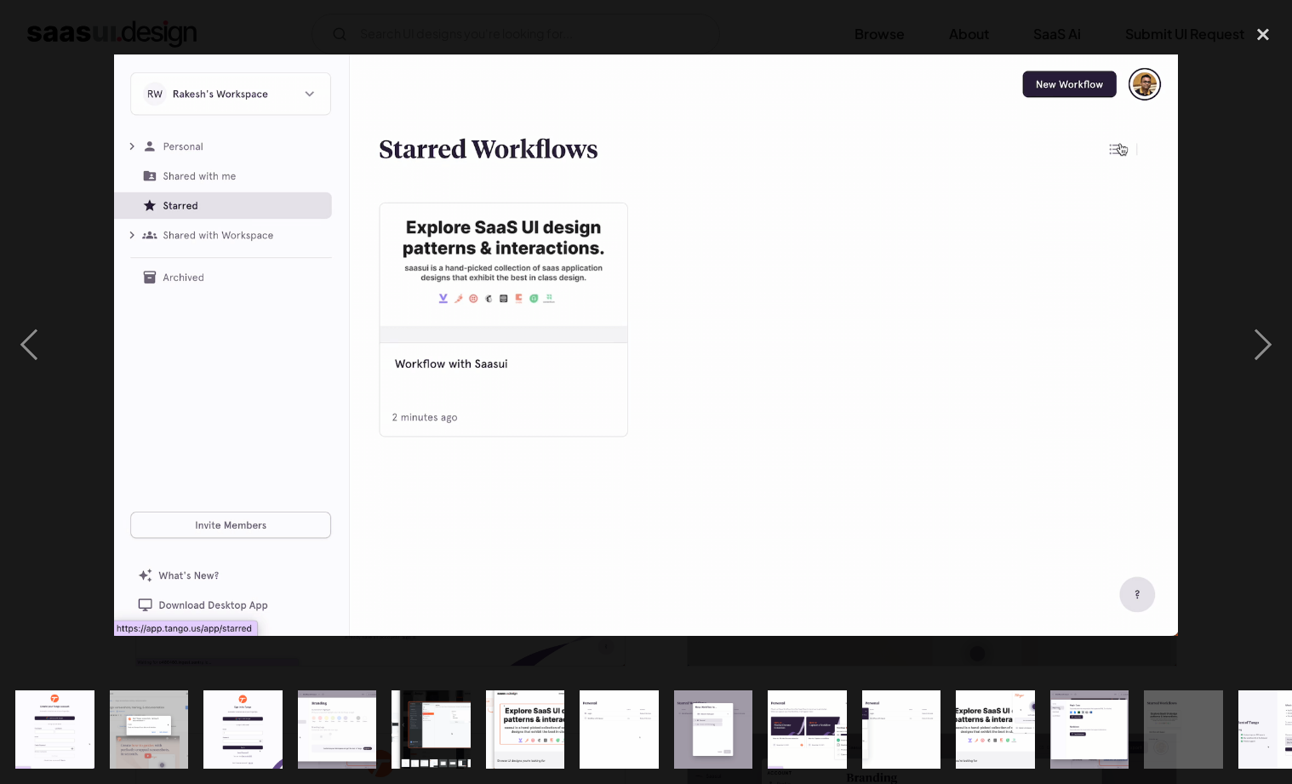
click at [1170, 315] on img at bounding box center [645, 344] width 1063 height 581
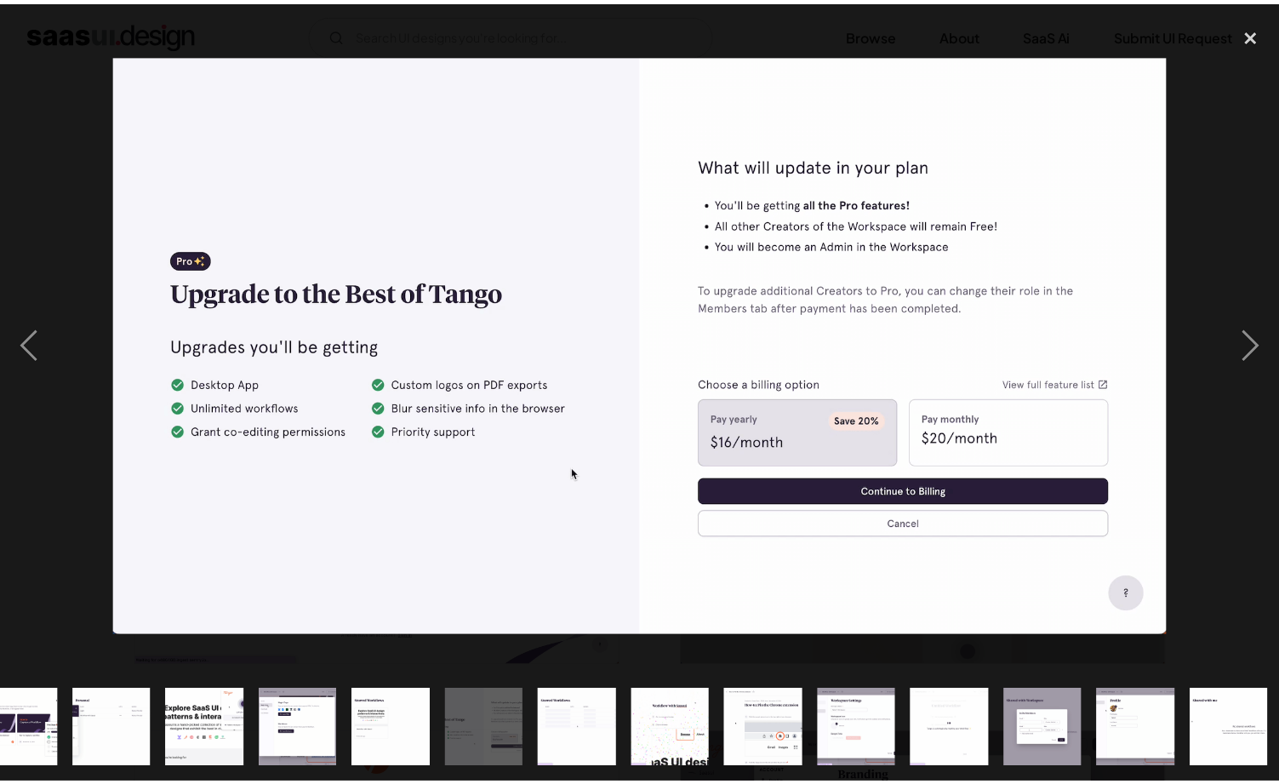
scroll to position [0, 792]
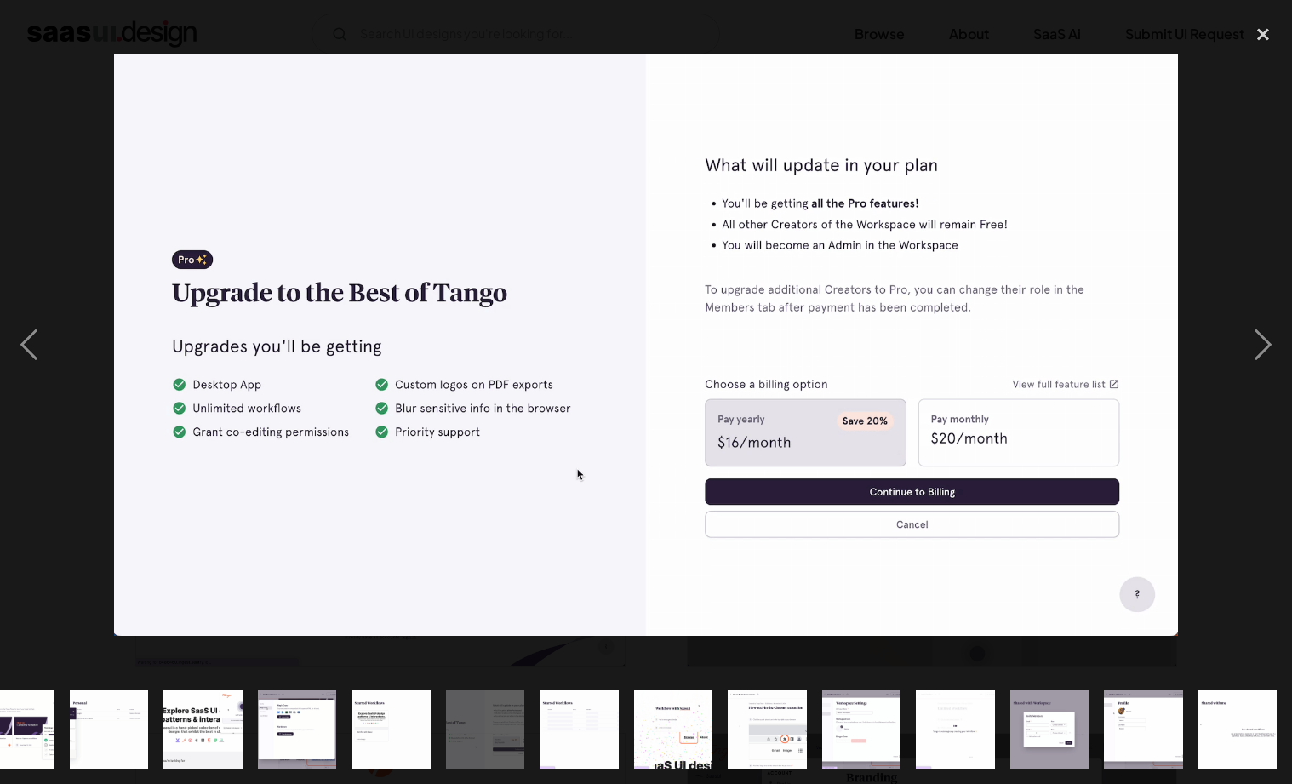
click at [1170, 315] on img at bounding box center [645, 344] width 1063 height 581
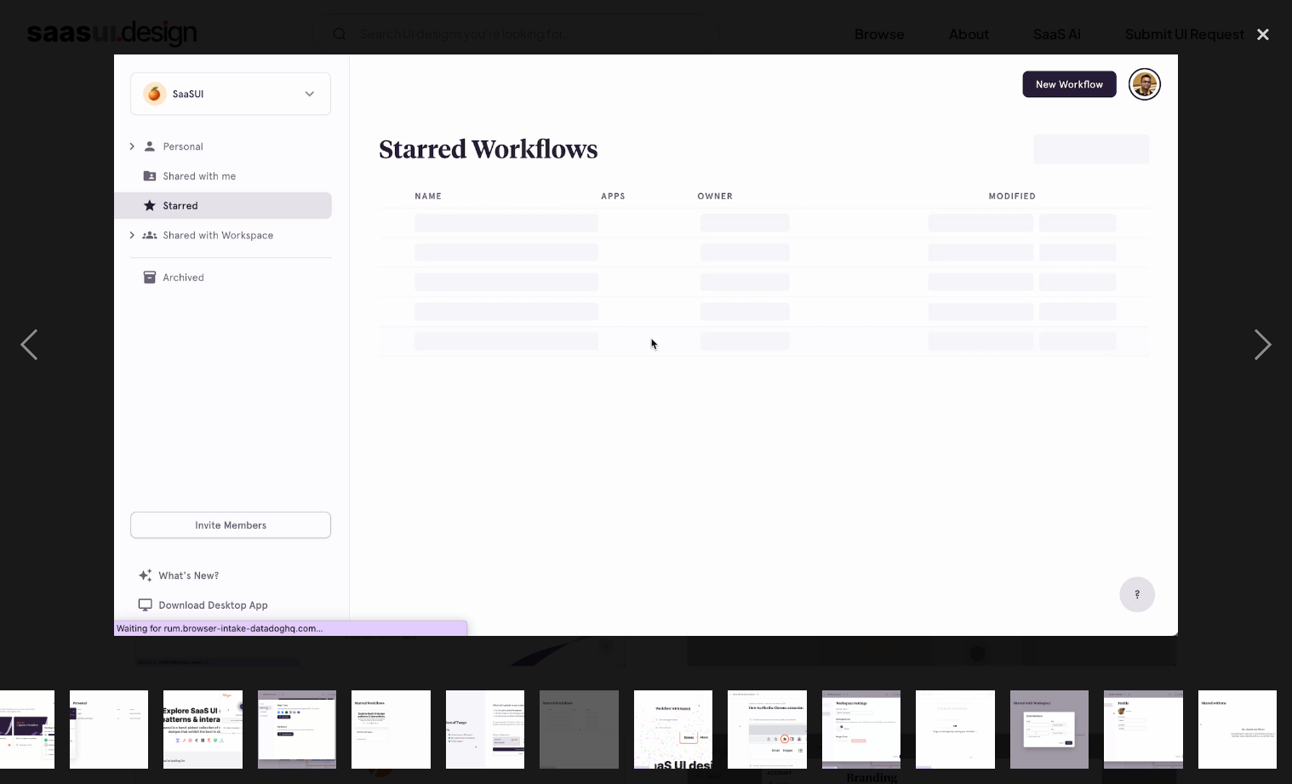
click at [1170, 315] on img at bounding box center [645, 344] width 1063 height 581
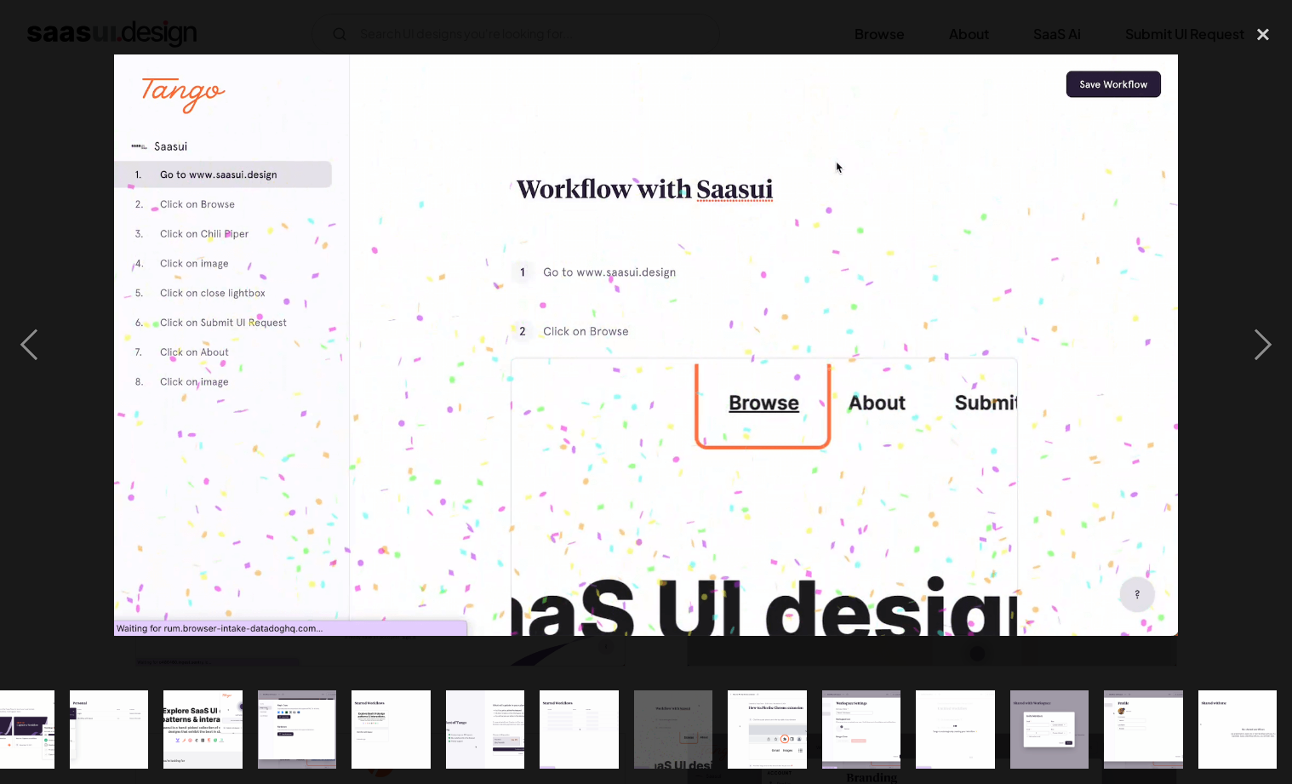
click at [1170, 315] on img at bounding box center [645, 344] width 1063 height 581
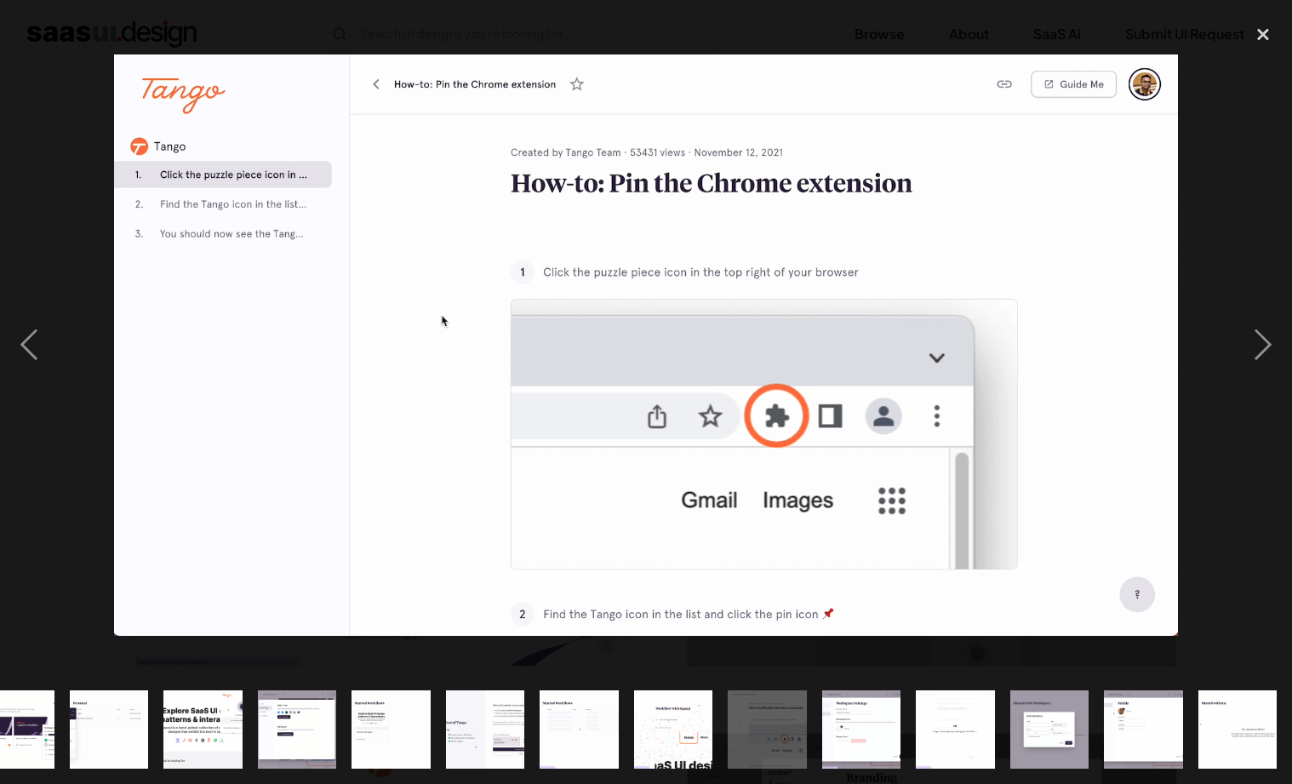
click at [1170, 315] on img at bounding box center [645, 344] width 1063 height 581
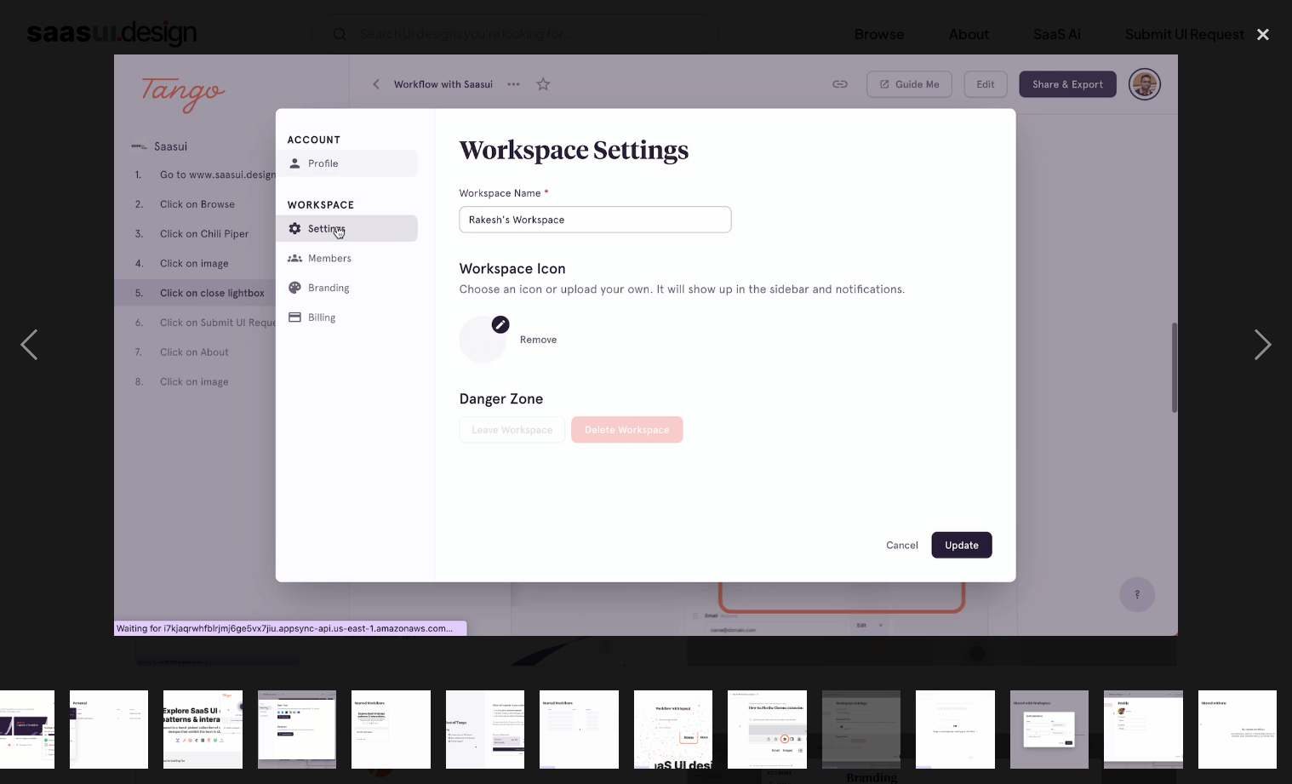
click at [1170, 315] on img at bounding box center [645, 344] width 1063 height 581
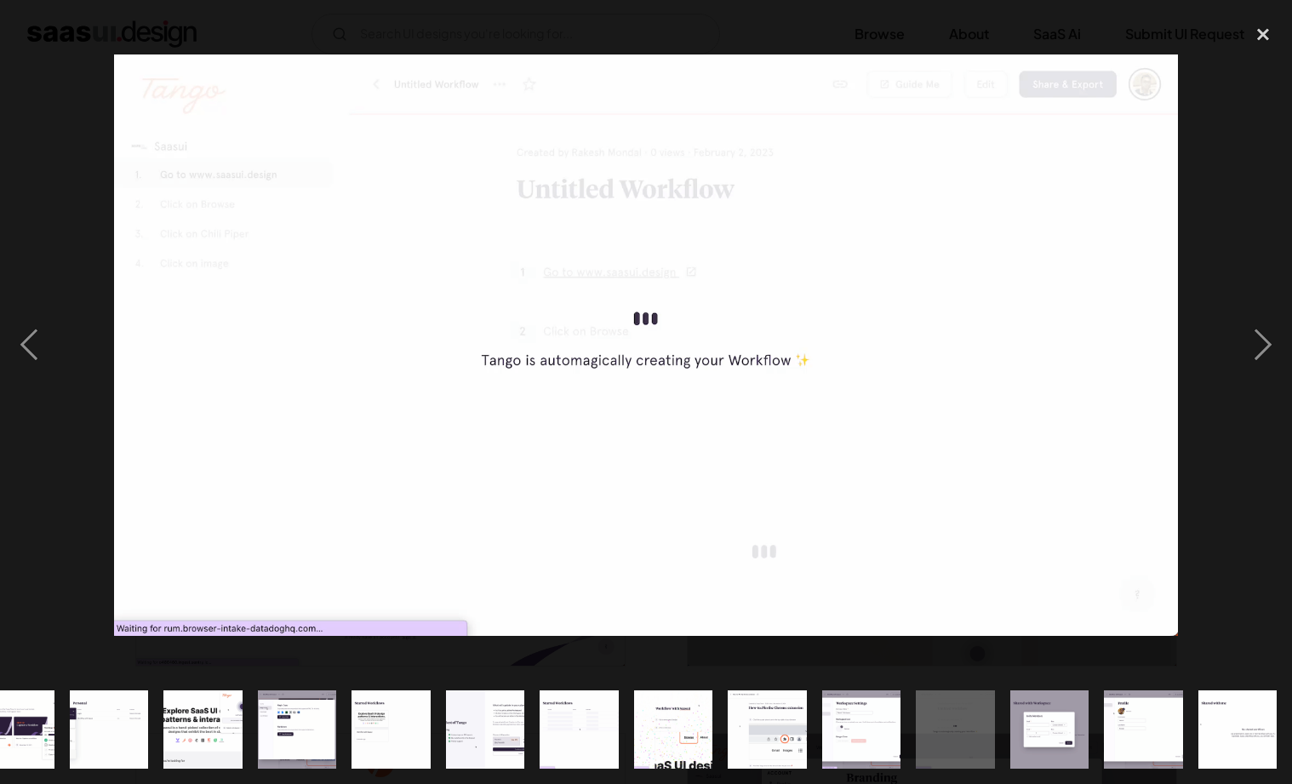
click at [1170, 315] on img at bounding box center [645, 344] width 1063 height 581
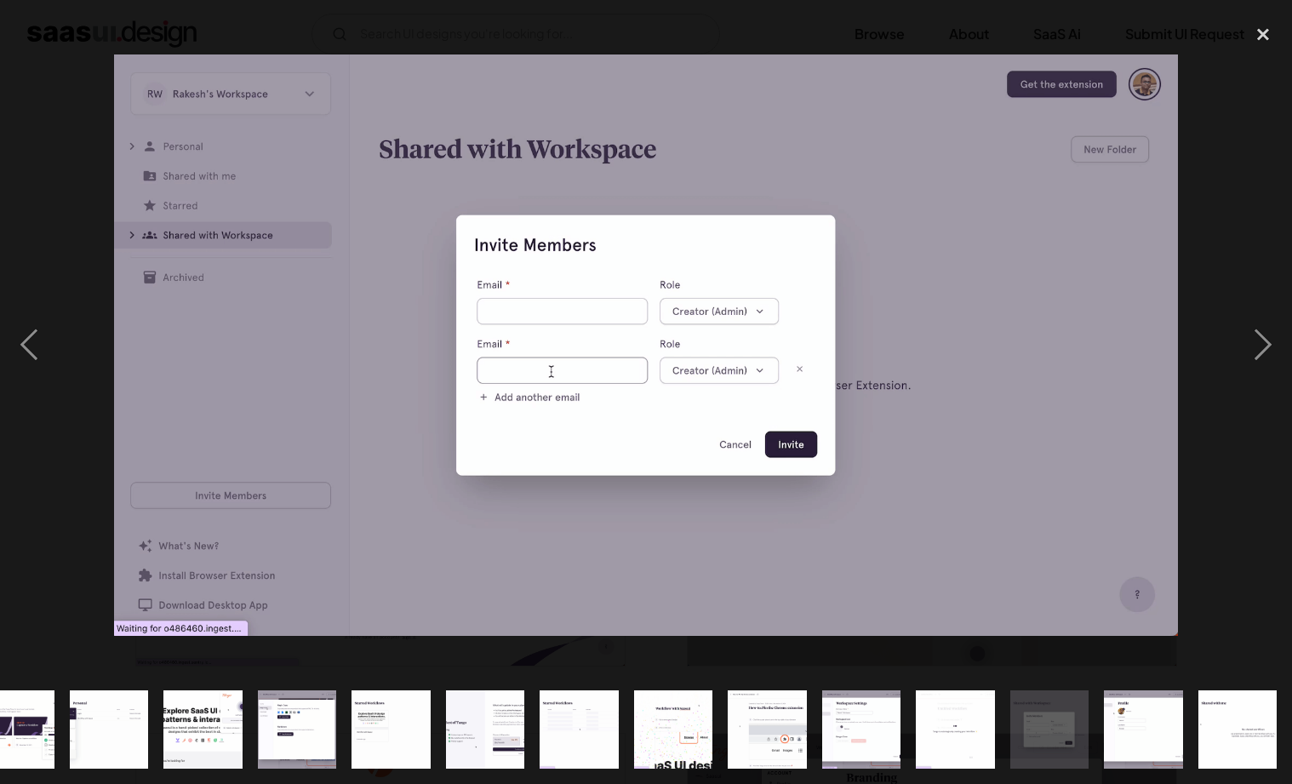
click at [1170, 315] on img at bounding box center [645, 344] width 1063 height 581
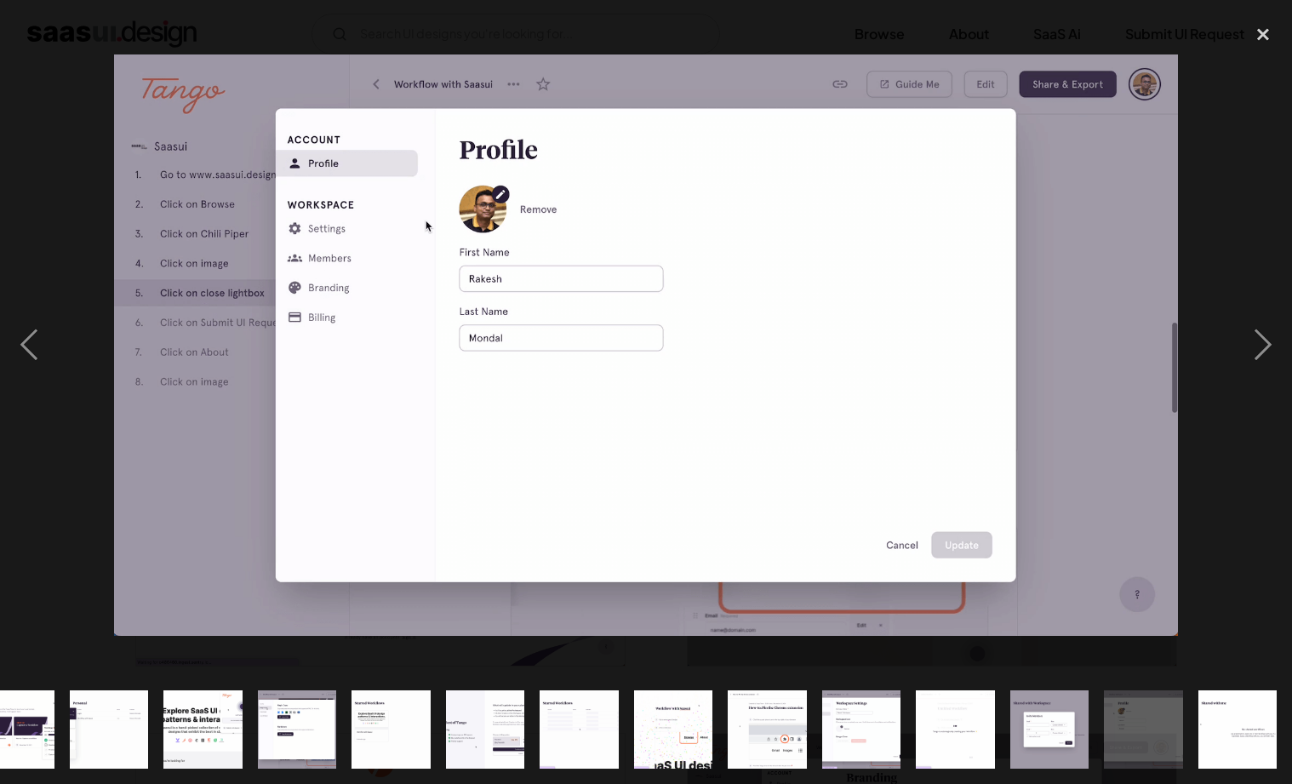
click at [1170, 315] on img at bounding box center [645, 344] width 1063 height 581
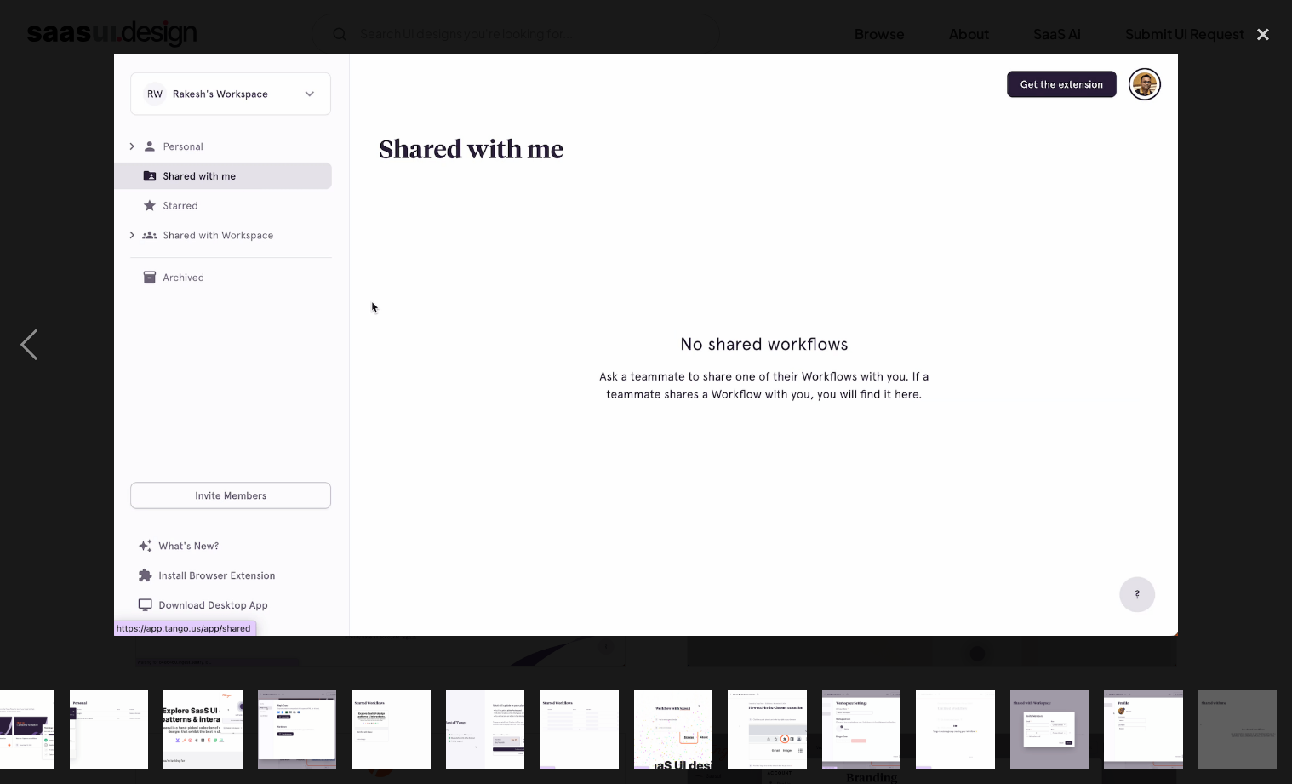
click at [1170, 315] on img at bounding box center [645, 344] width 1063 height 581
click at [1260, 40] on div "close lightbox" at bounding box center [1263, 33] width 58 height 37
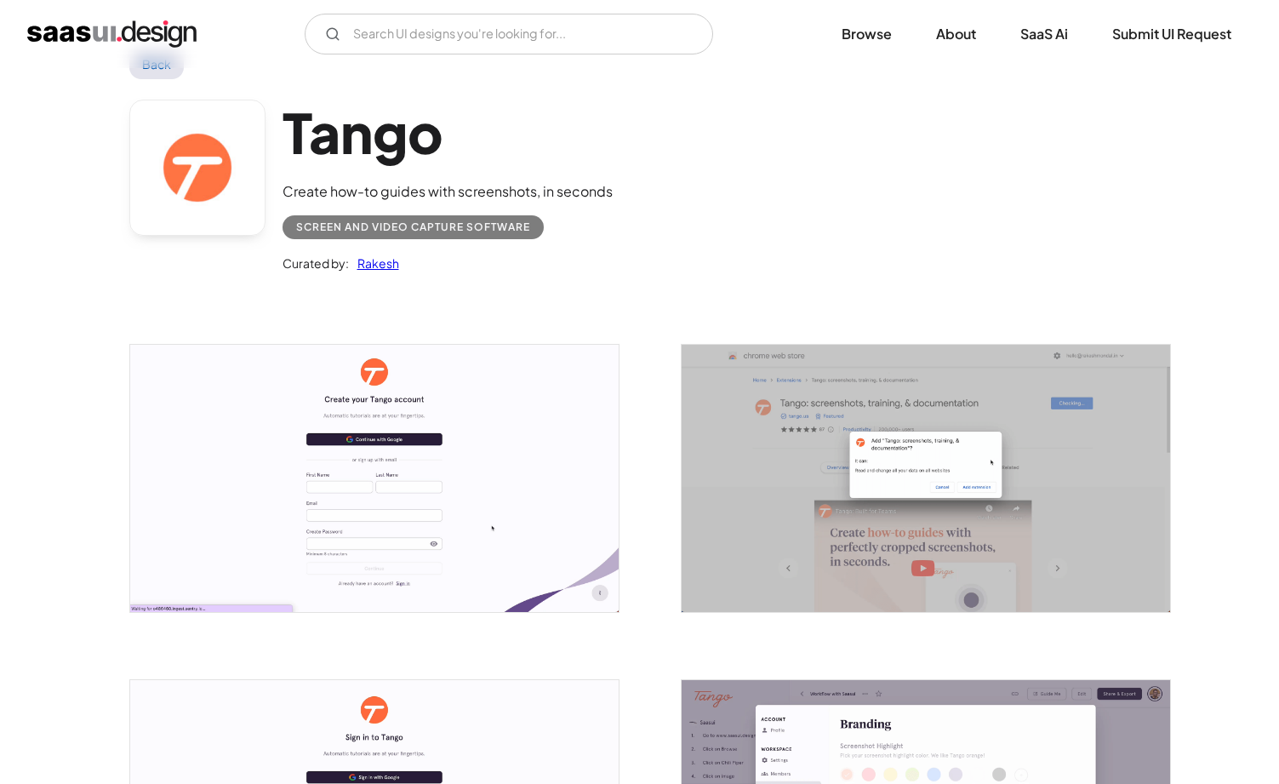
scroll to position [71, 0]
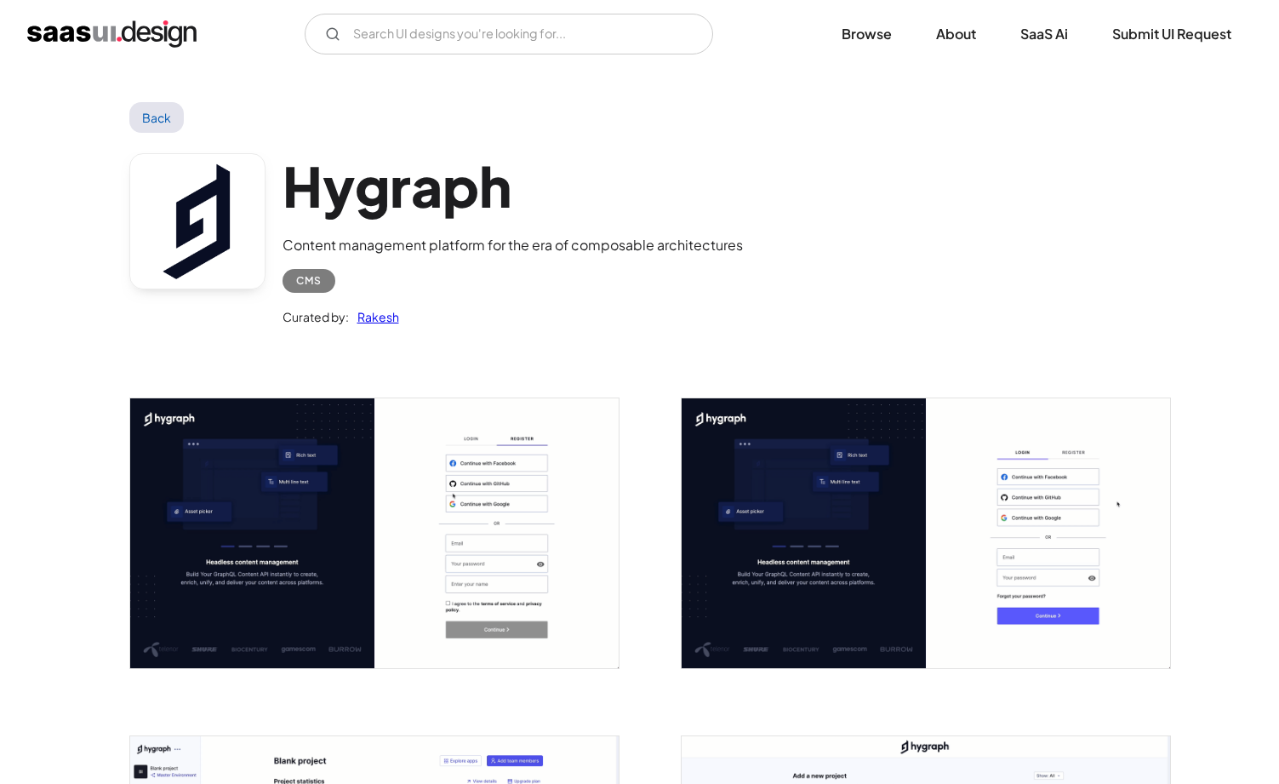
click at [328, 545] on img "open lightbox" at bounding box center [374, 533] width 489 height 270
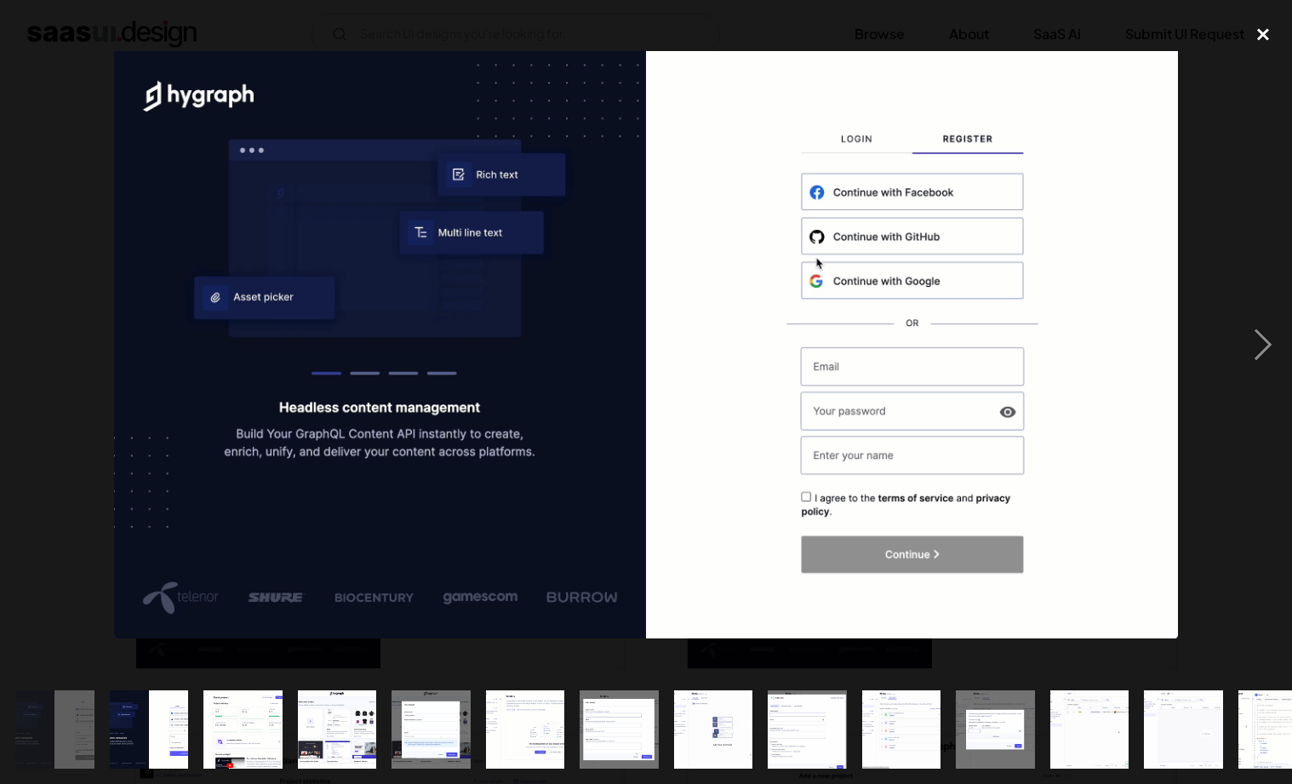
click at [1257, 40] on div "close lightbox" at bounding box center [1263, 33] width 58 height 37
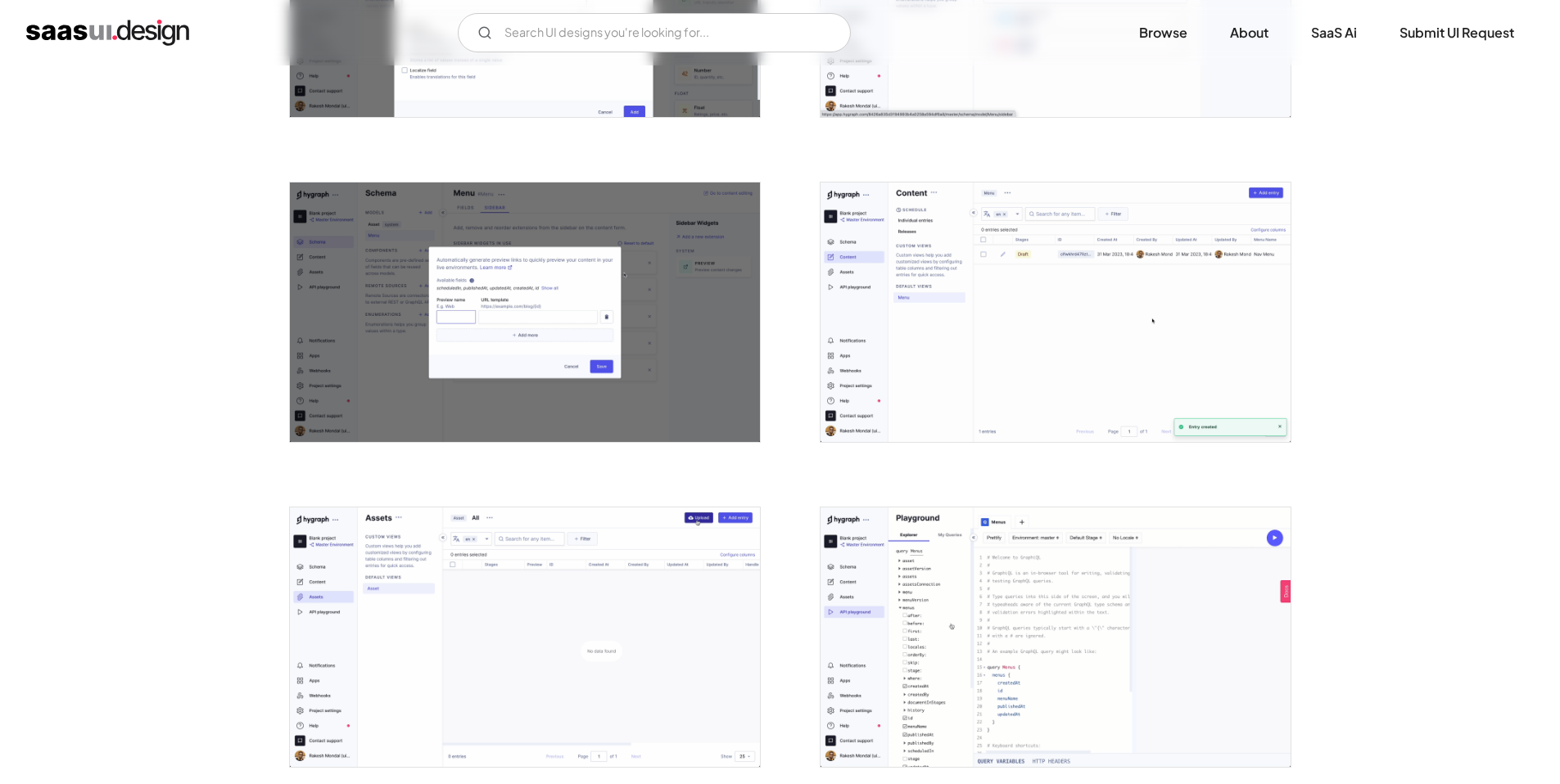
scroll to position [1835, 0]
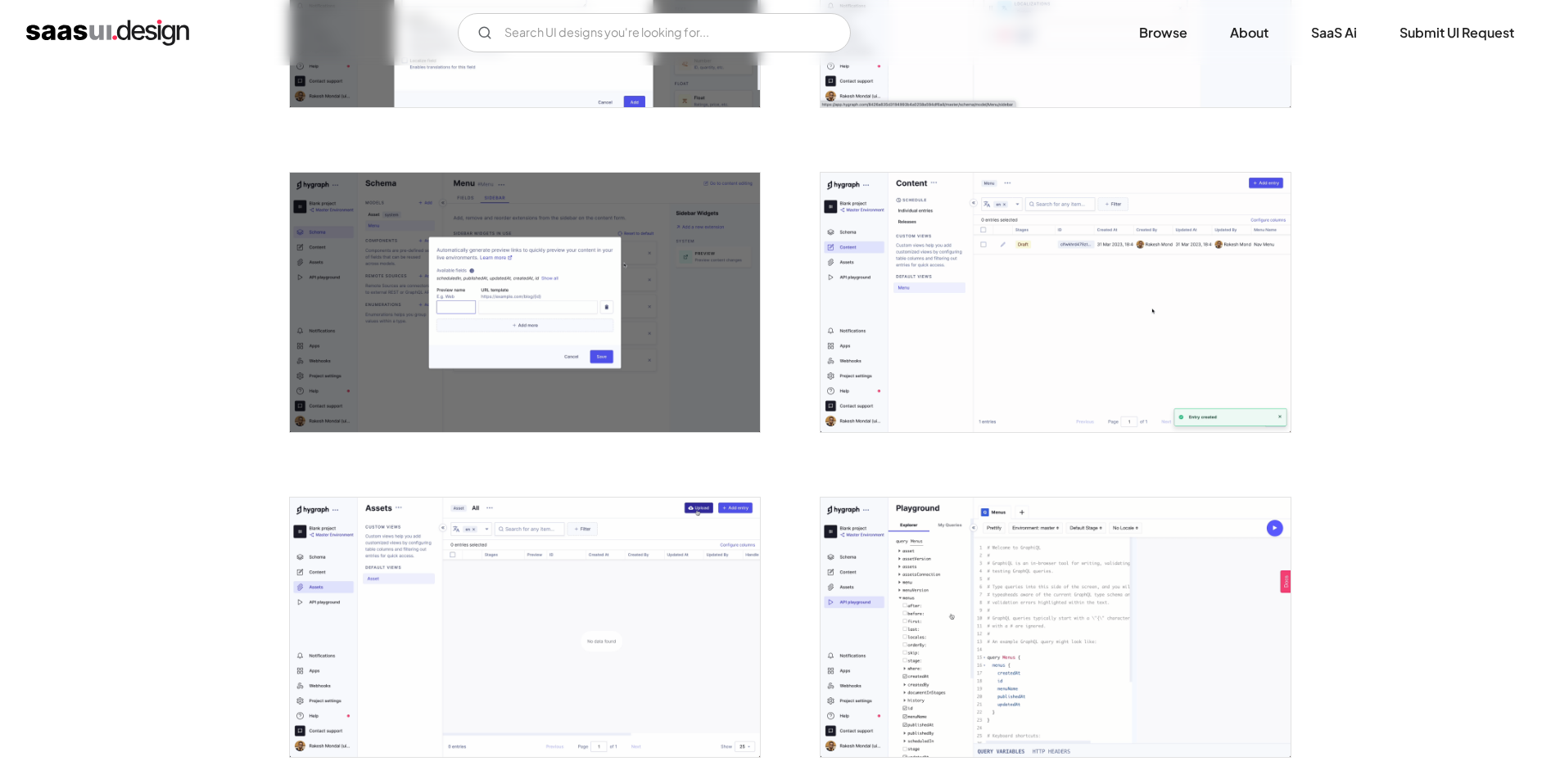
click at [1001, 228] on img "open lightbox" at bounding box center [1056, 303] width 471 height 260
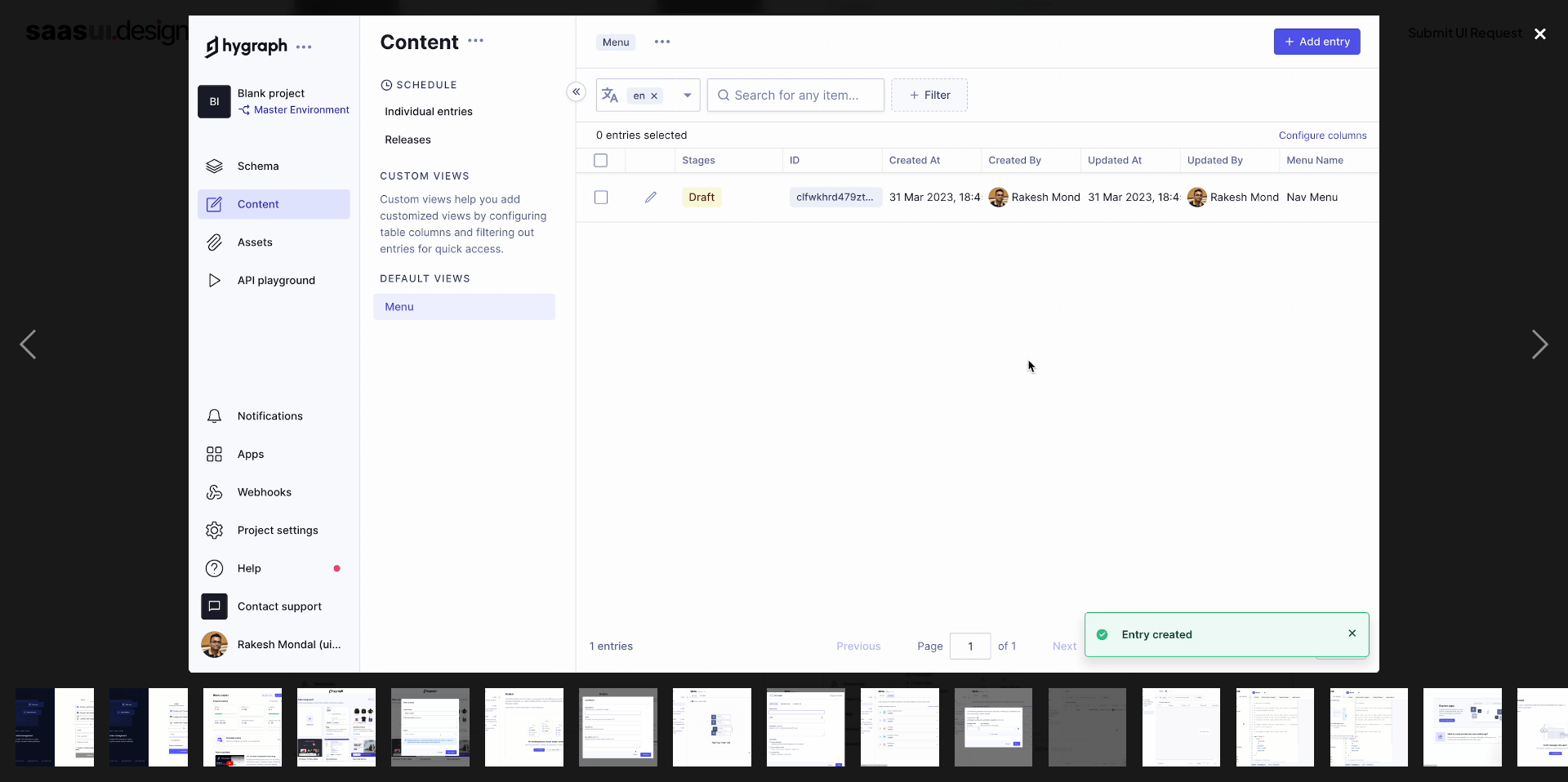
click at [1226, 32] on div "close lightbox" at bounding box center [1540, 33] width 56 height 36
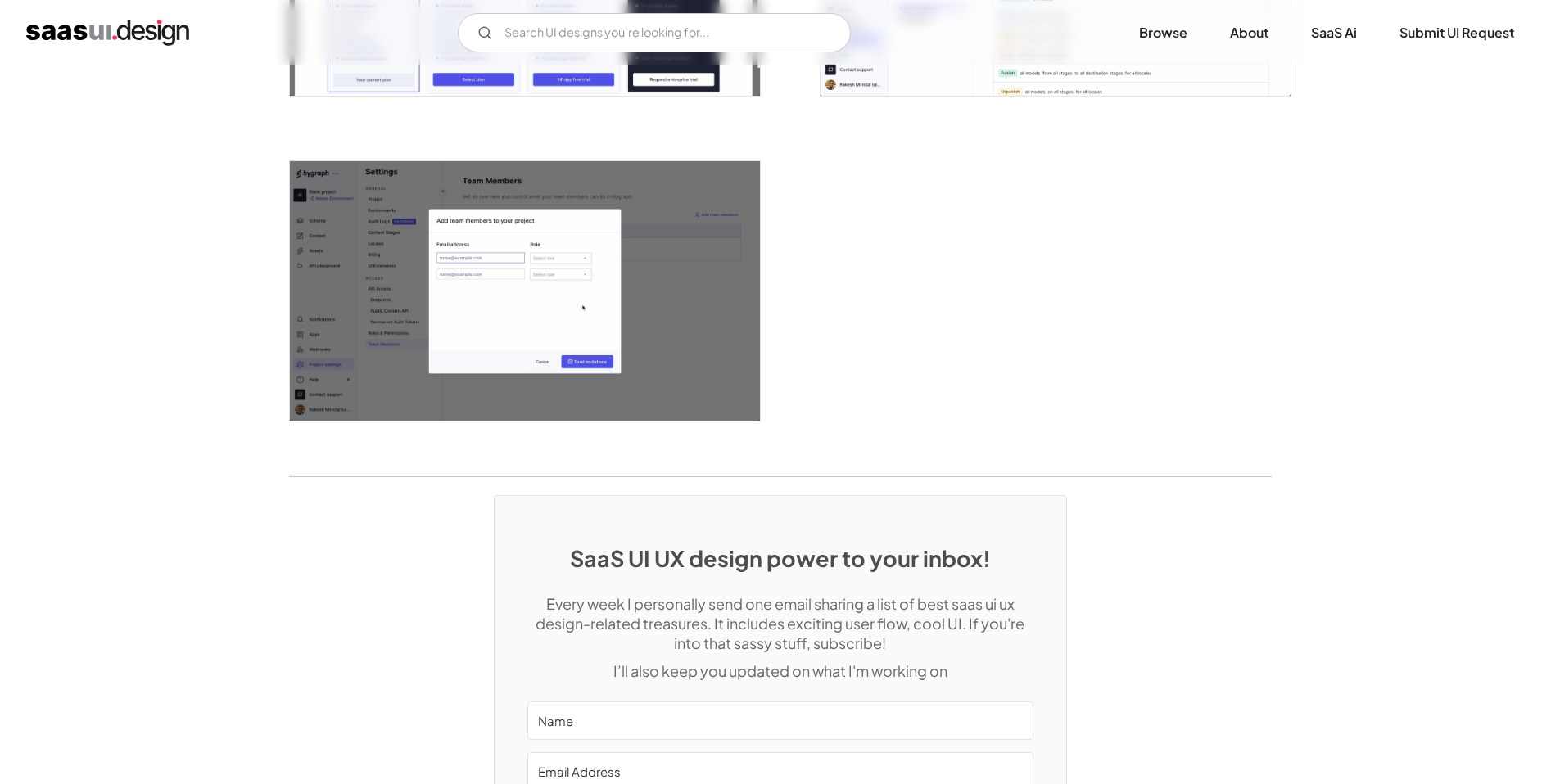
scroll to position [4352, 0]
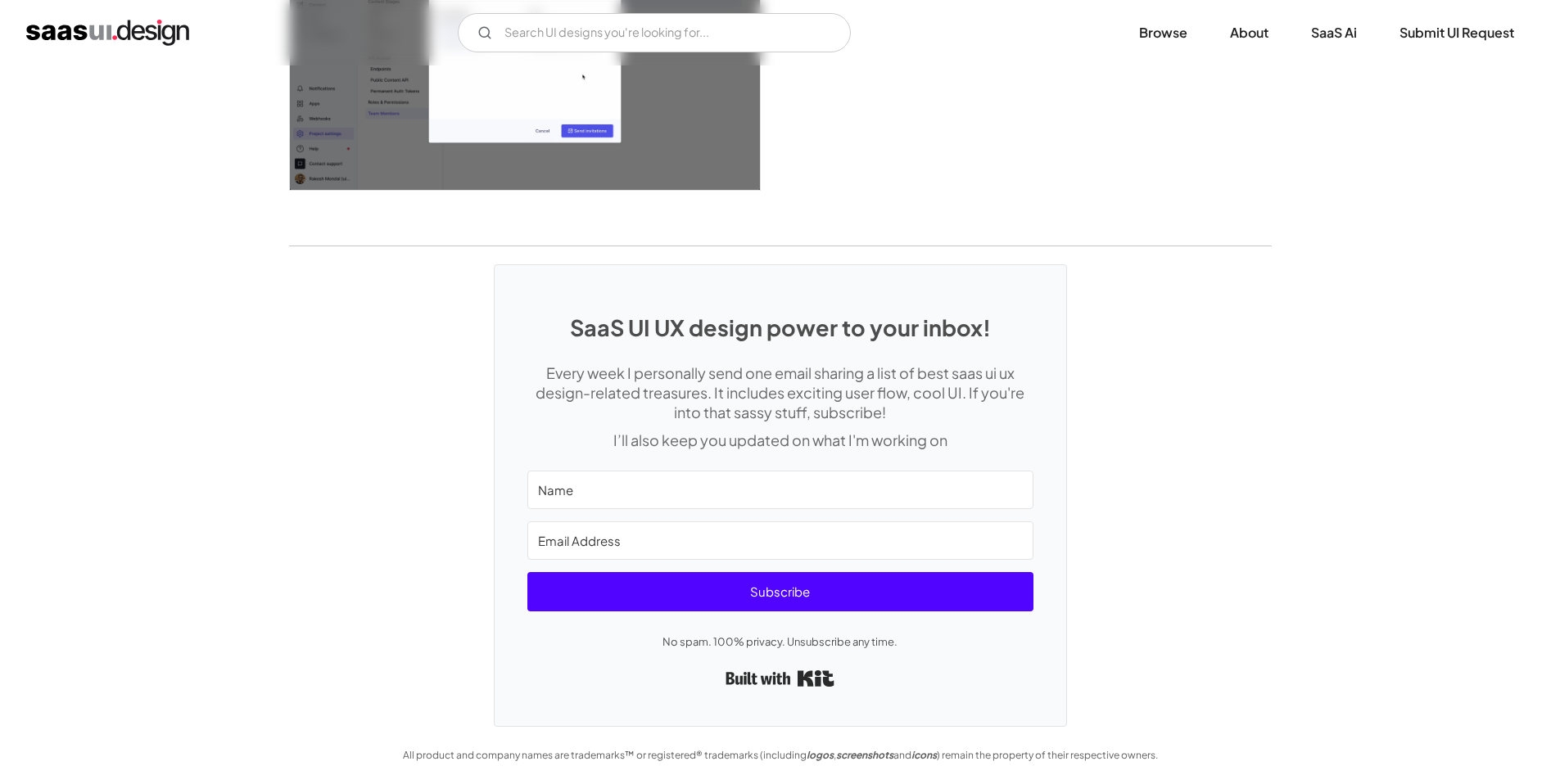
click at [659, 487] on input "Name" at bounding box center [780, 490] width 506 height 38
type input "Aria"
click at [630, 548] on input "Email Address" at bounding box center [780, 541] width 506 height 38
type input "z"
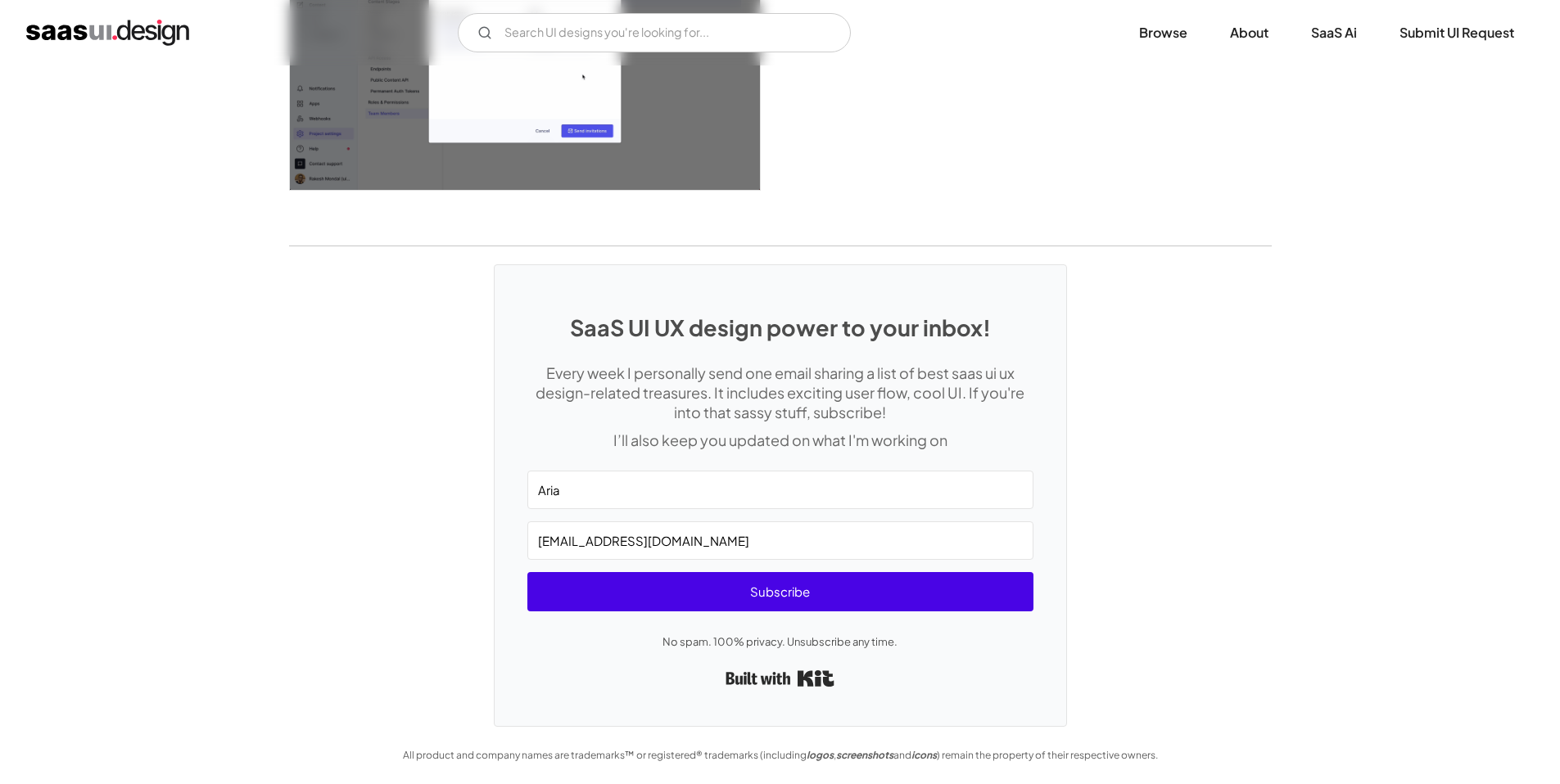
type input "aria.aidesigner@gmail.com"
click at [682, 590] on span "Subscribe" at bounding box center [780, 592] width 506 height 39
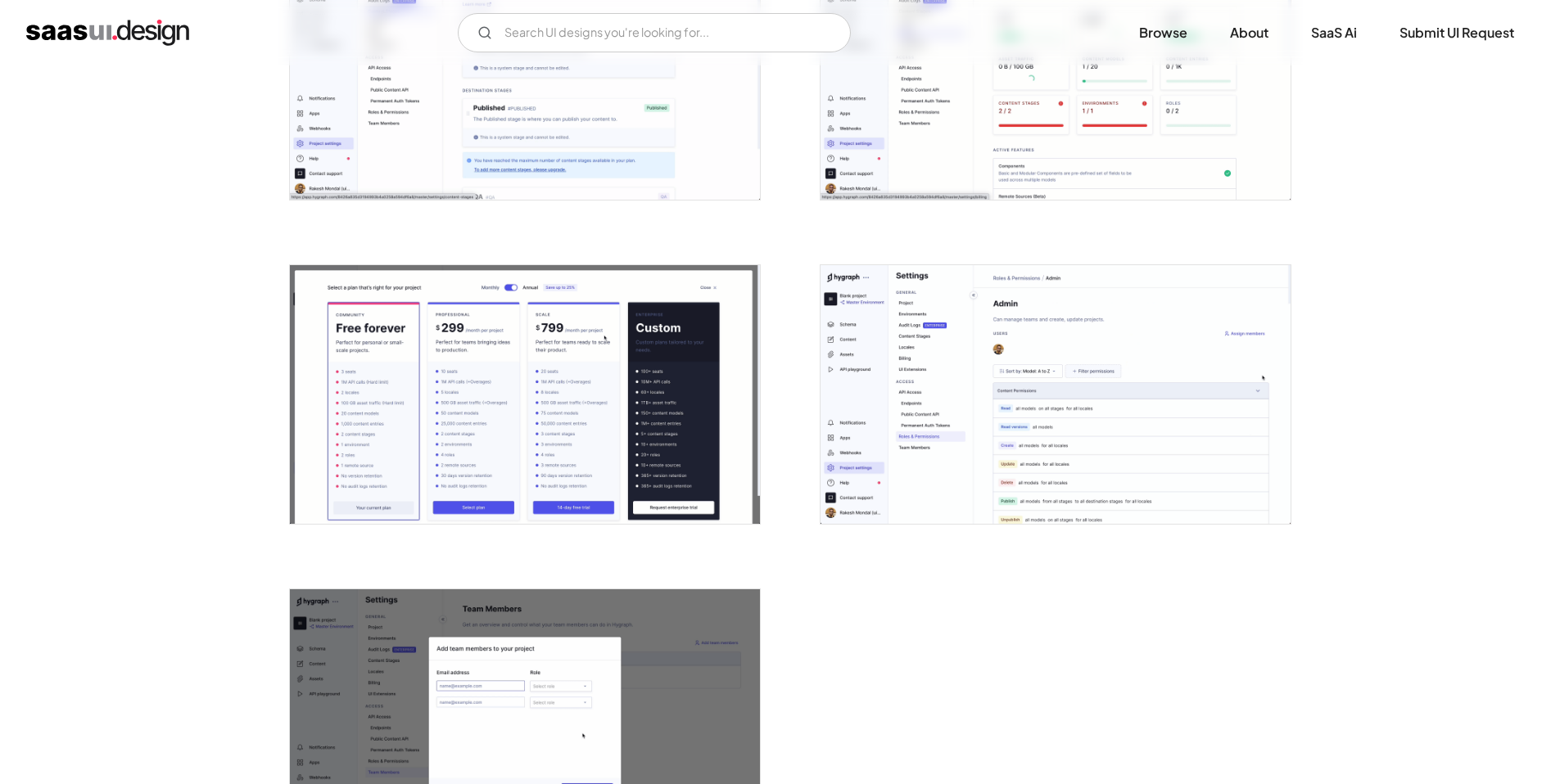
scroll to position [3685, 0]
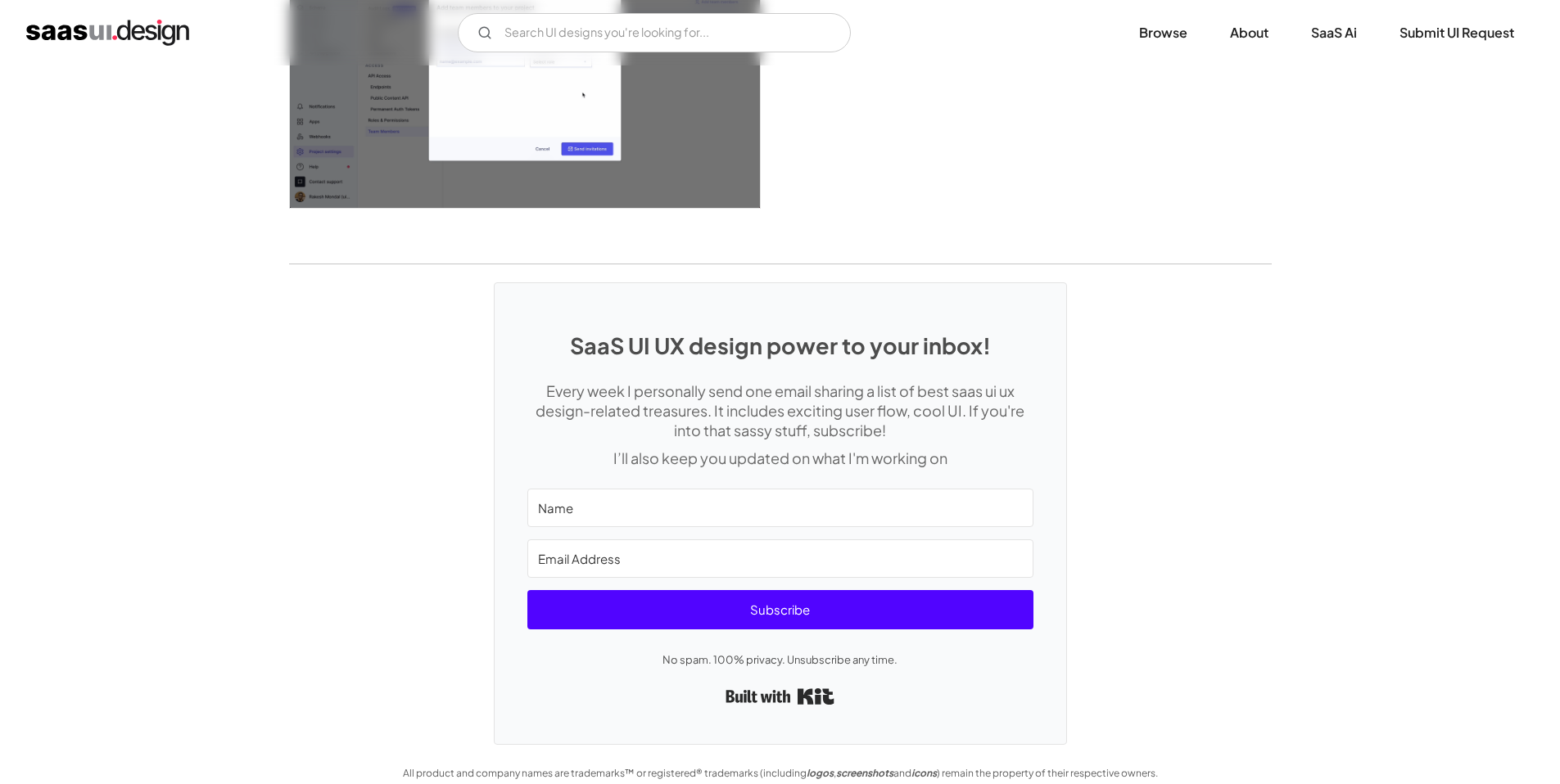
scroll to position [4352, 0]
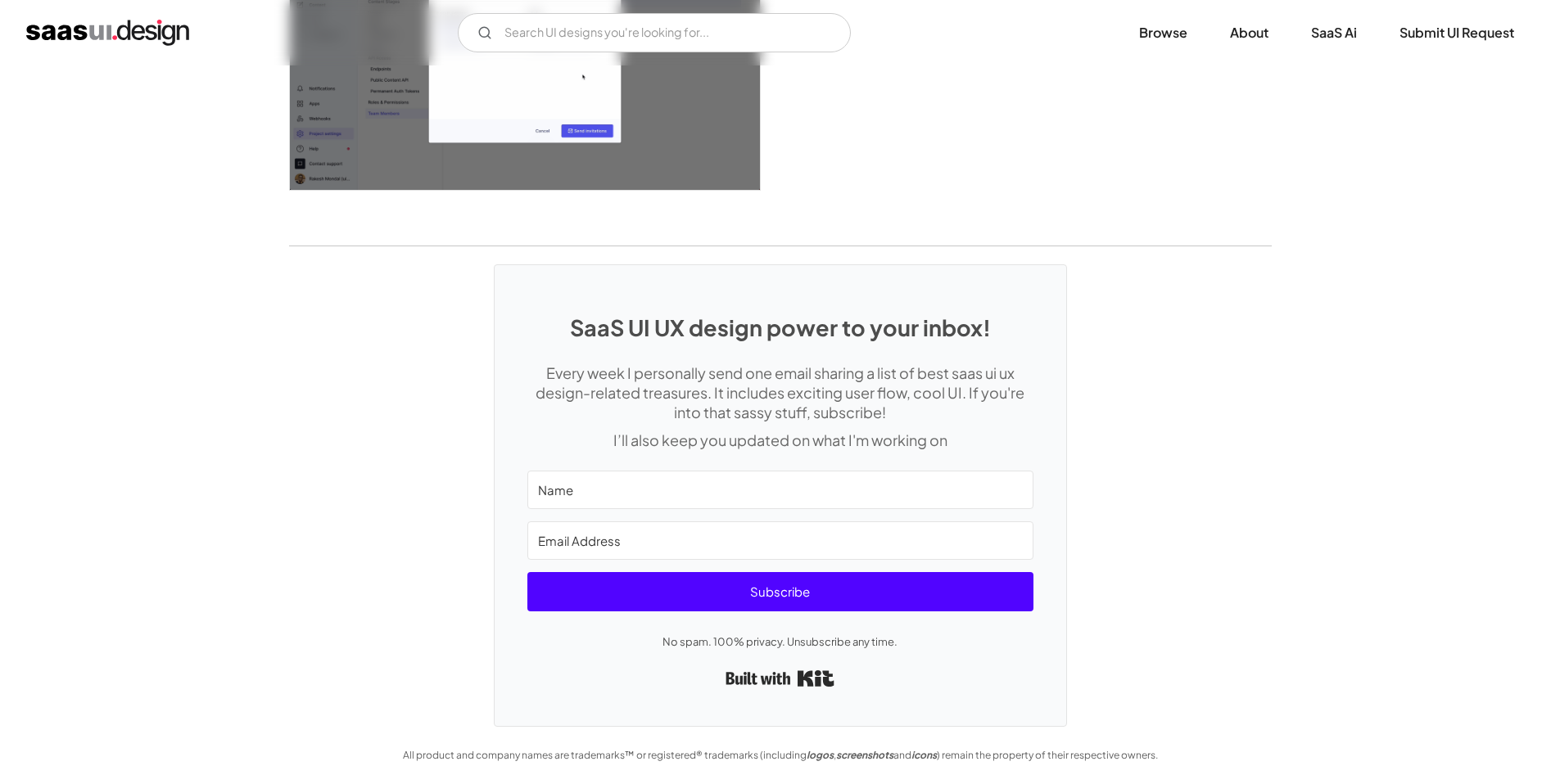
click at [658, 491] on input "Name" at bounding box center [780, 490] width 506 height 38
type input "Aria"
click at [636, 543] on input "Email Address" at bounding box center [780, 541] width 506 height 38
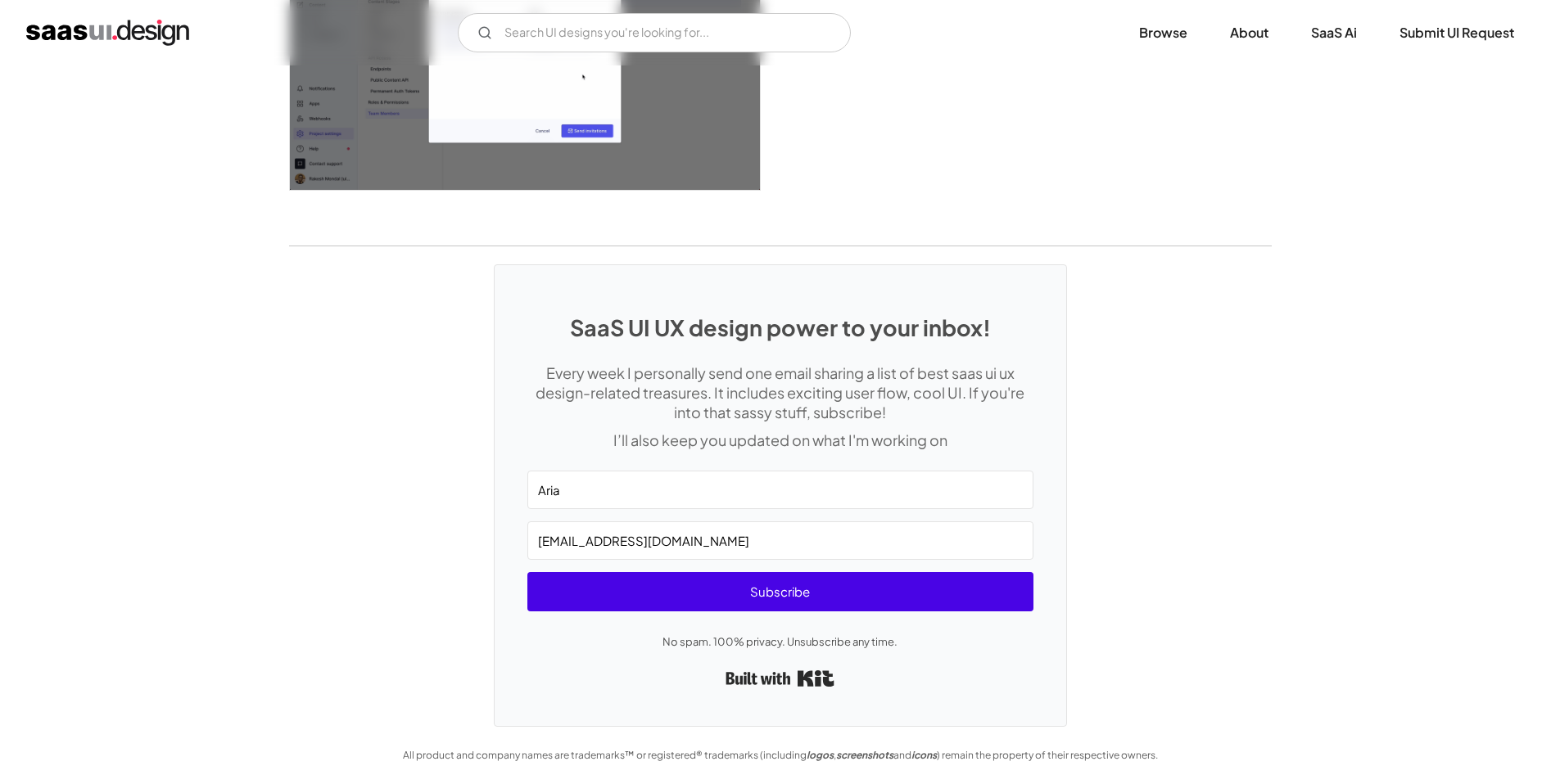
type input "[EMAIL_ADDRESS][DOMAIN_NAME]"
click at [658, 591] on span "Subscribe" at bounding box center [780, 592] width 506 height 39
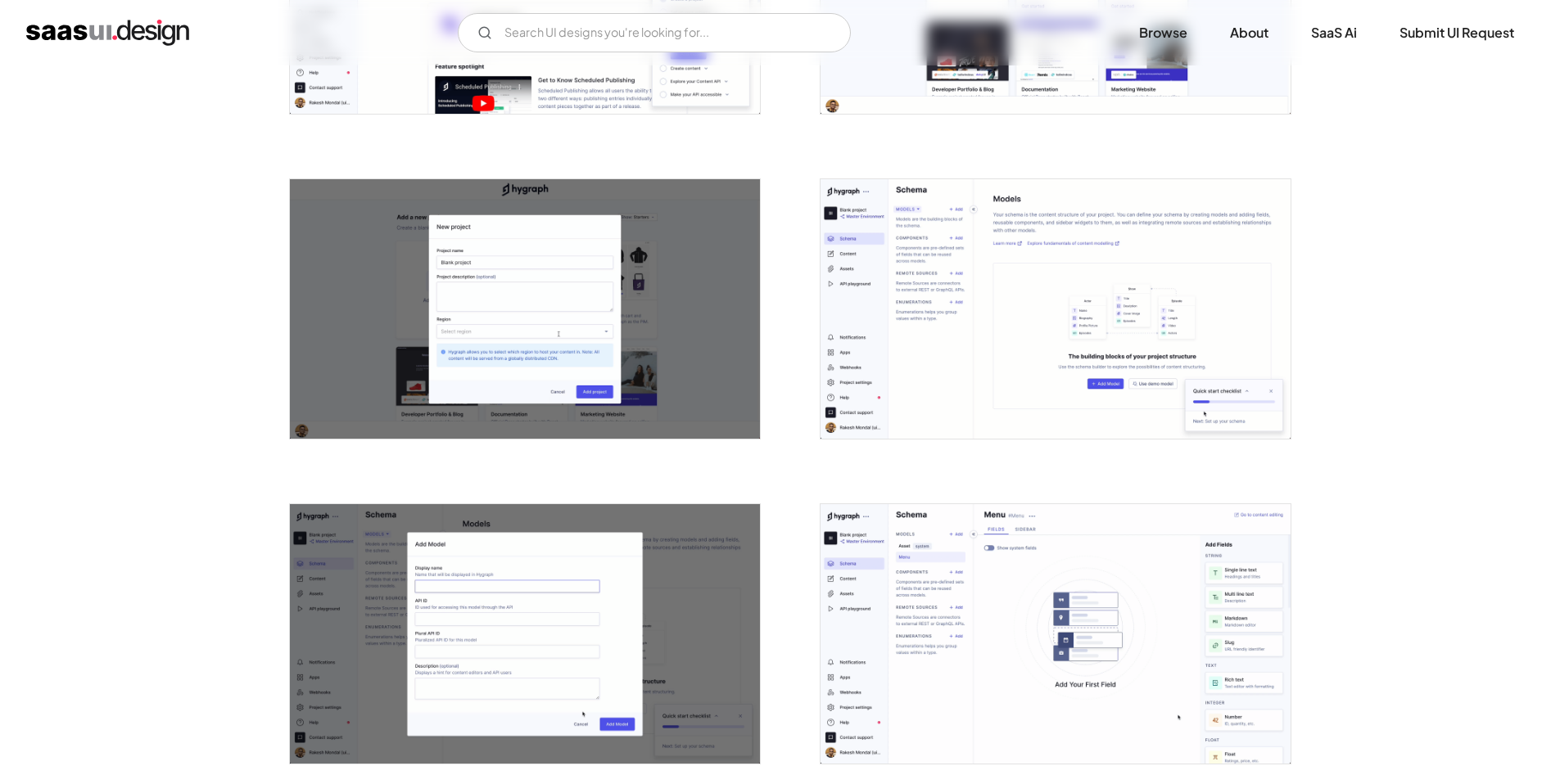
scroll to position [809, 0]
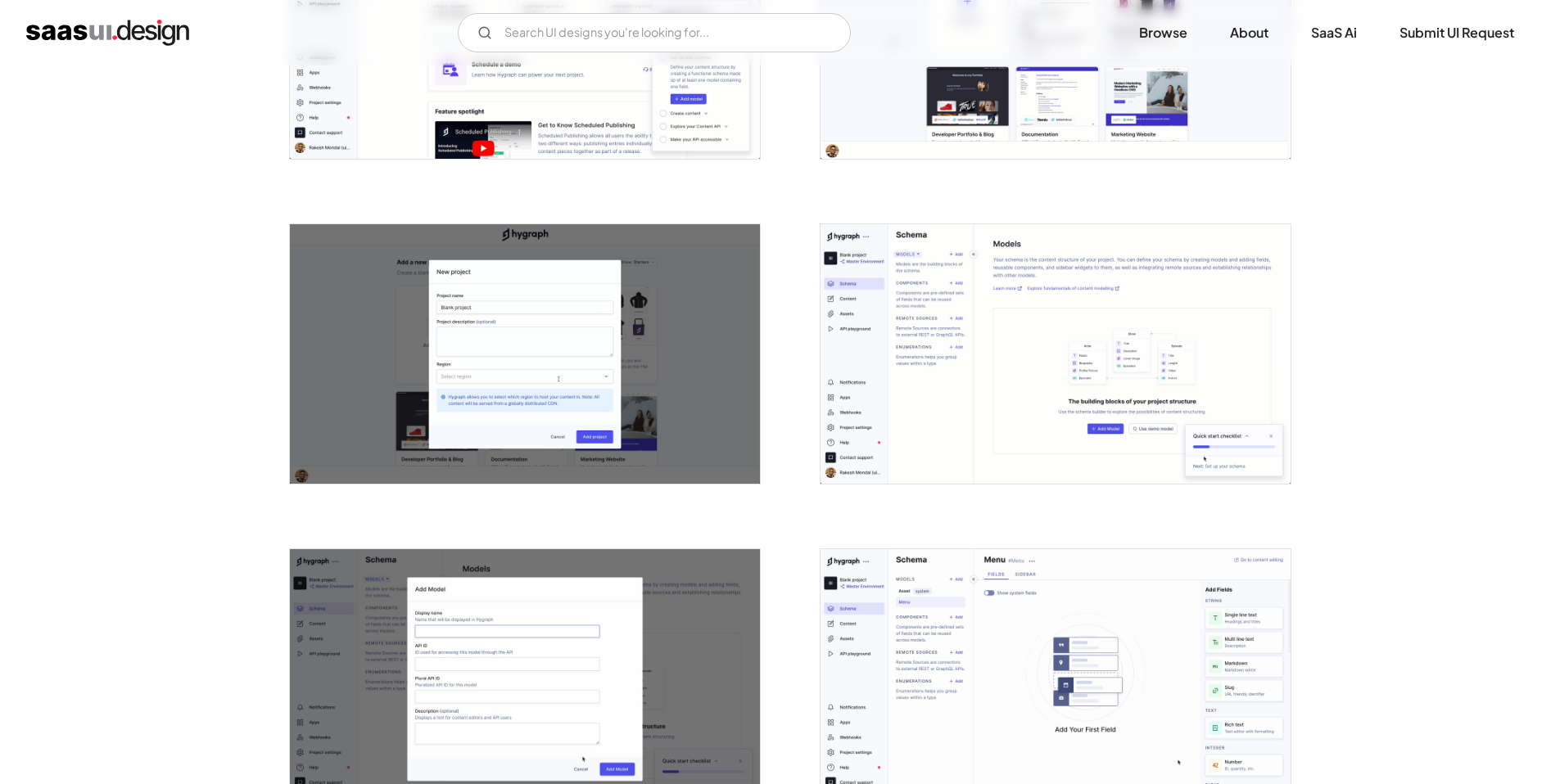
click at [149, 37] on img "home" at bounding box center [107, 32] width 163 height 26
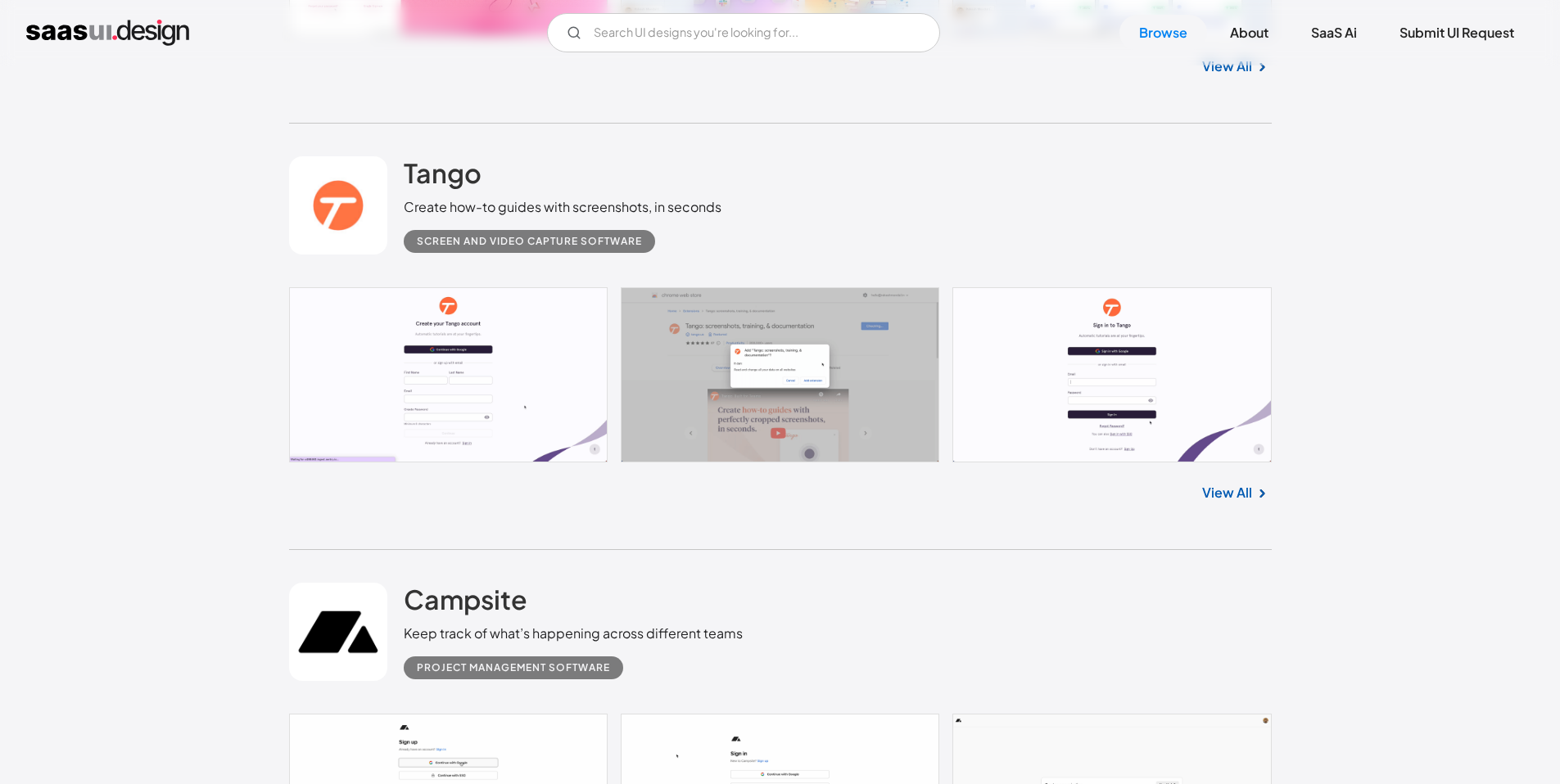
scroll to position [2642, 0]
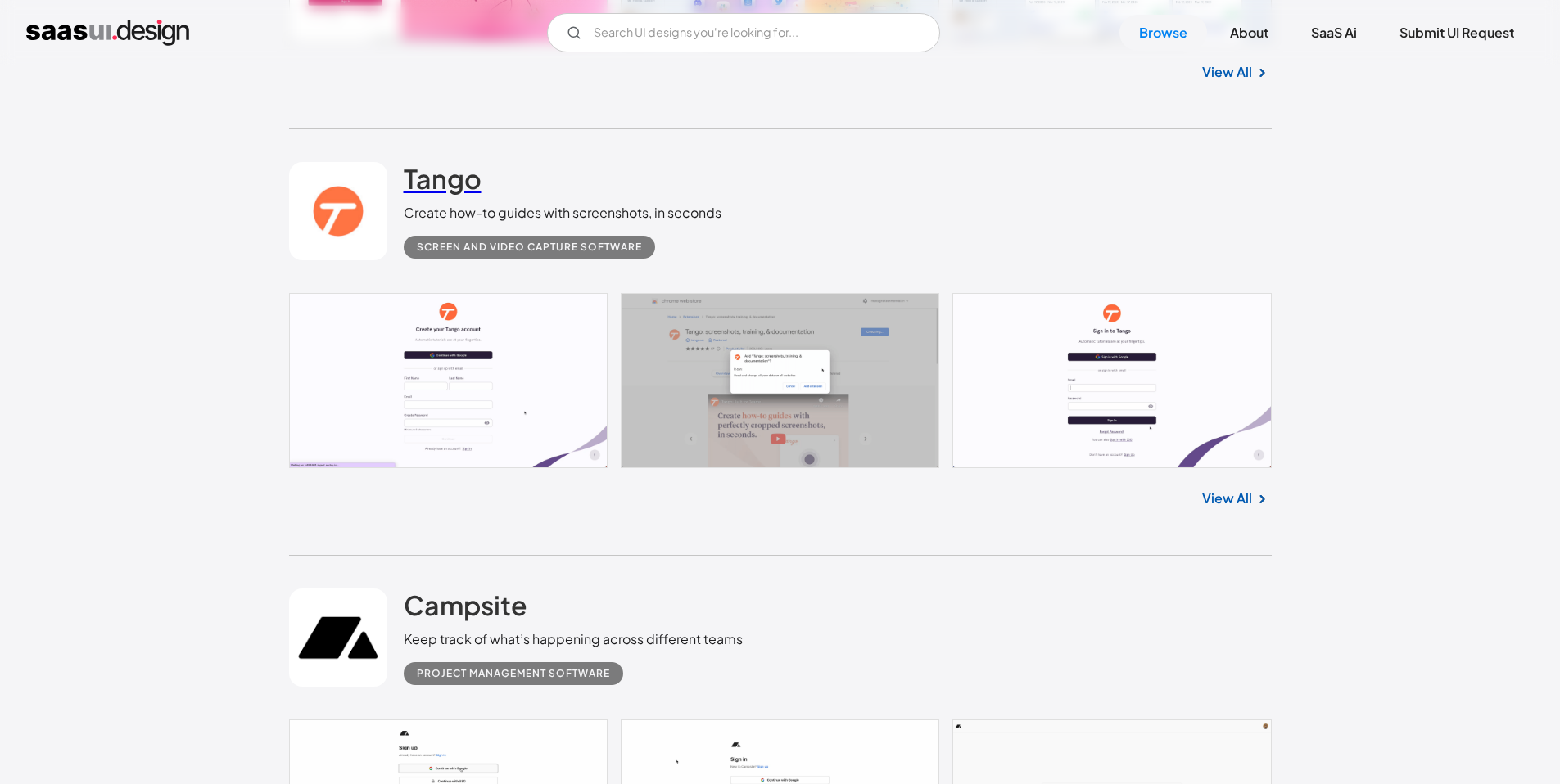
click at [439, 184] on h2 "Tango" at bounding box center [443, 179] width 78 height 33
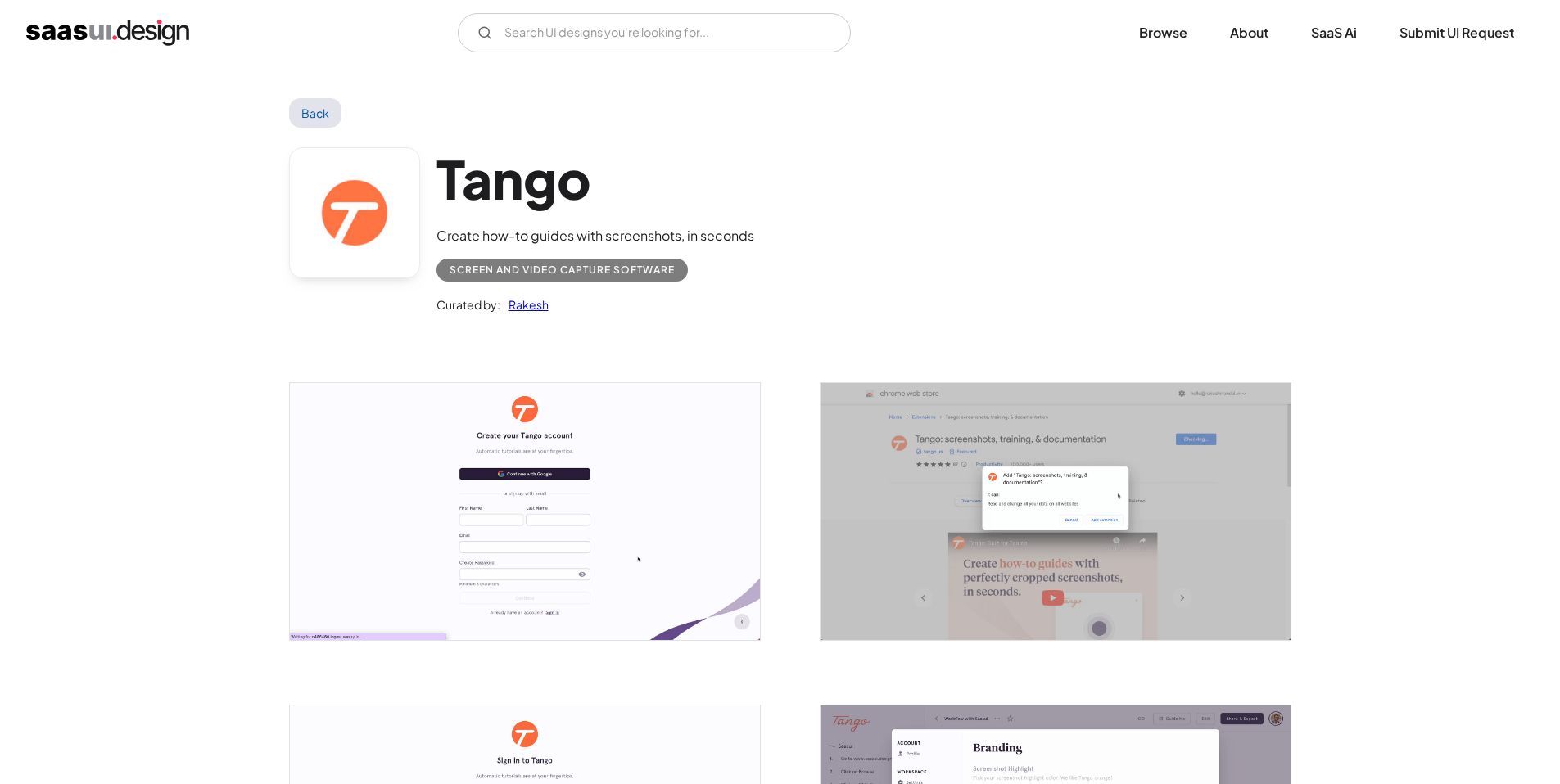
click at [514, 187] on h1 "Tango" at bounding box center [596, 179] width 318 height 63
drag, startPoint x: 433, startPoint y: 179, endPoint x: 673, endPoint y: 189, distance: 240.2
click at [673, 189] on div "Tango Create how-to guides with screenshots, in seconds Screen and Video Captur…" at bounding box center [780, 235] width 983 height 214
copy h1 "Tango"
click at [613, 270] on div "Screen and Video Capture Software" at bounding box center [562, 270] width 225 height 19
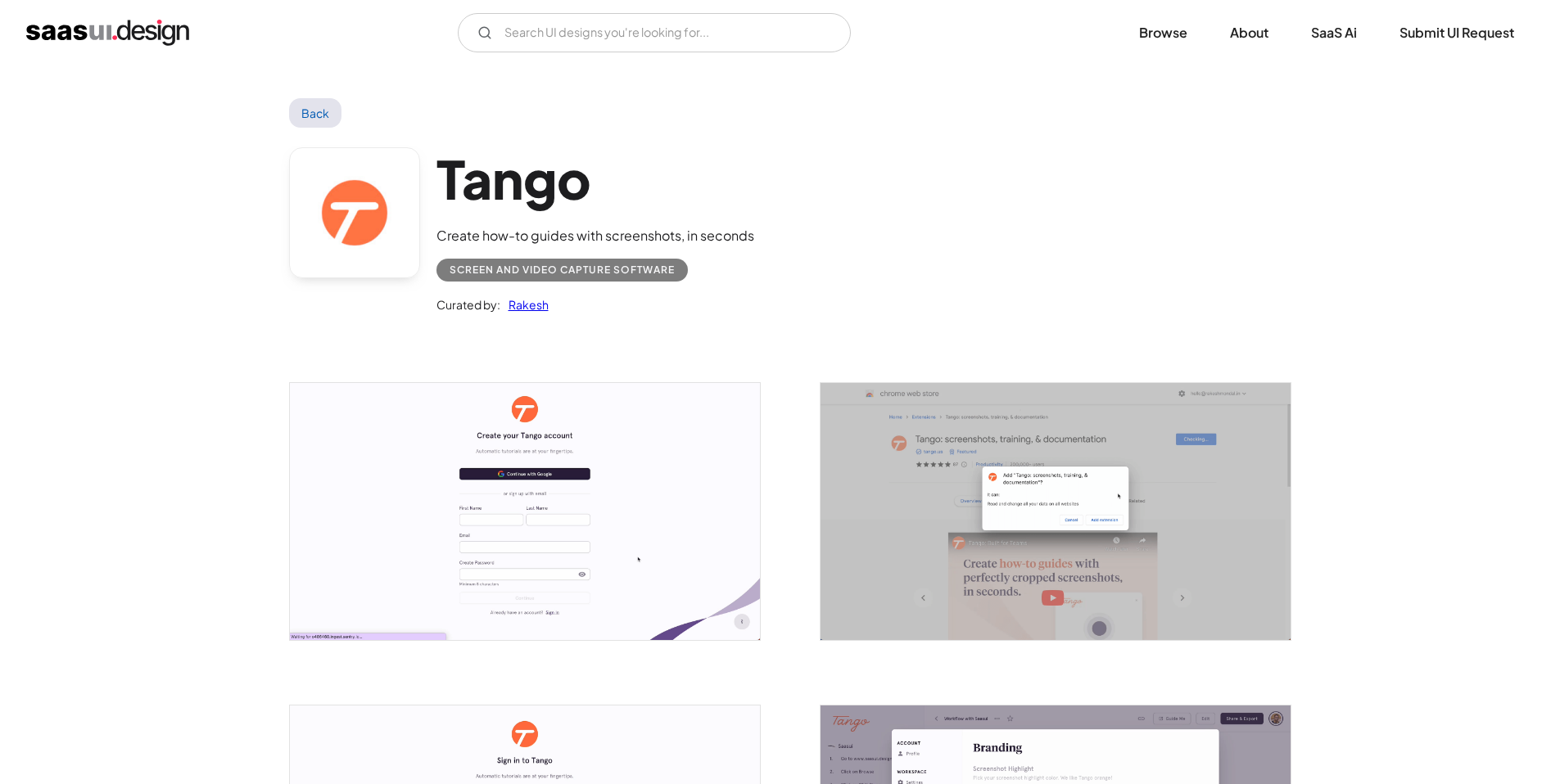
click at [842, 203] on div "Tango Create how-to guides with screenshots, in seconds Screen and Video Captur…" at bounding box center [780, 235] width 983 height 214
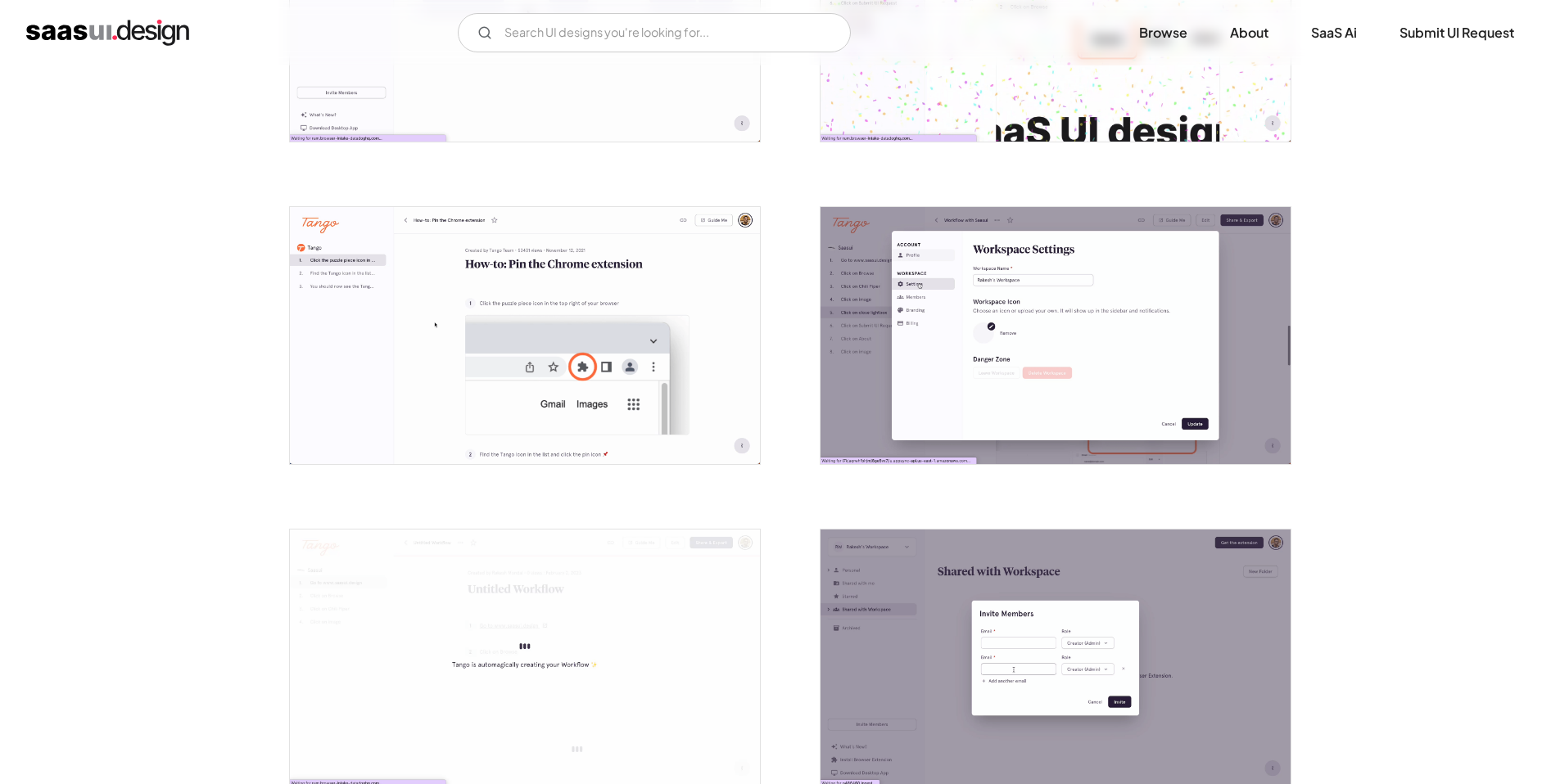
scroll to position [2750, 0]
